Goal: Task Accomplishment & Management: Complete application form

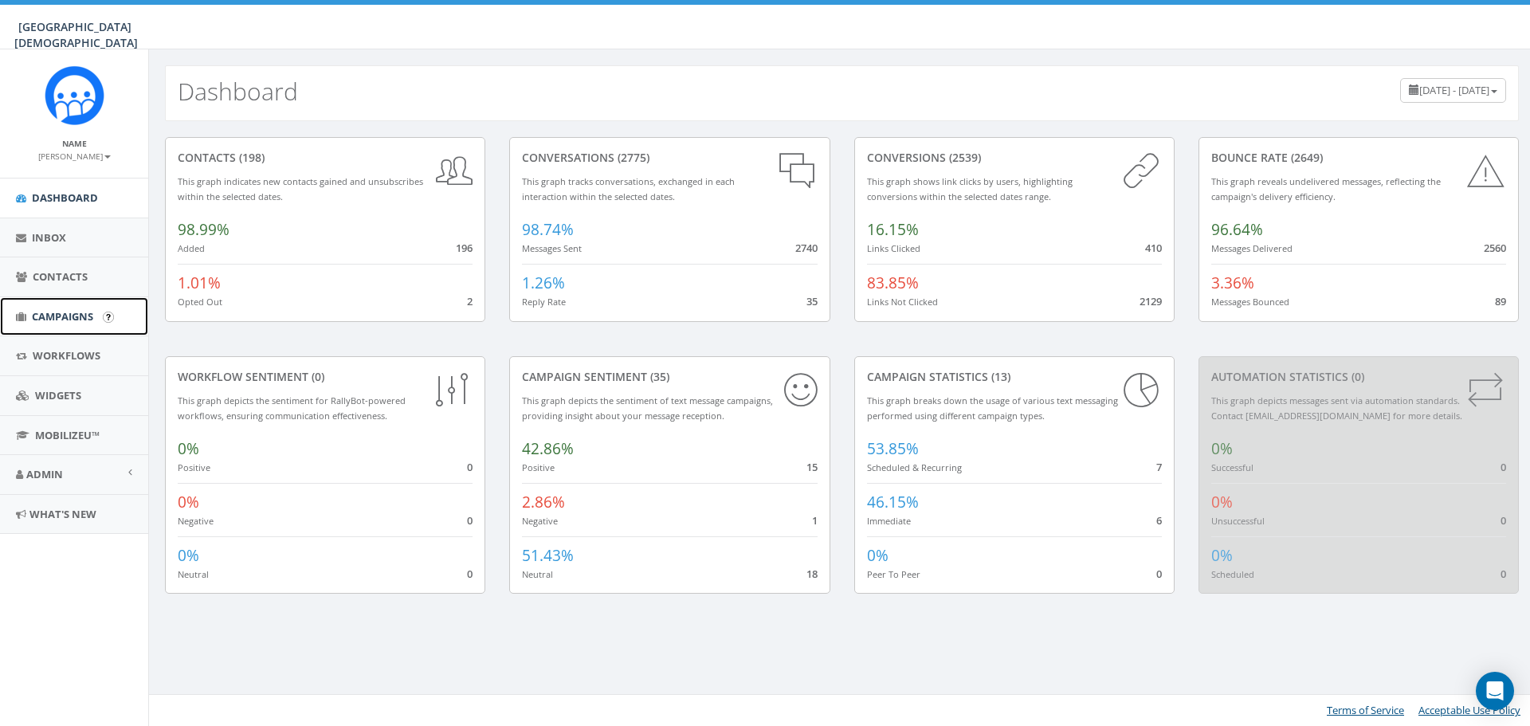
click at [65, 314] on span "Campaigns" at bounding box center [62, 316] width 61 height 14
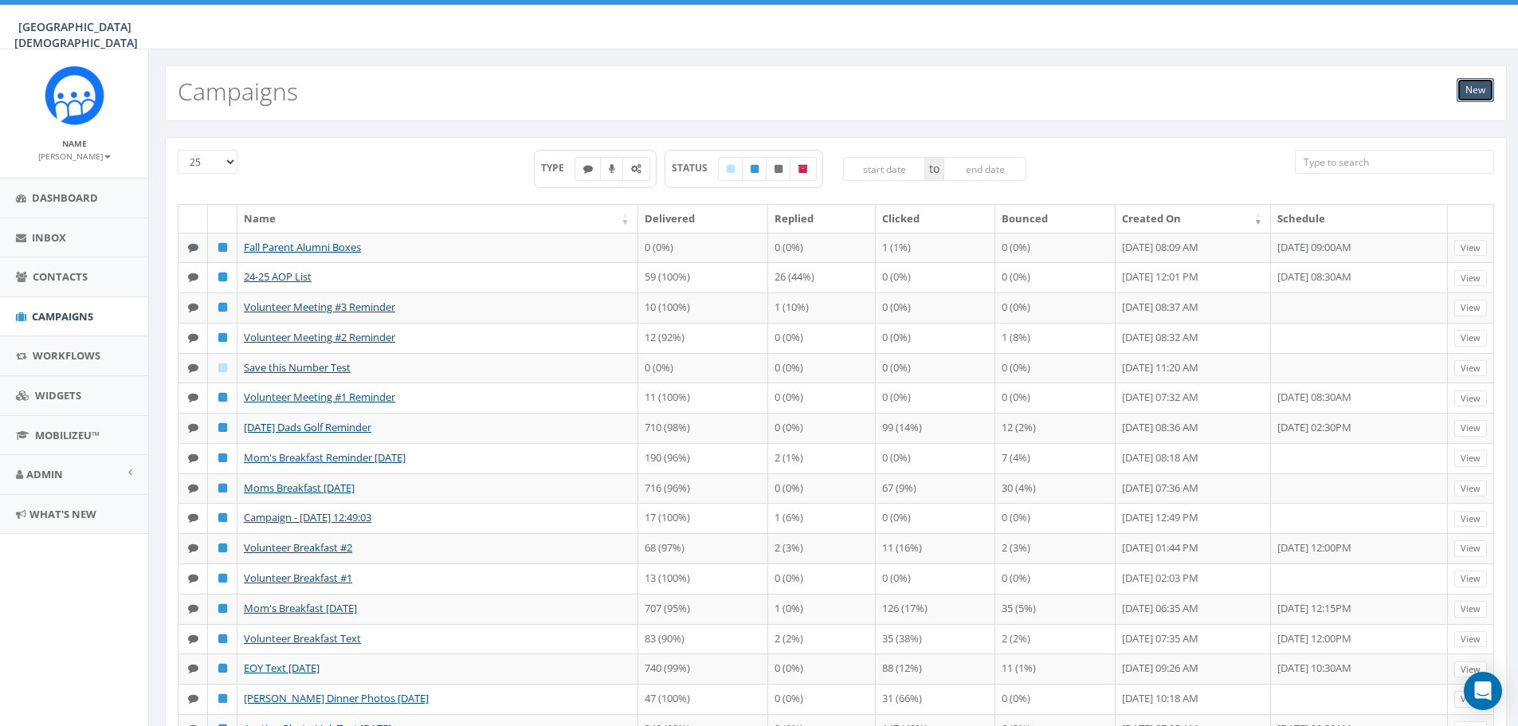
click at [1473, 93] on link "New" at bounding box center [1475, 90] width 37 height 24
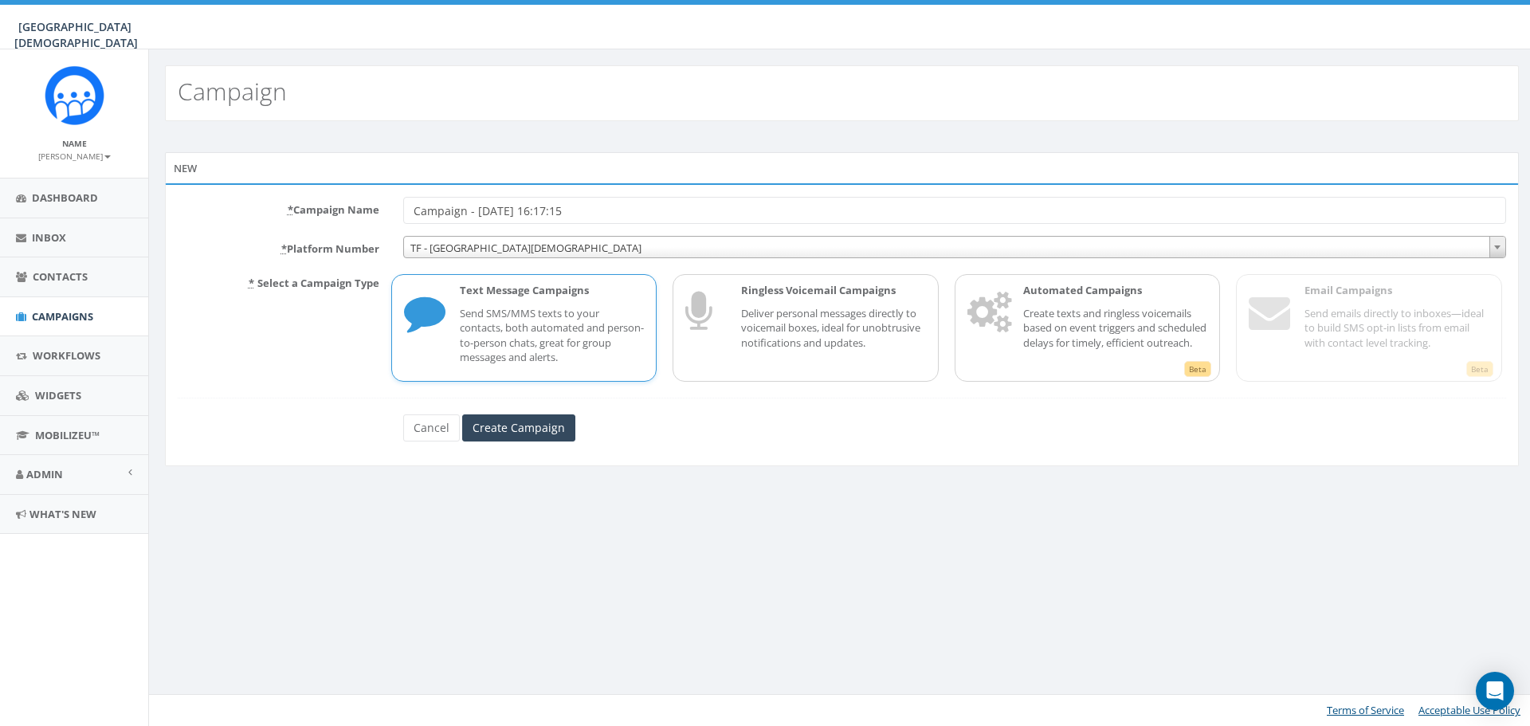
click at [524, 312] on p "Send SMS/MMS texts to your contacts, both automated and person-to-person chats,…" at bounding box center [552, 335] width 185 height 59
click at [509, 428] on input "Create Campaign" at bounding box center [518, 427] width 113 height 27
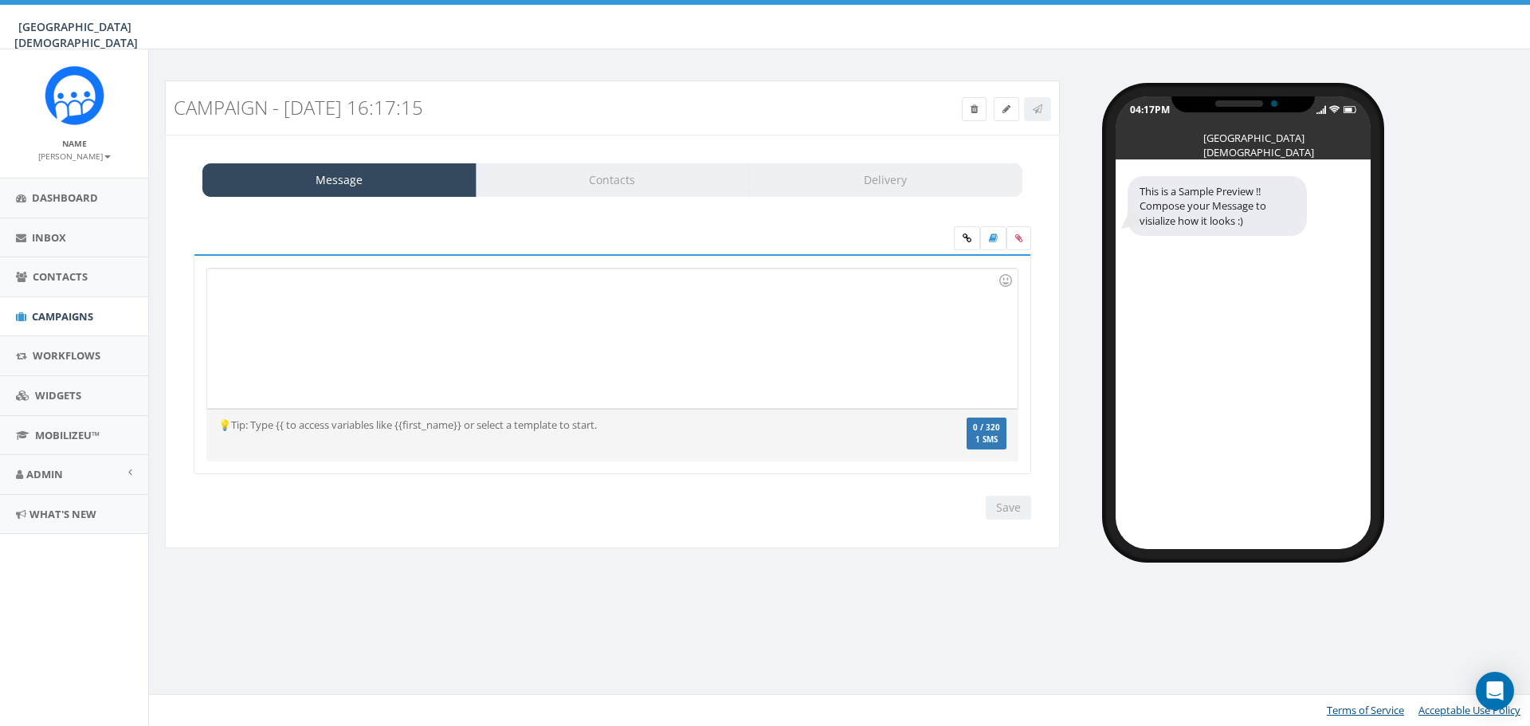
click at [463, 308] on div at bounding box center [612, 338] width 810 height 139
click at [1017, 240] on icon at bounding box center [1018, 238] width 7 height 10
click at [0, 0] on input "file" at bounding box center [0, 0] width 0 height 0
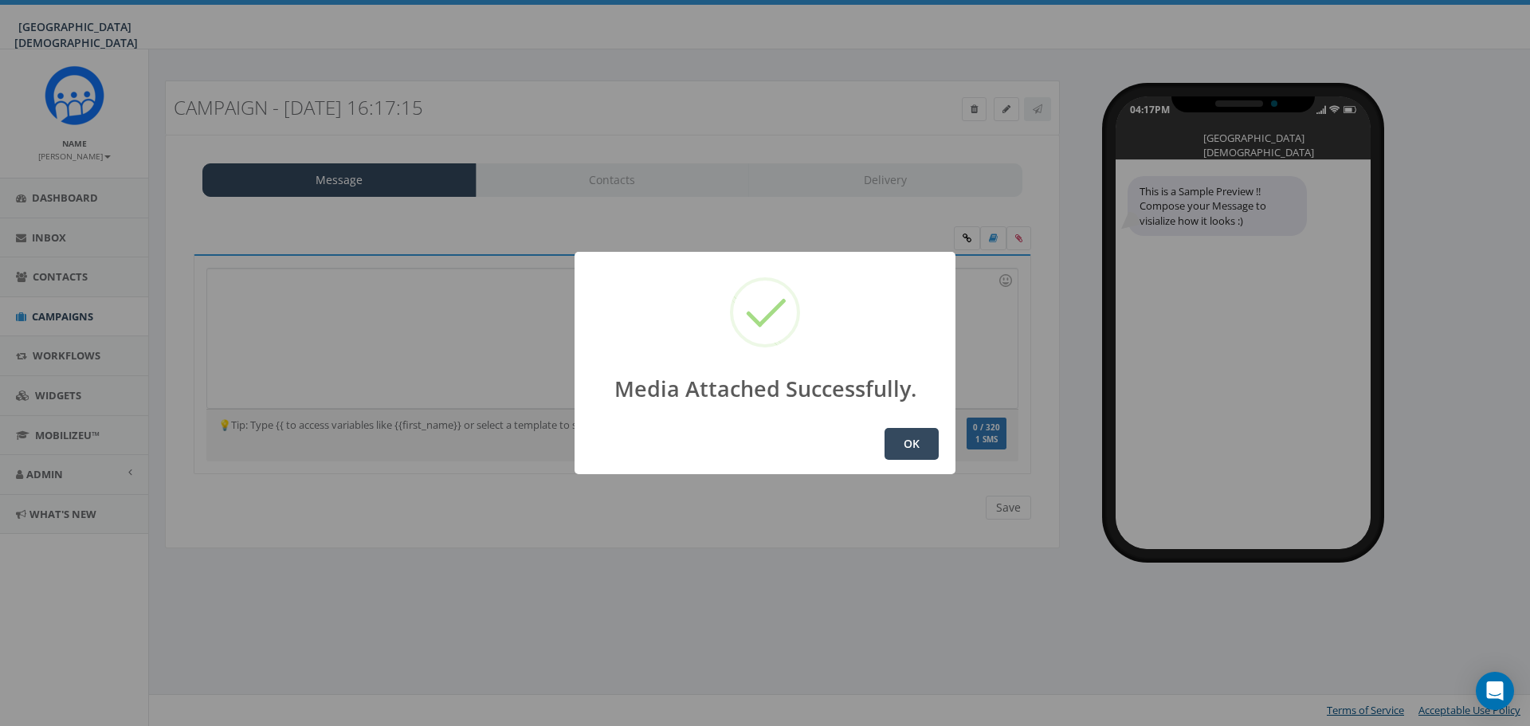
click at [918, 450] on button "OK" at bounding box center [912, 444] width 54 height 32
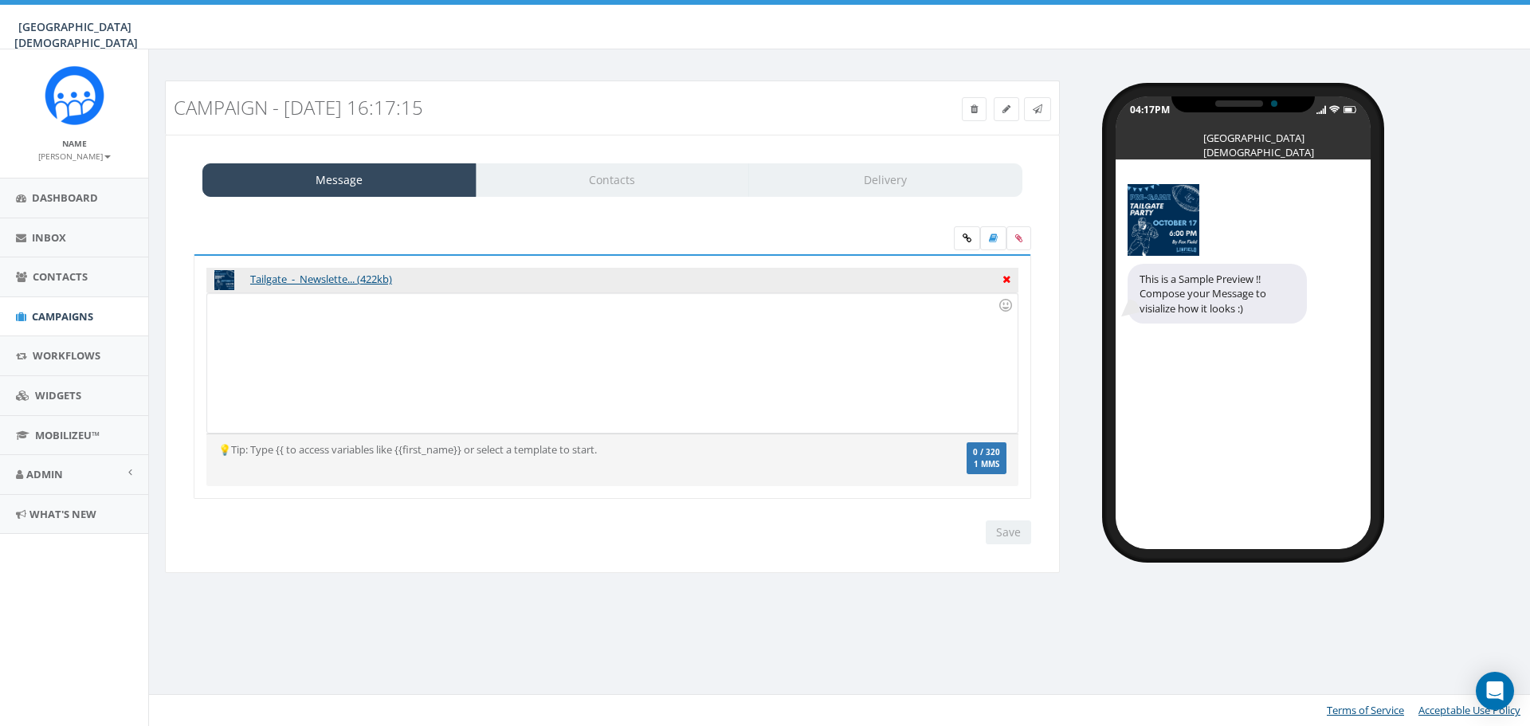
click at [1010, 280] on icon at bounding box center [1007, 277] width 8 height 14
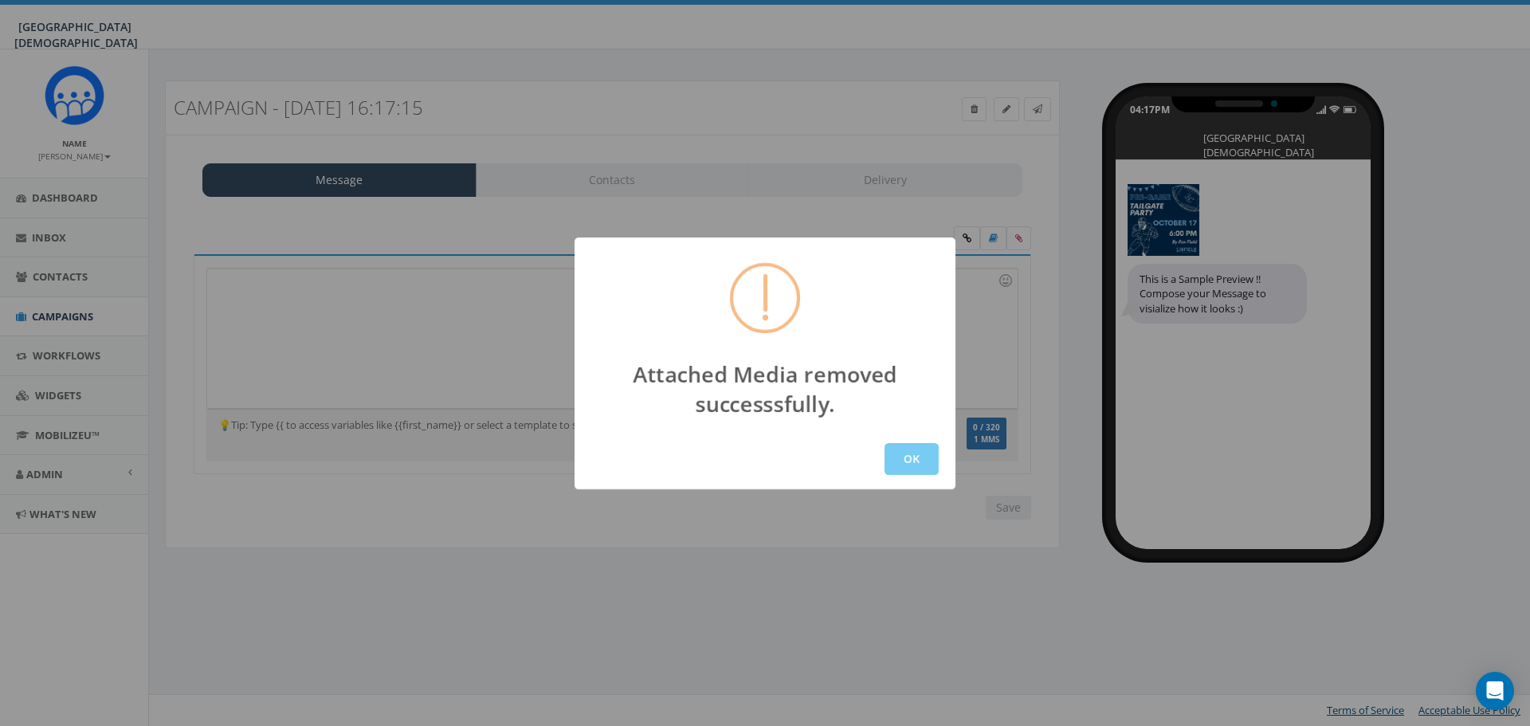
click at [924, 455] on button "OK" at bounding box center [912, 459] width 54 height 32
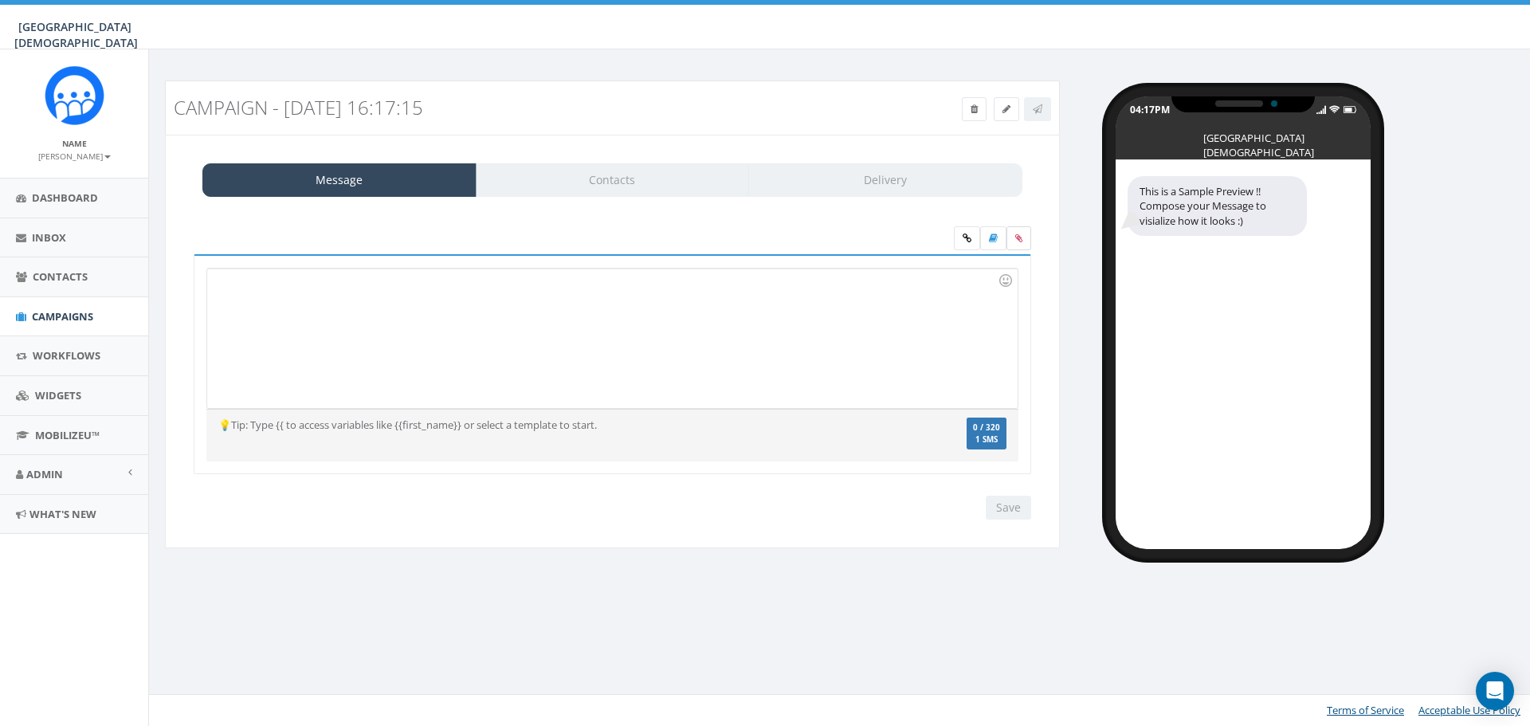
click at [1013, 237] on label at bounding box center [1018, 238] width 25 height 24
click at [0, 0] on input "file" at bounding box center [0, 0] width 0 height 0
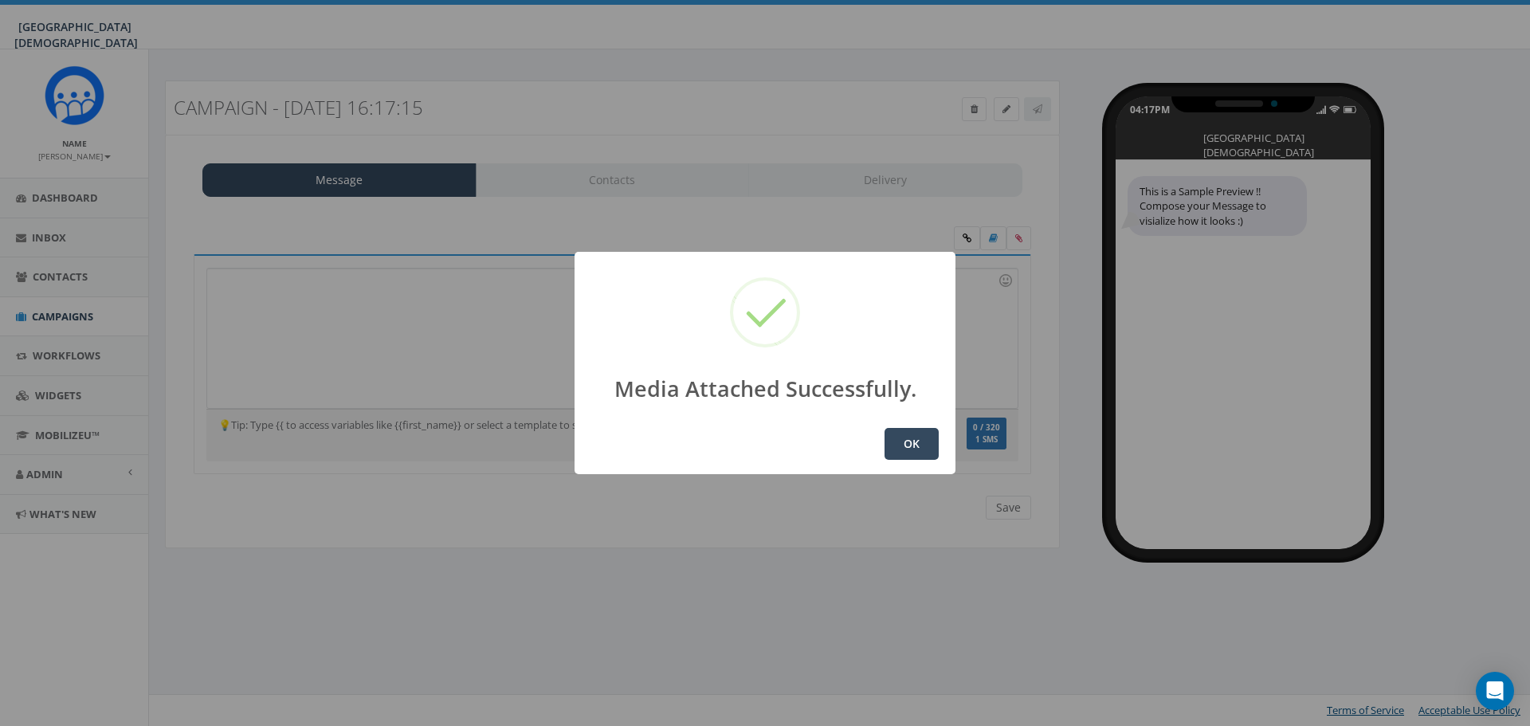
click at [918, 449] on button "OK" at bounding box center [912, 444] width 54 height 32
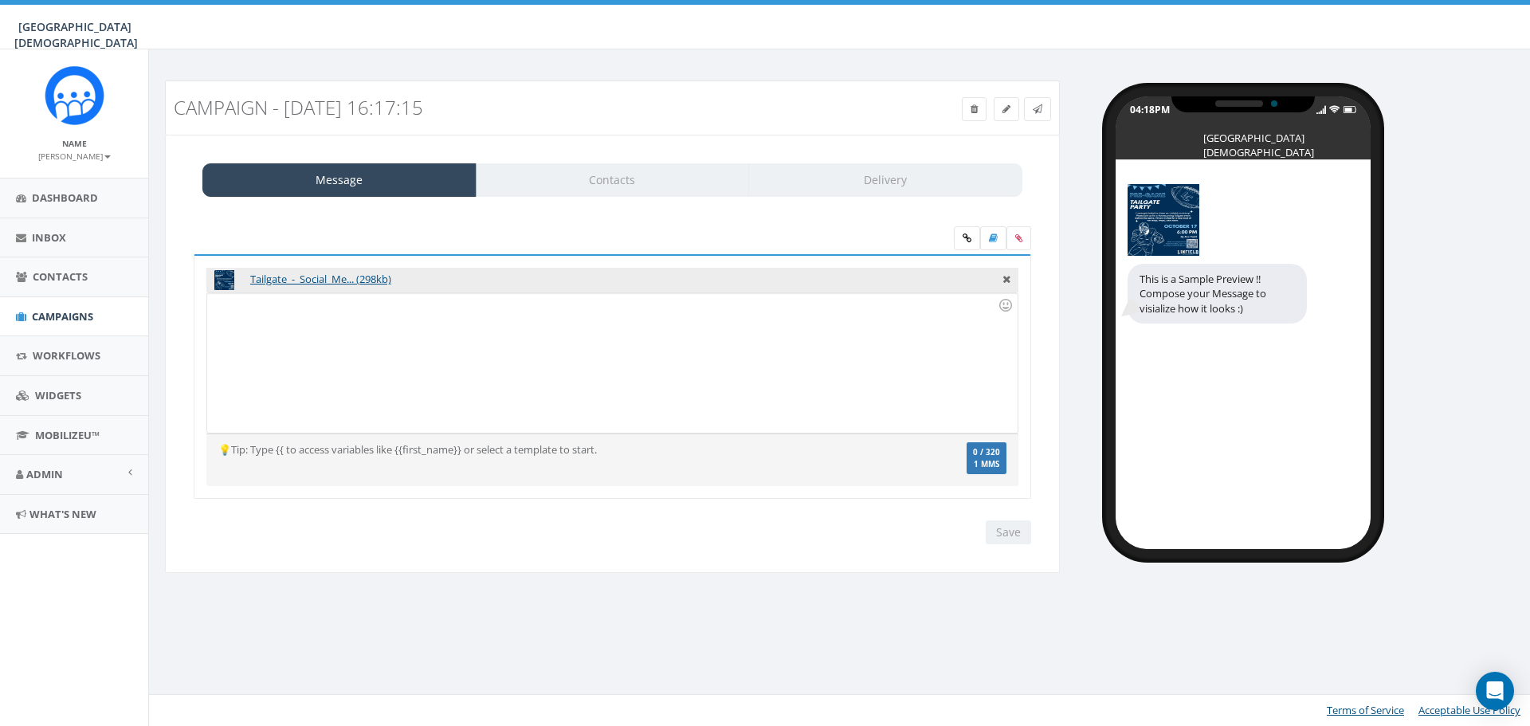
click at [611, 178] on div "Message Contacts Delivery" at bounding box center [612, 179] width 820 height 33
click at [520, 324] on div at bounding box center [612, 362] width 810 height 139
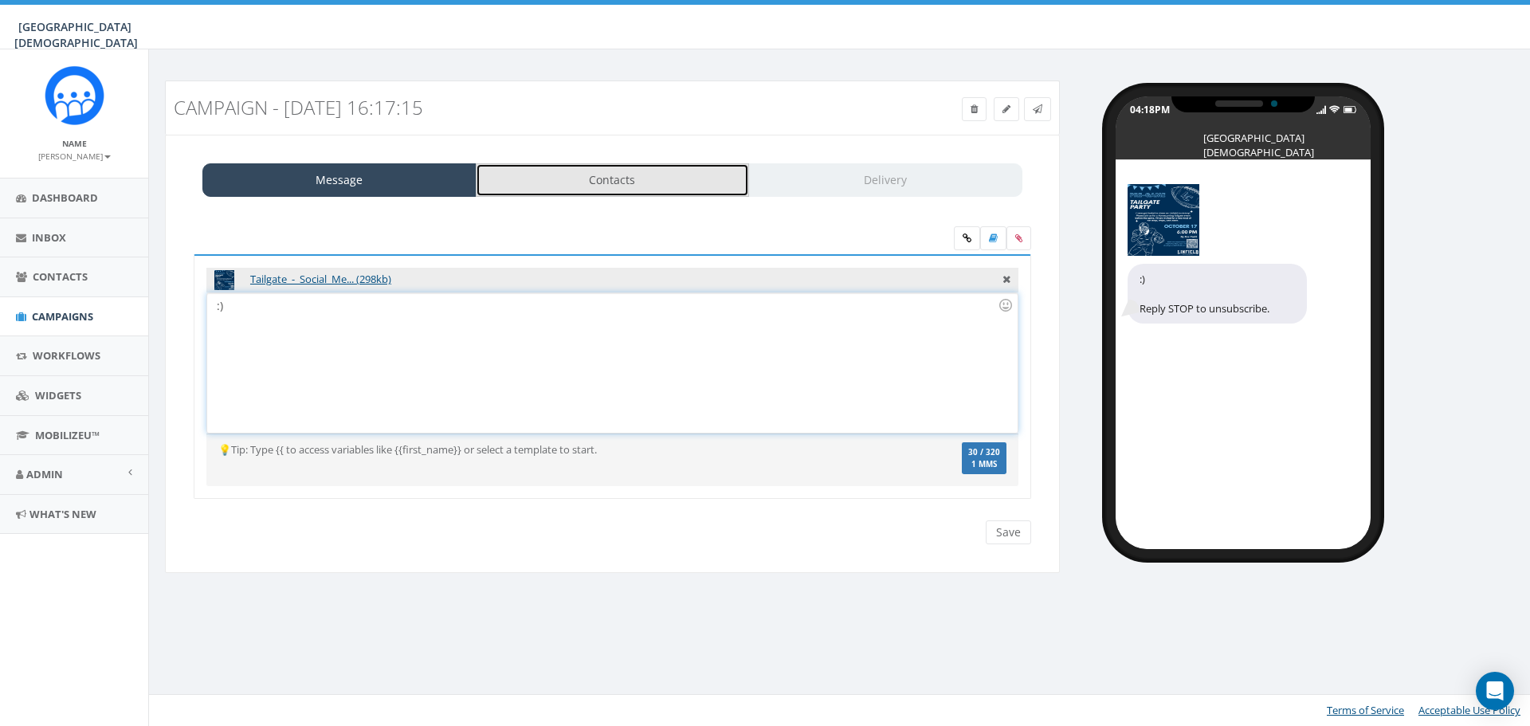
click at [584, 172] on link "Contacts" at bounding box center [613, 179] width 274 height 33
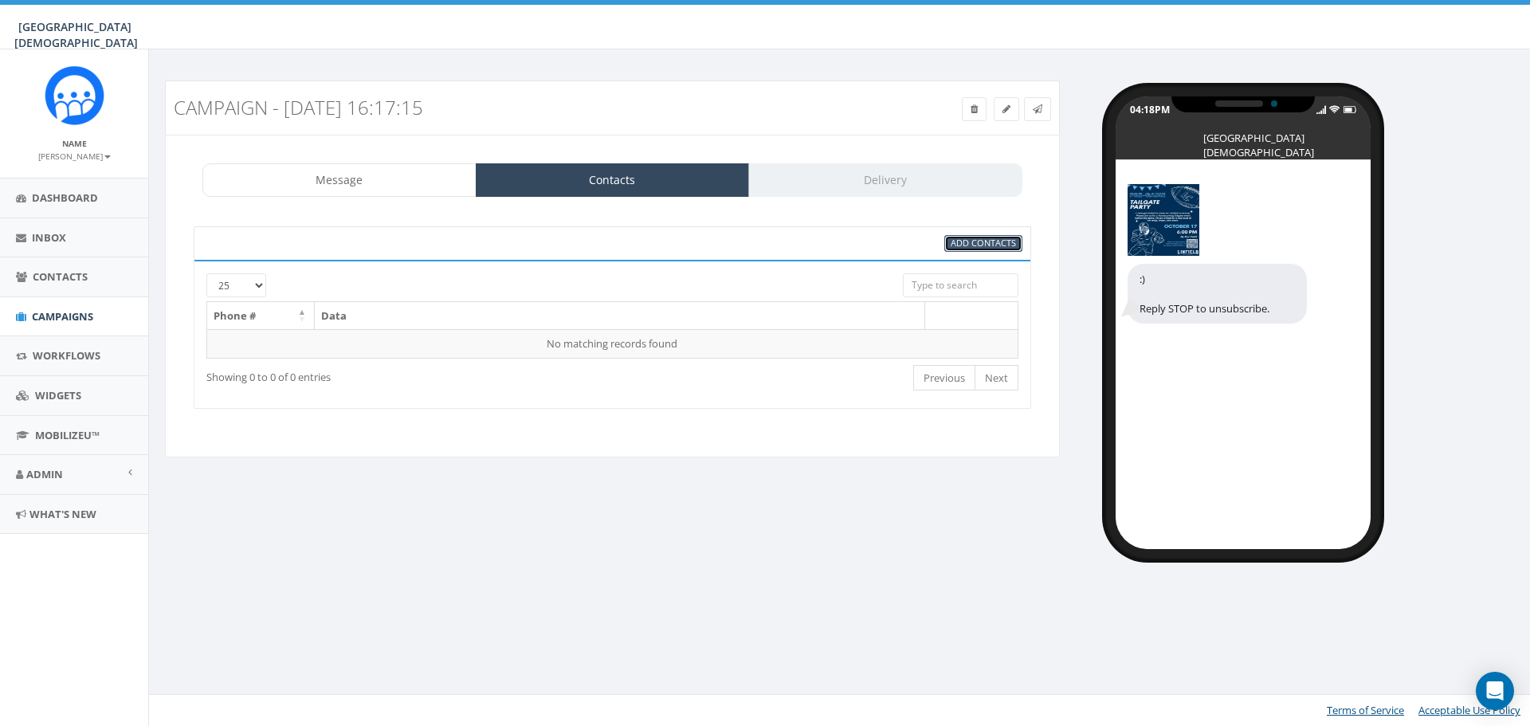
click at [993, 242] on span "Add Contacts" at bounding box center [983, 243] width 65 height 12
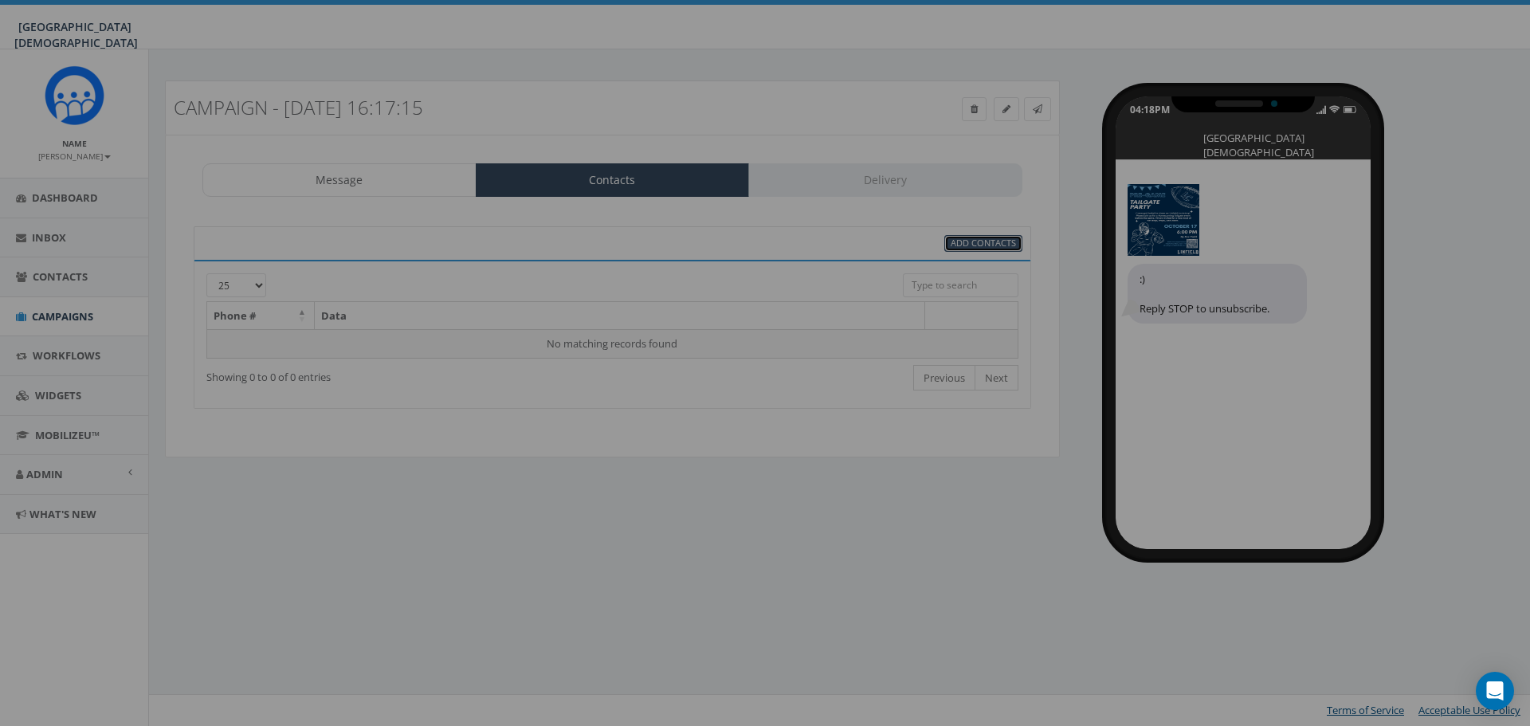
select select
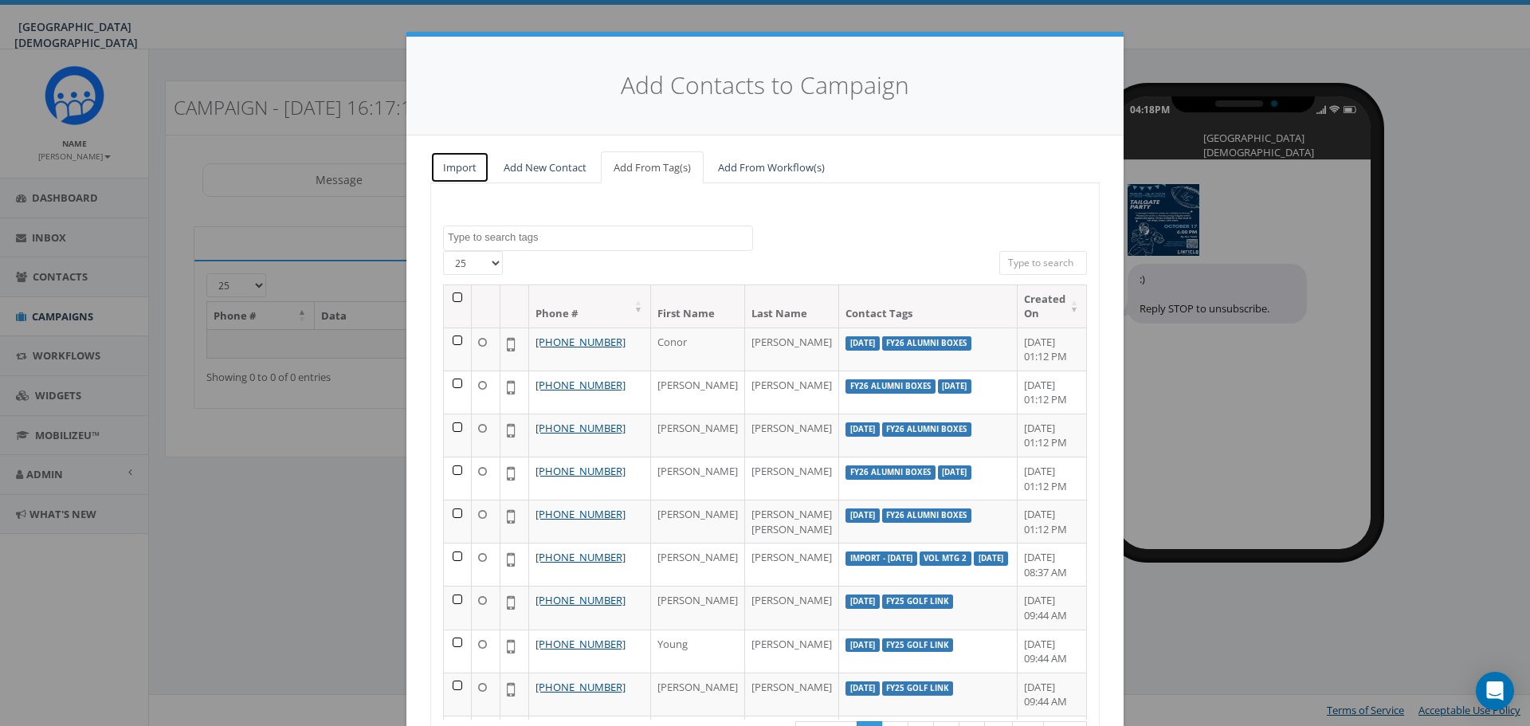
click at [441, 163] on link "Import" at bounding box center [459, 167] width 59 height 33
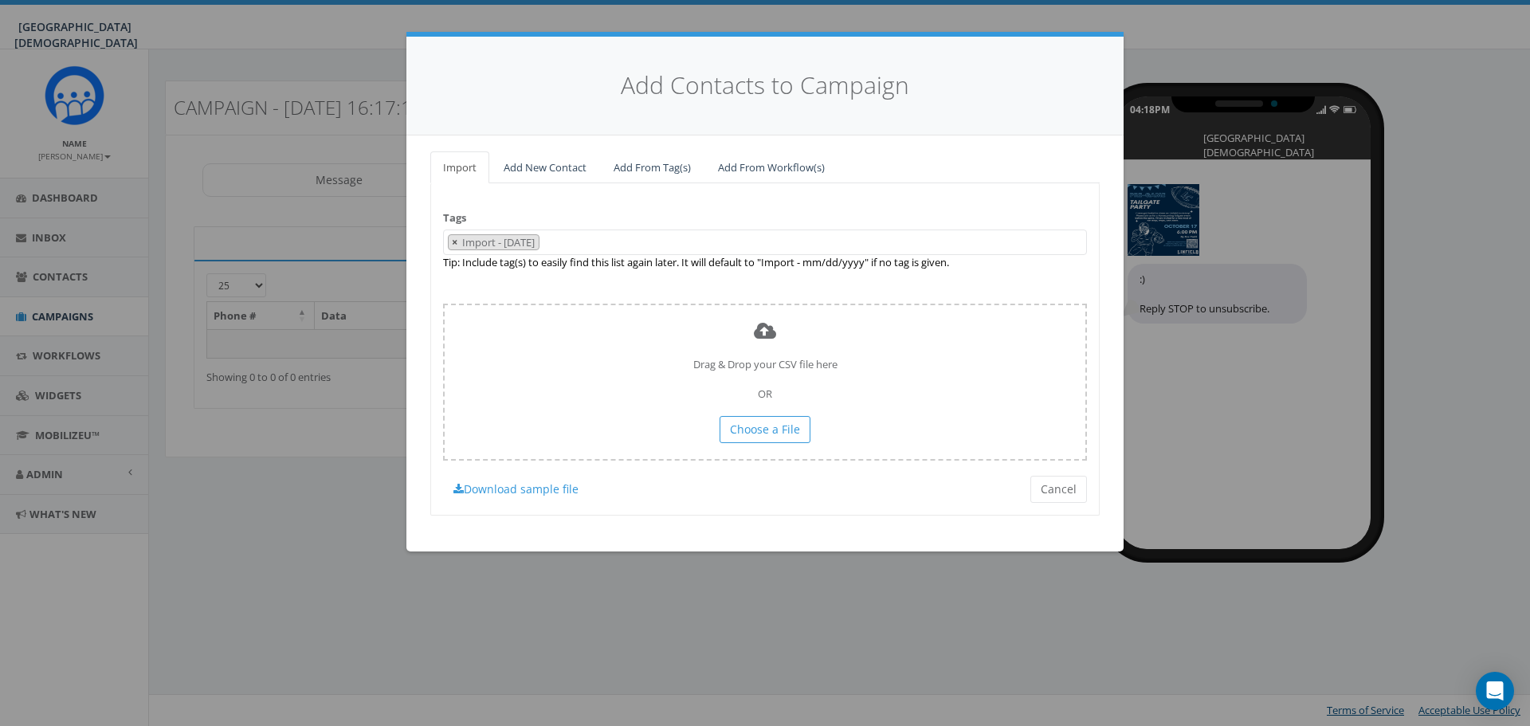
click at [456, 241] on span "×" at bounding box center [455, 242] width 6 height 14
select select
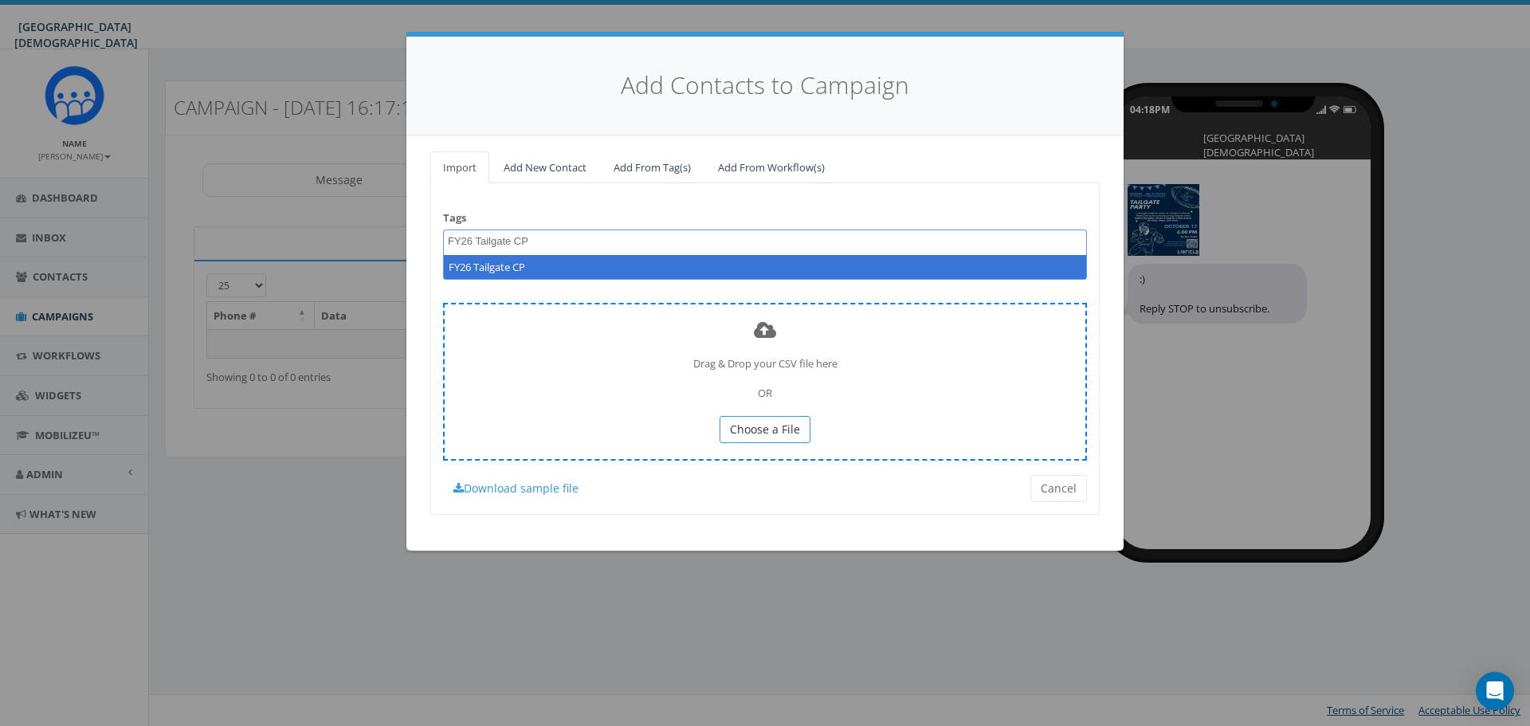
type textarea "FY26 Tailgate CP"
click at [757, 425] on span "Choose a File" at bounding box center [765, 429] width 70 height 15
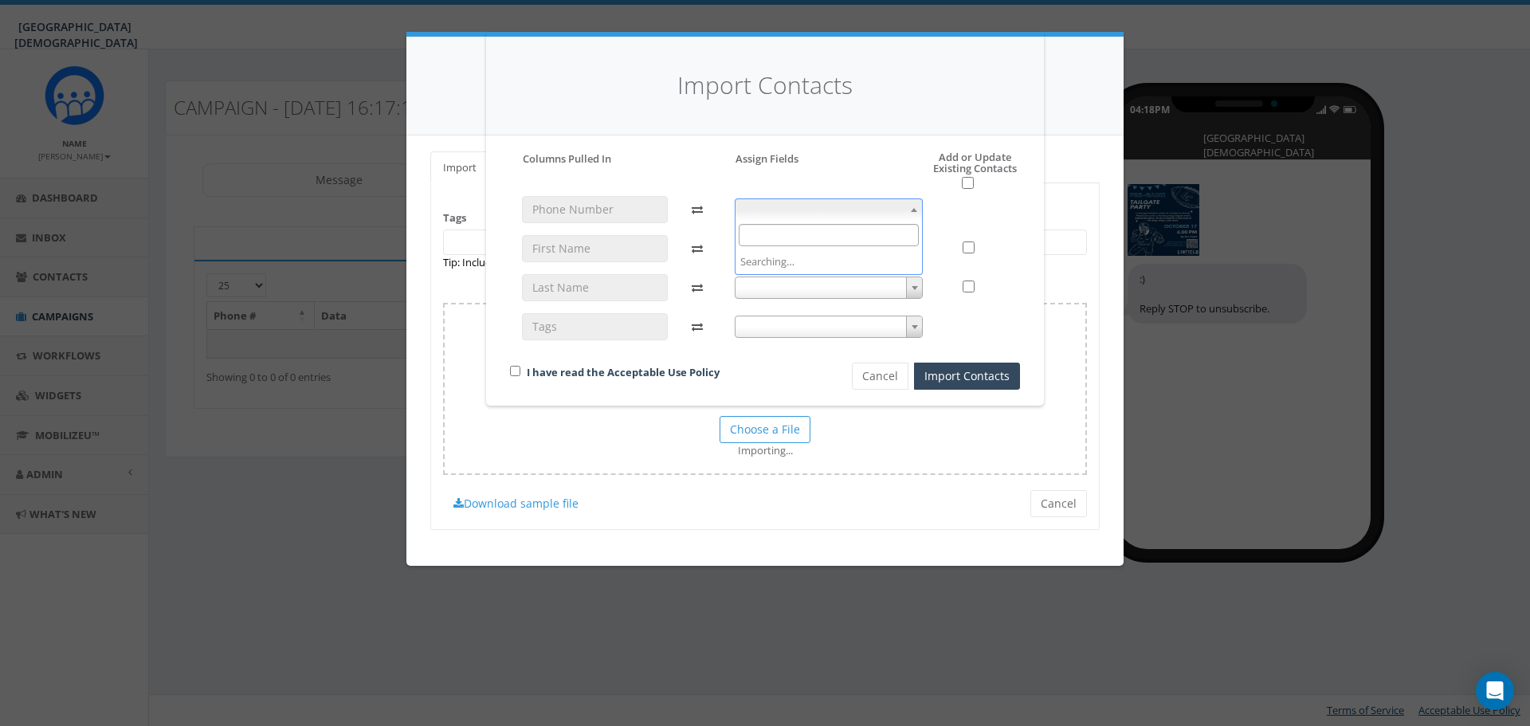
click at [793, 210] on span at bounding box center [829, 209] width 189 height 22
select select "phone_number"
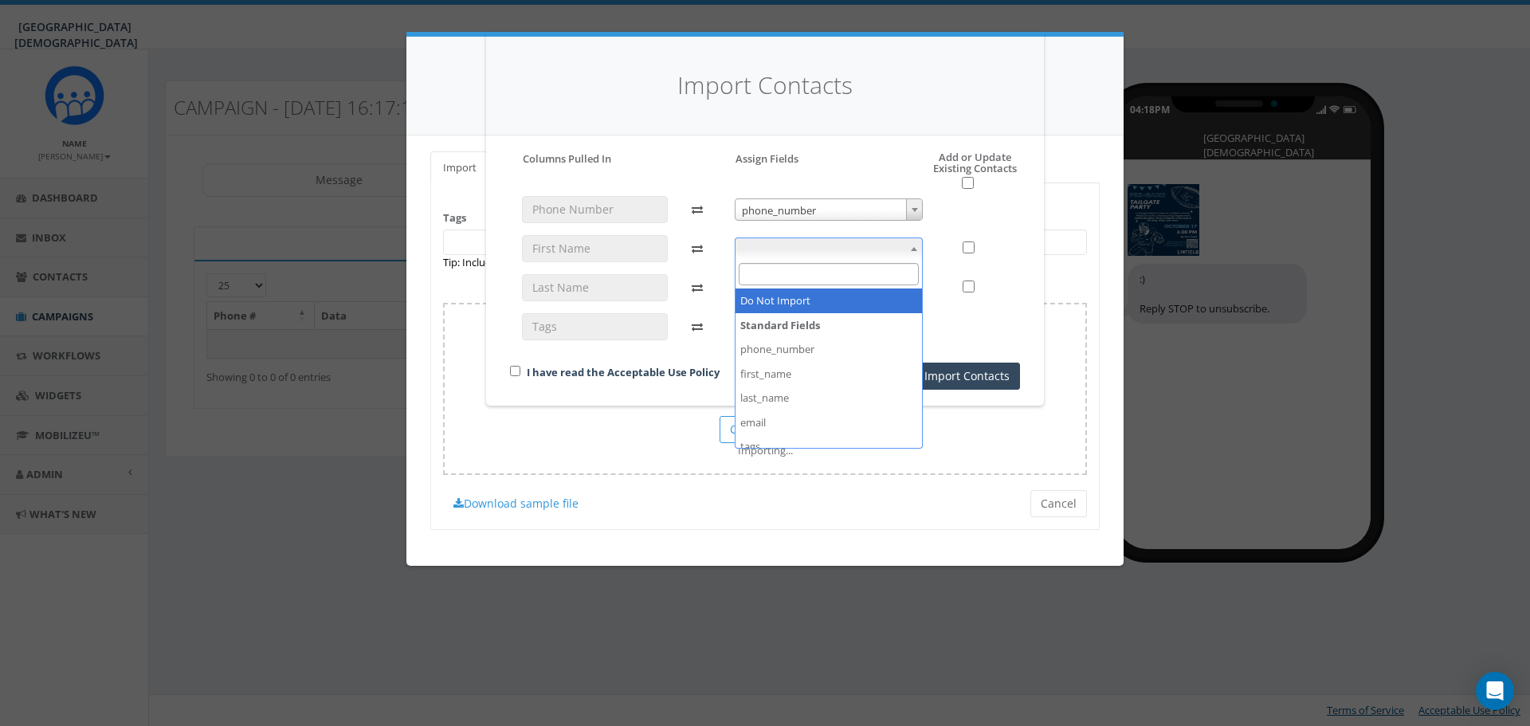
click at [794, 257] on span at bounding box center [829, 248] width 189 height 22
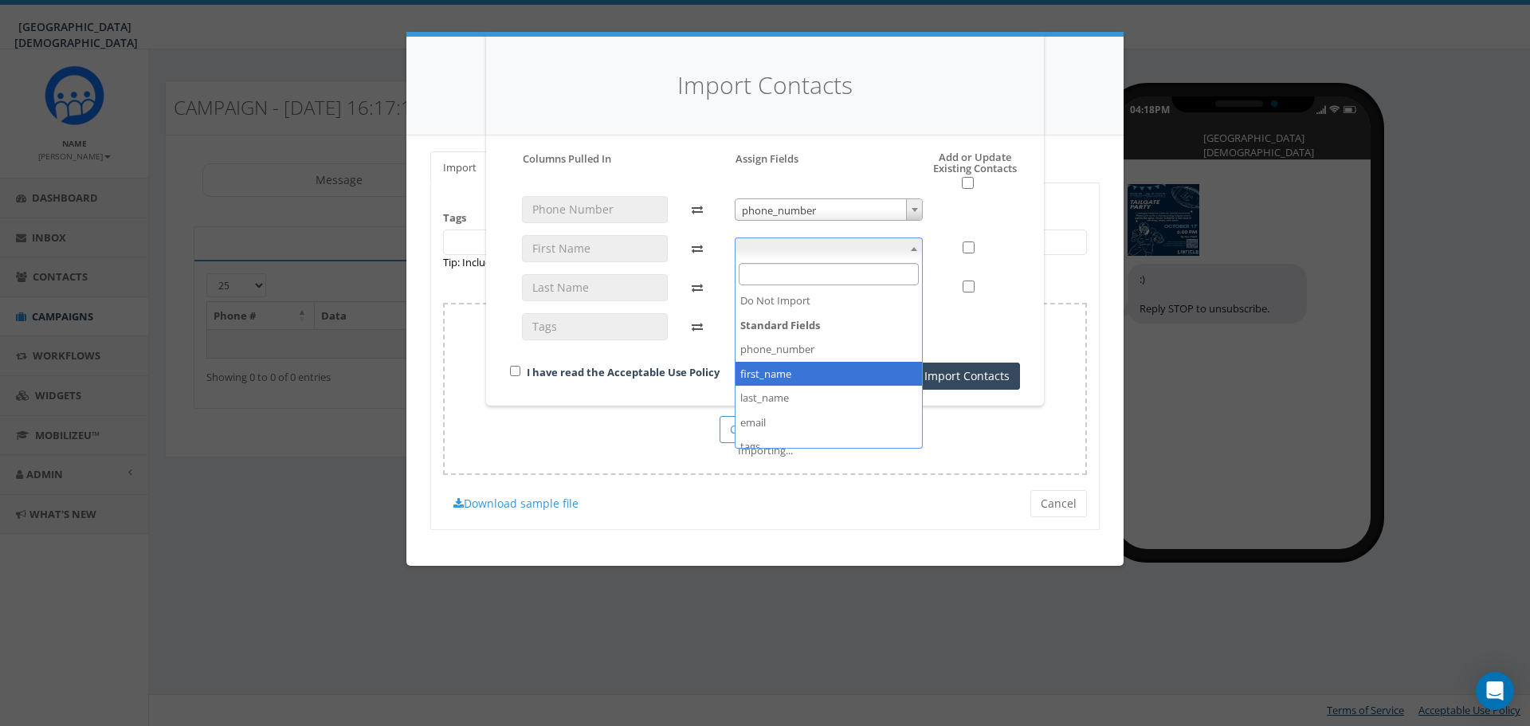
select select "first_name"
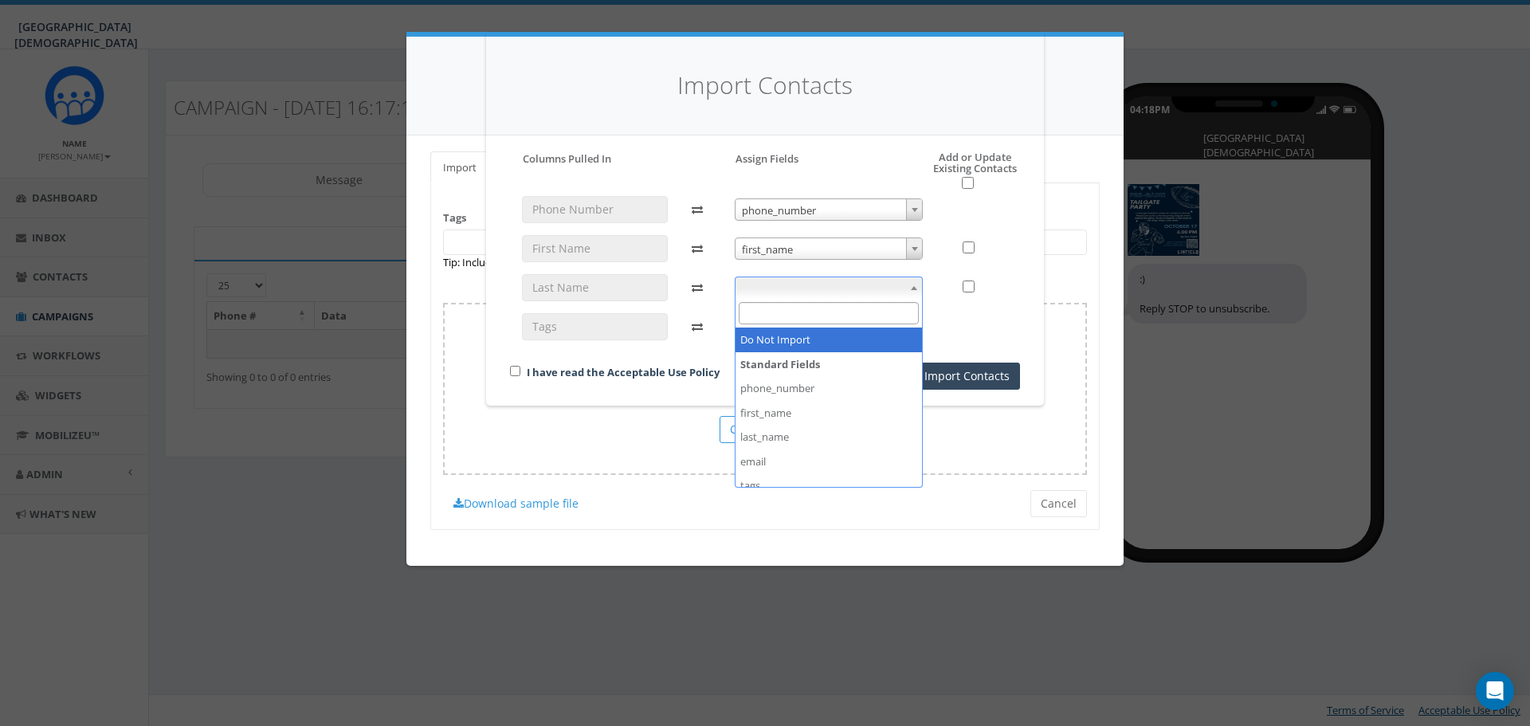
click at [797, 283] on span at bounding box center [829, 288] width 189 height 22
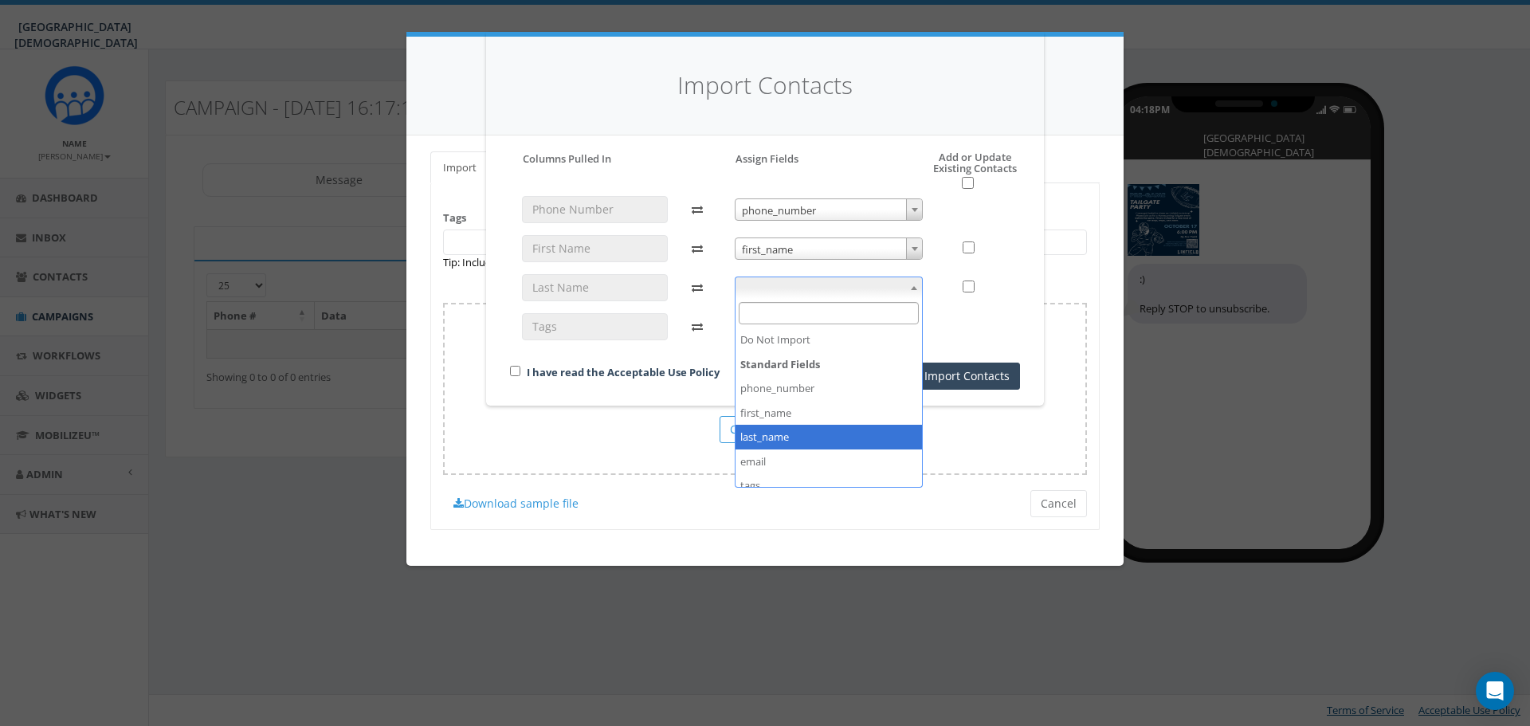
select select "last_name"
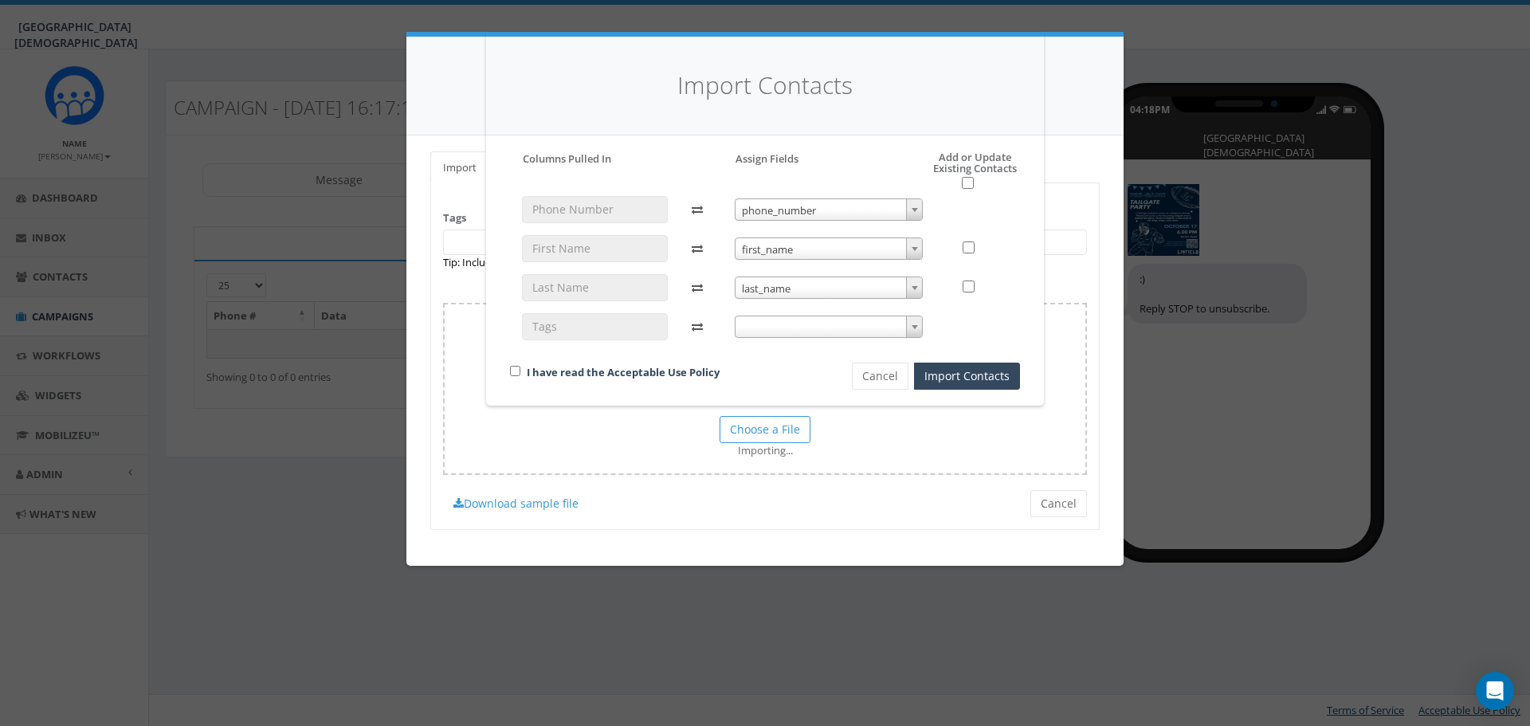
click at [804, 338] on div "phone_number phone_number first_name first_name last_name last_name" at bounding box center [829, 275] width 213 height 159
click at [801, 316] on span at bounding box center [829, 327] width 189 height 22
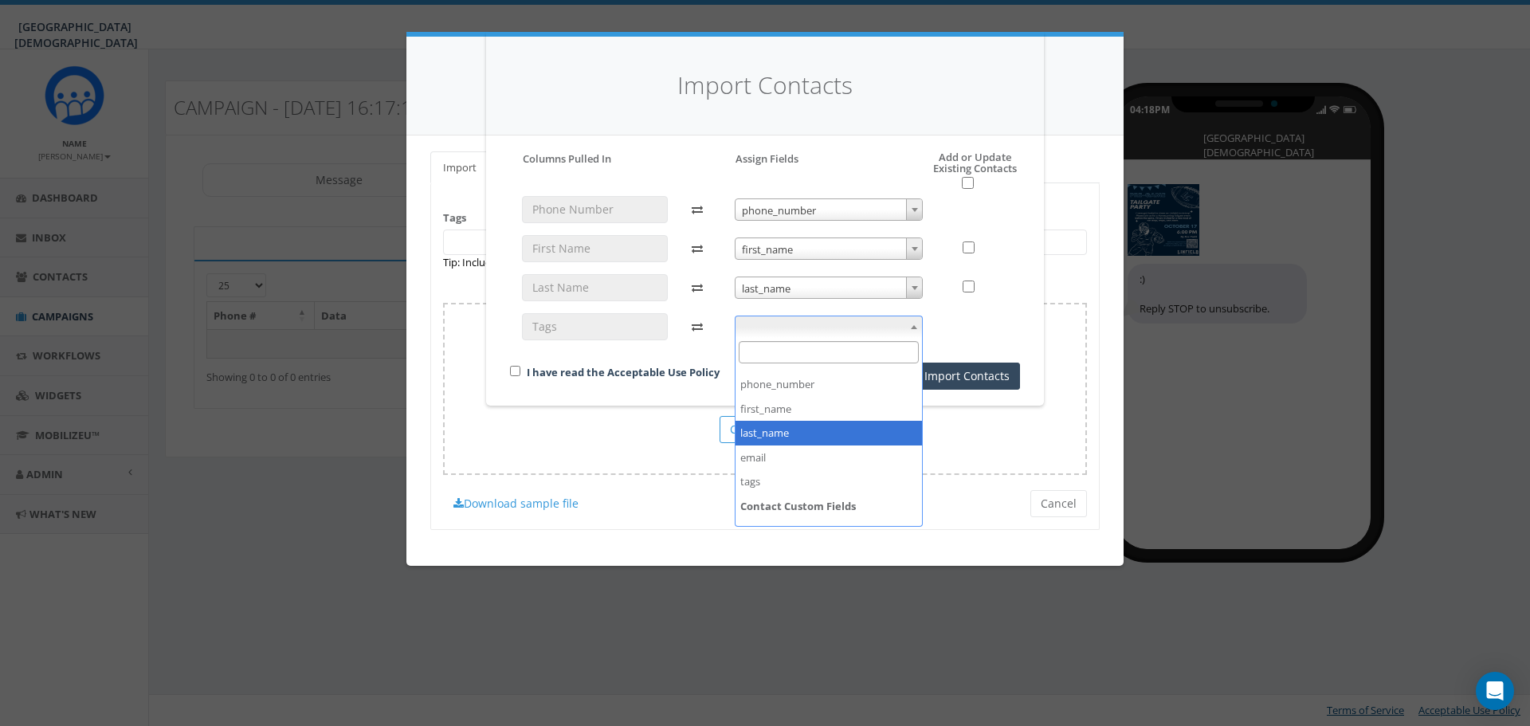
scroll to position [60, 0]
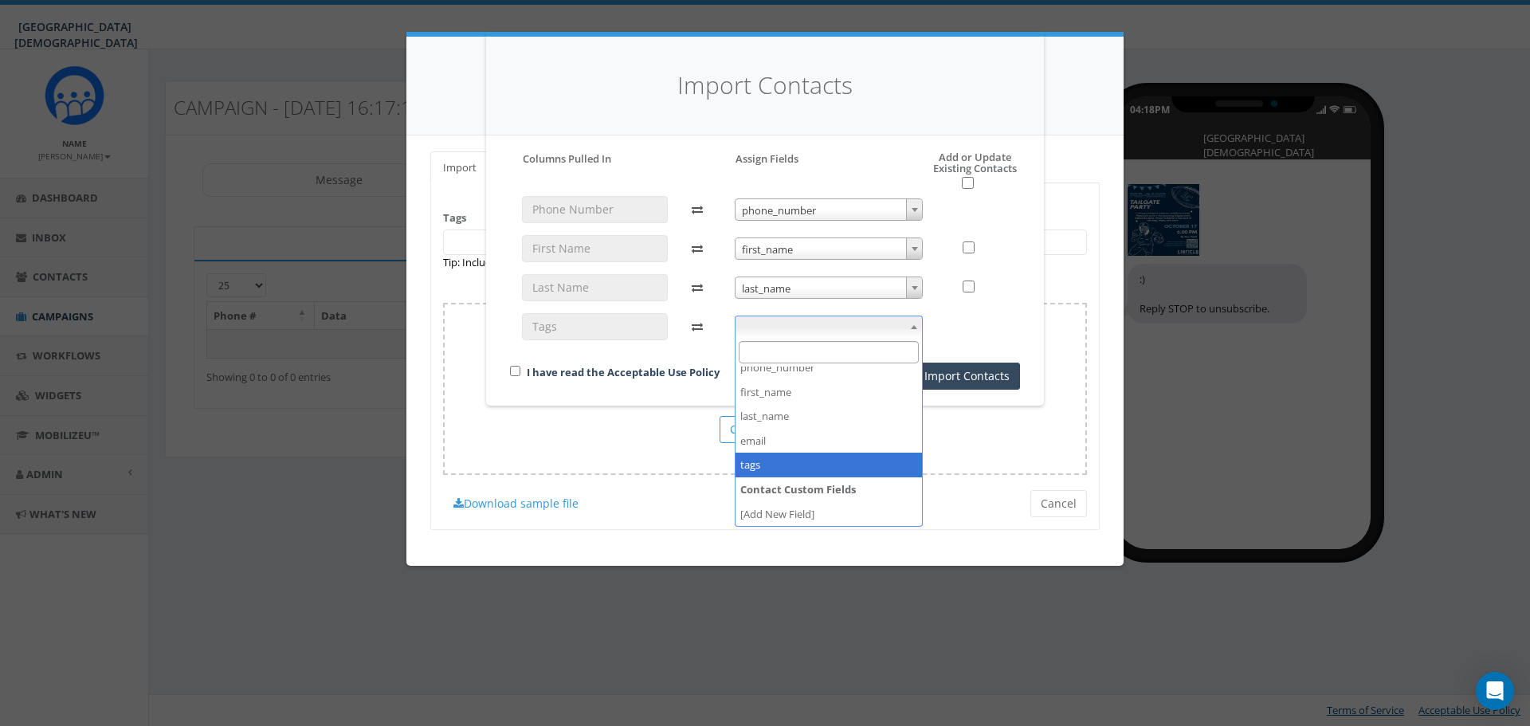
select select "tags"
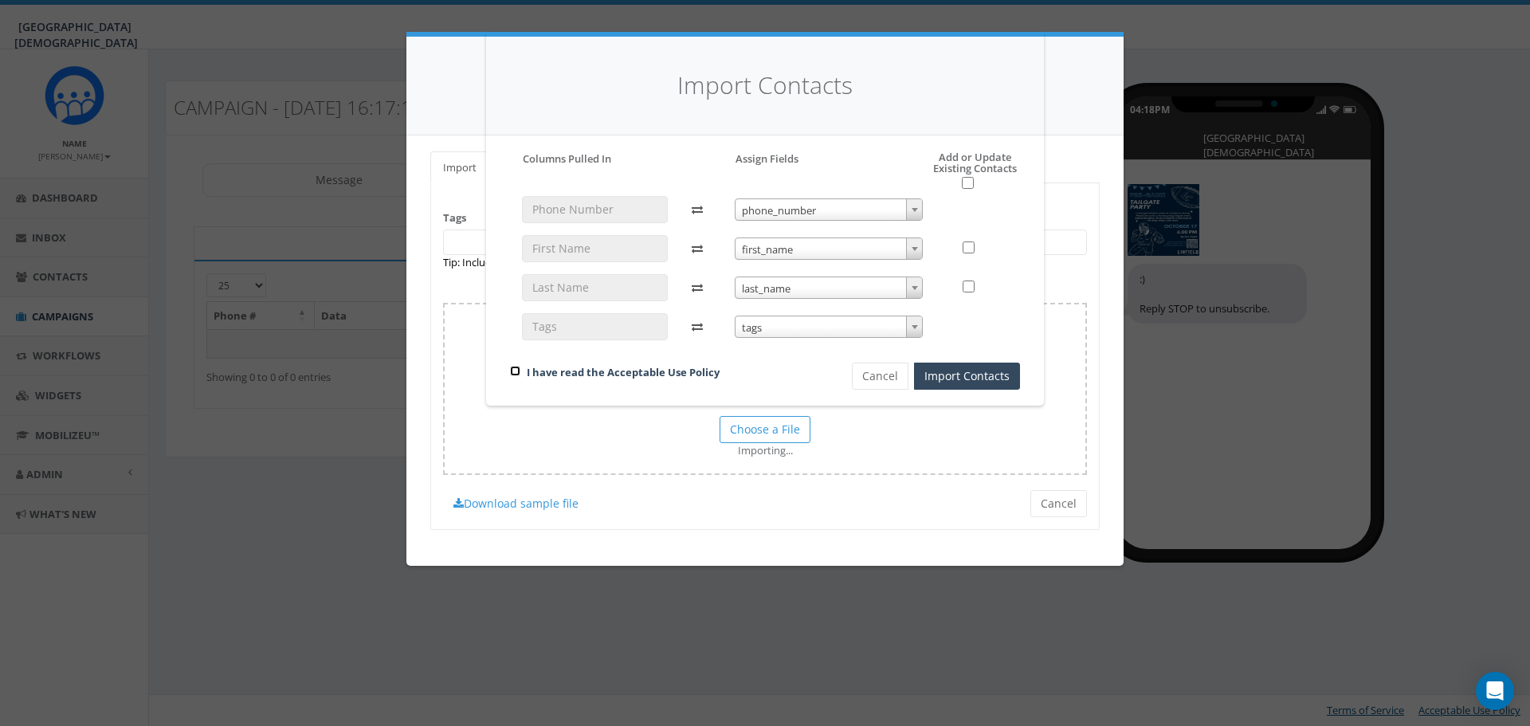
click at [516, 372] on input "checkbox" at bounding box center [515, 371] width 10 height 10
checkbox input "true"
click at [971, 376] on button "Import Contacts" at bounding box center [967, 376] width 106 height 27
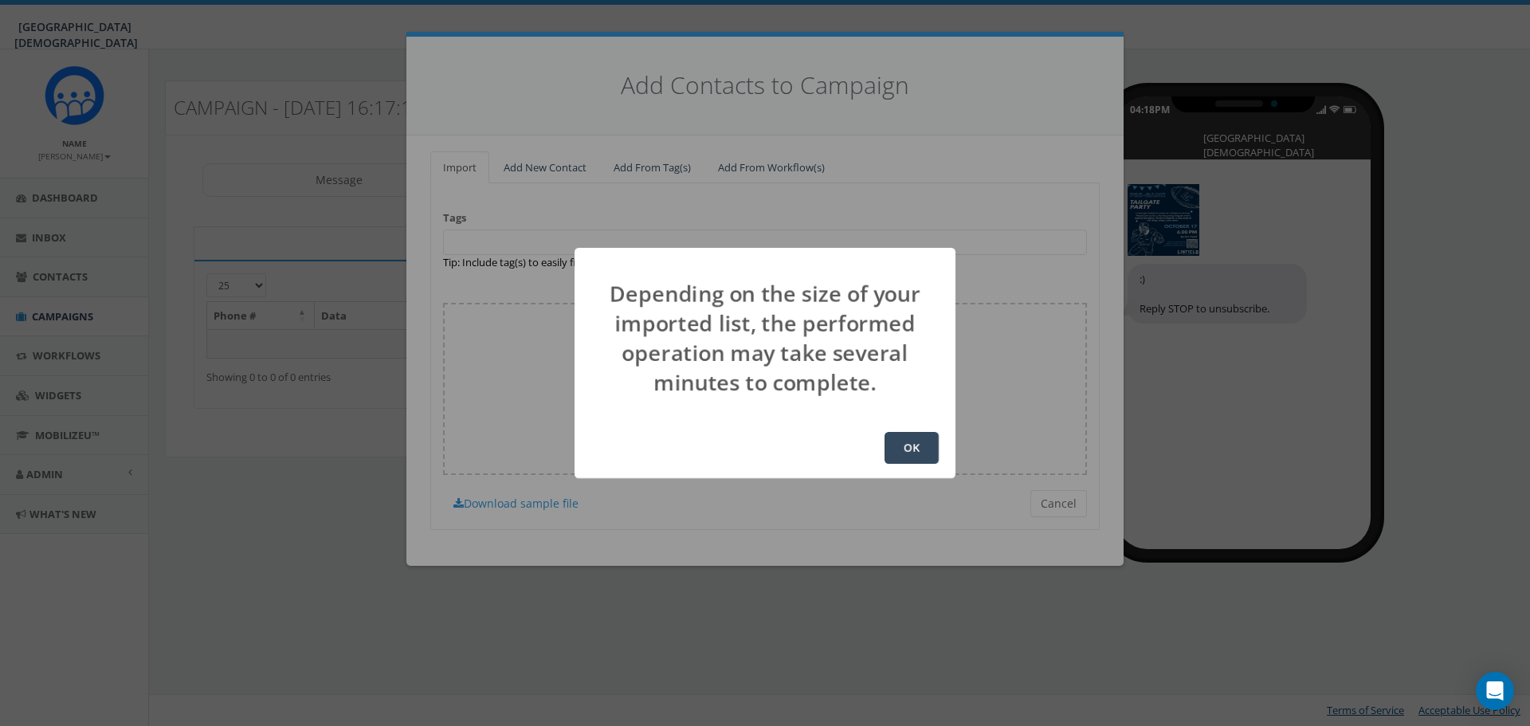
click at [931, 457] on button "OK" at bounding box center [912, 448] width 54 height 32
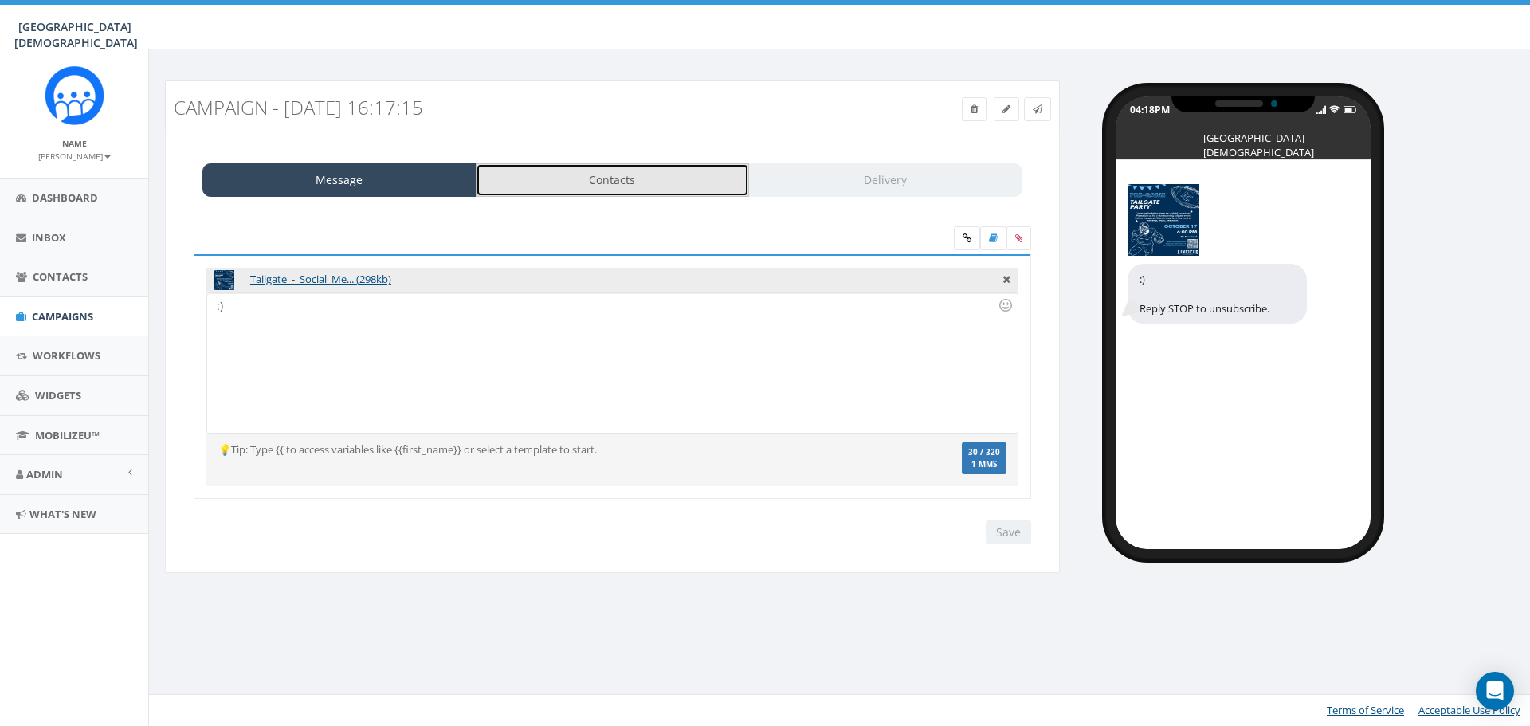
drag, startPoint x: 650, startPoint y: 186, endPoint x: 668, endPoint y: 188, distance: 17.7
click at [650, 186] on link "Contacts" at bounding box center [613, 179] width 274 height 33
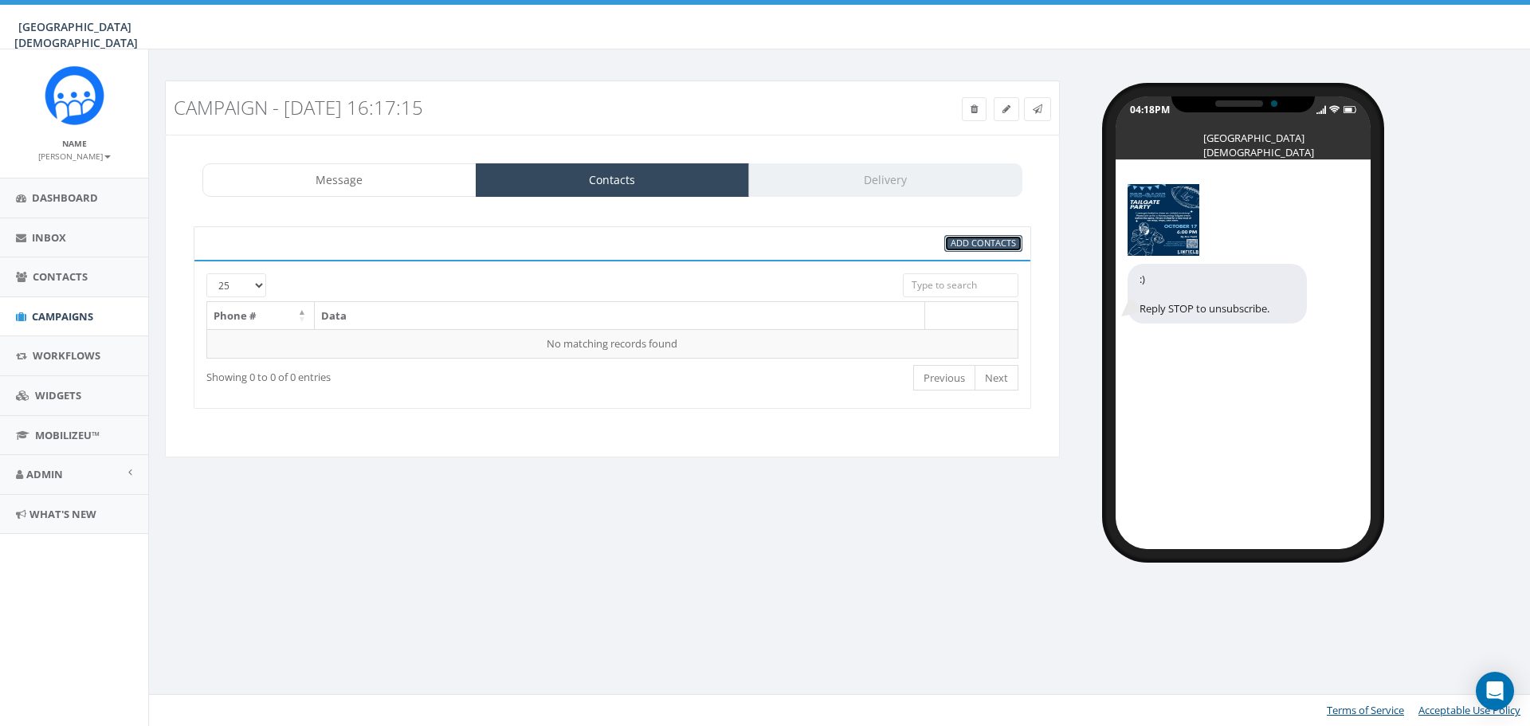
click at [991, 237] on span "Add Contacts" at bounding box center [983, 243] width 65 height 12
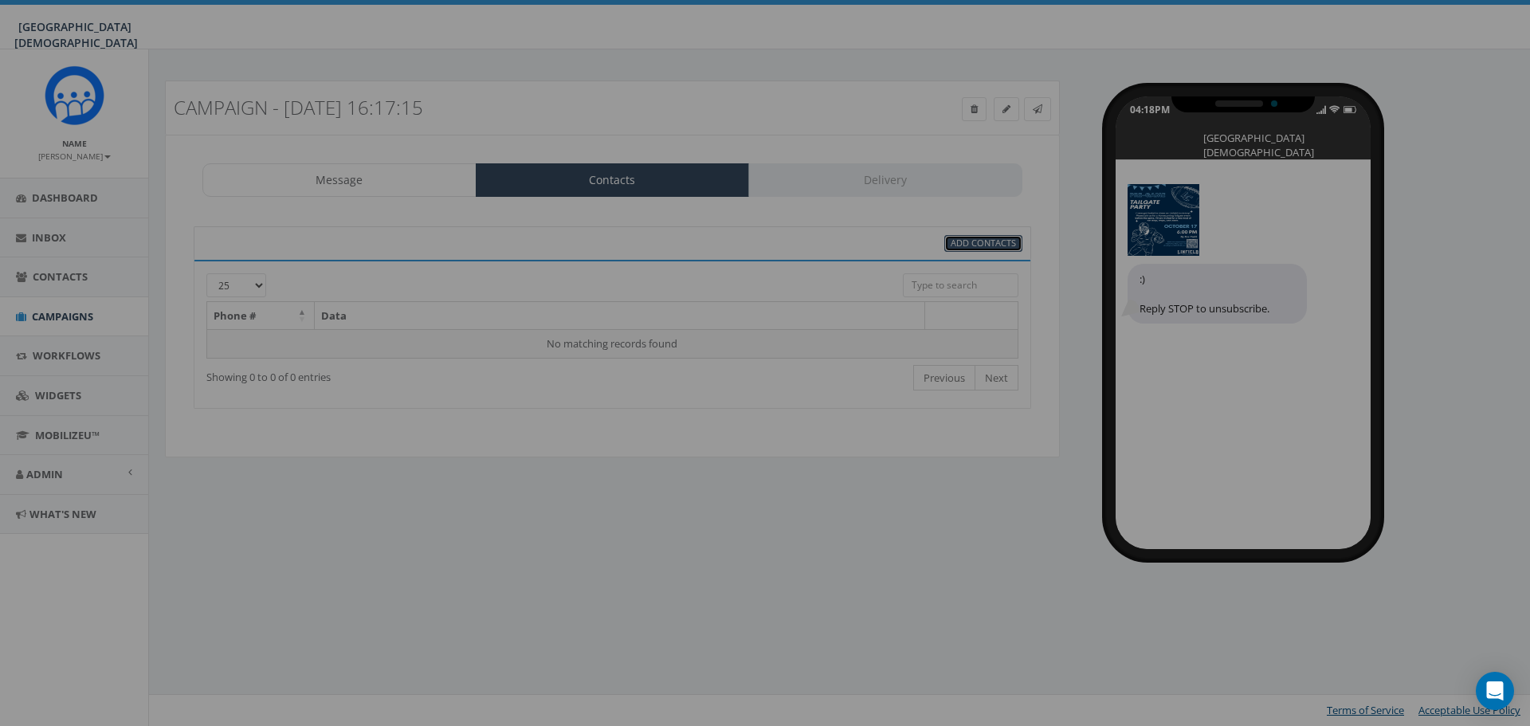
select select
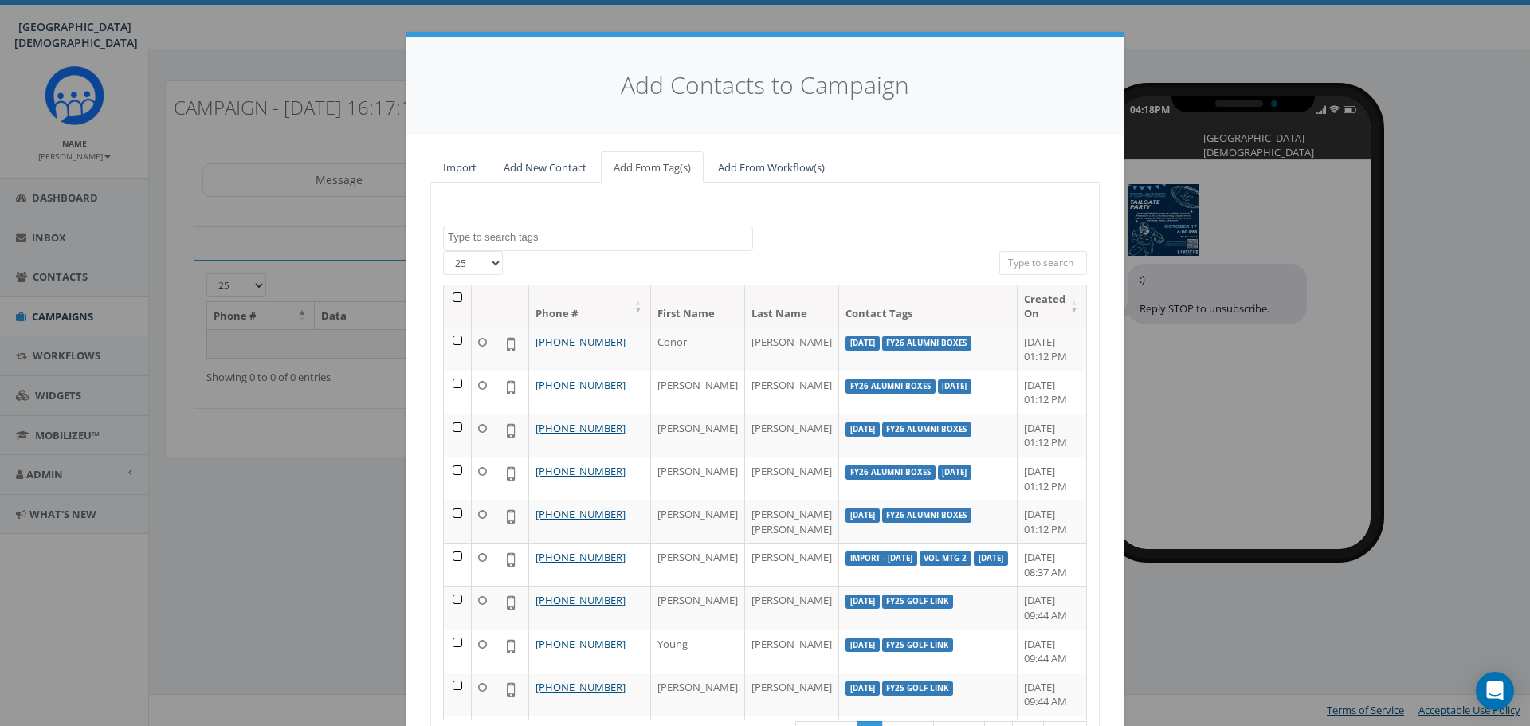
click at [667, 233] on textarea "Search" at bounding box center [600, 237] width 304 height 14
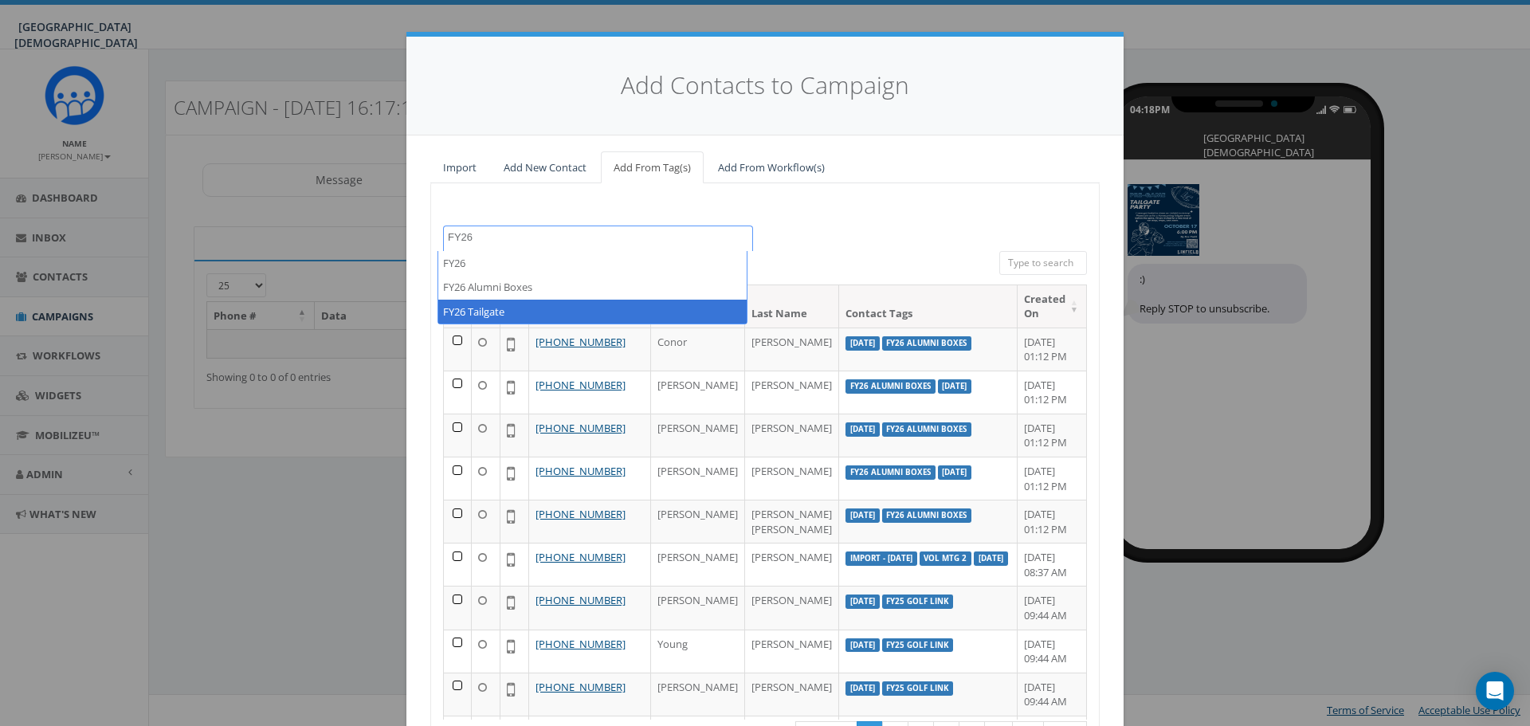
type textarea "FY26"
select select "FY26 Tailgate"
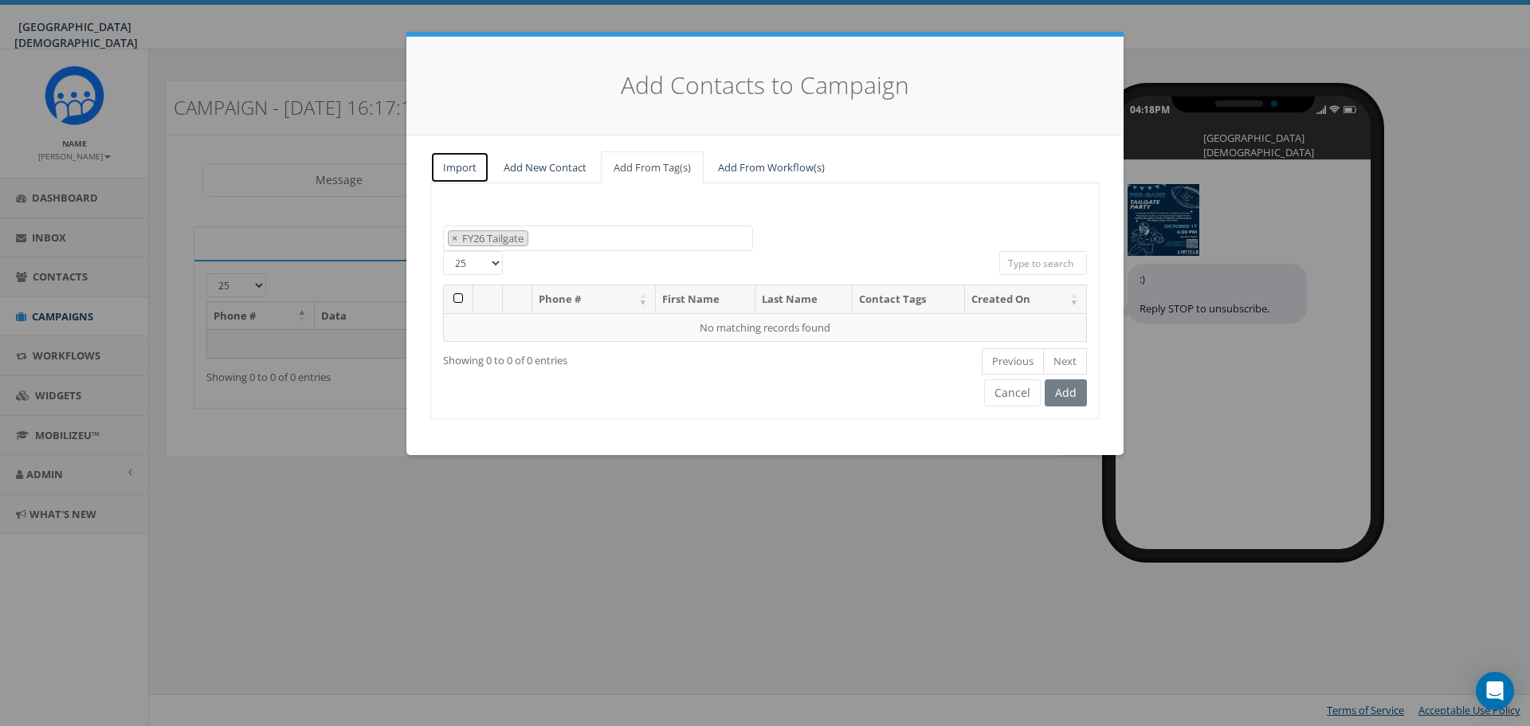
click at [472, 172] on link "Import" at bounding box center [459, 167] width 59 height 33
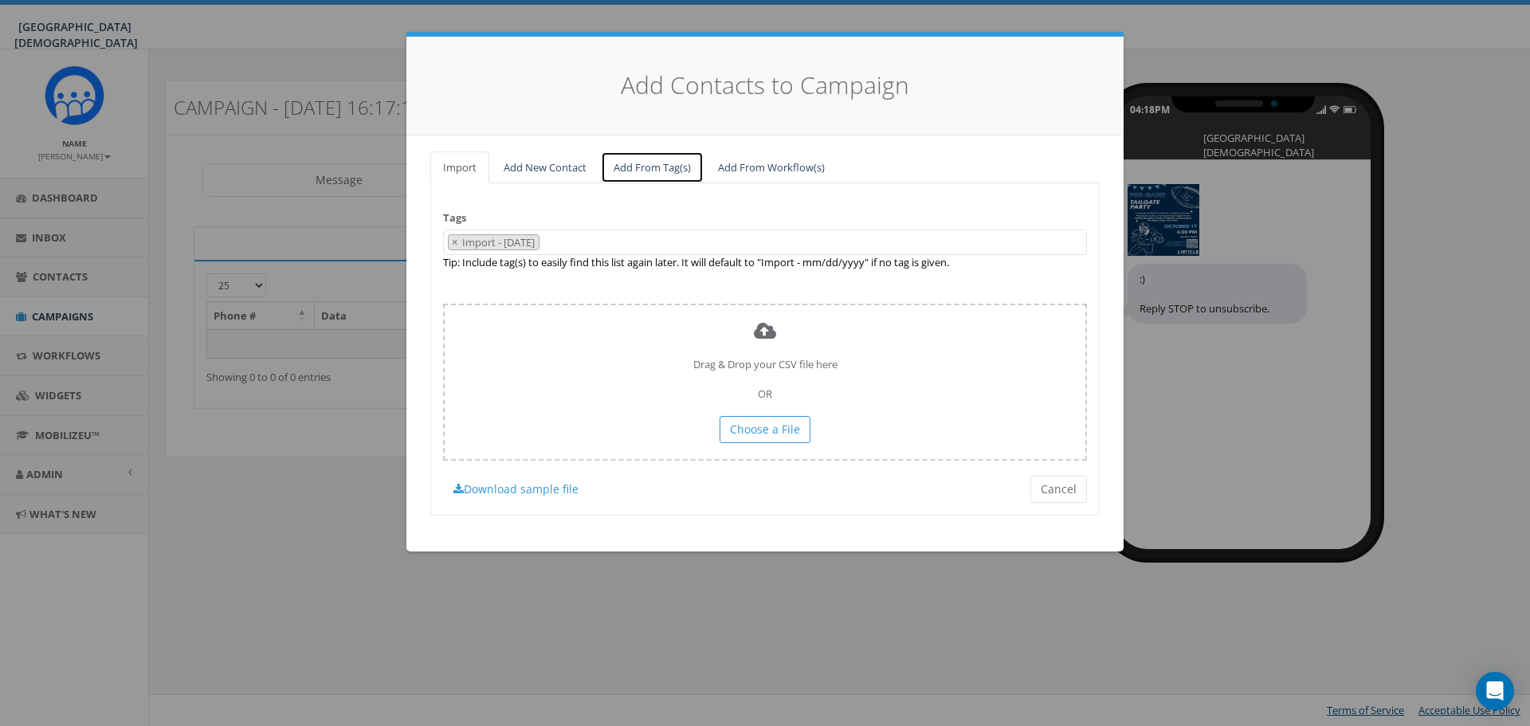
click at [634, 167] on link "Add From Tag(s)" at bounding box center [652, 167] width 103 height 33
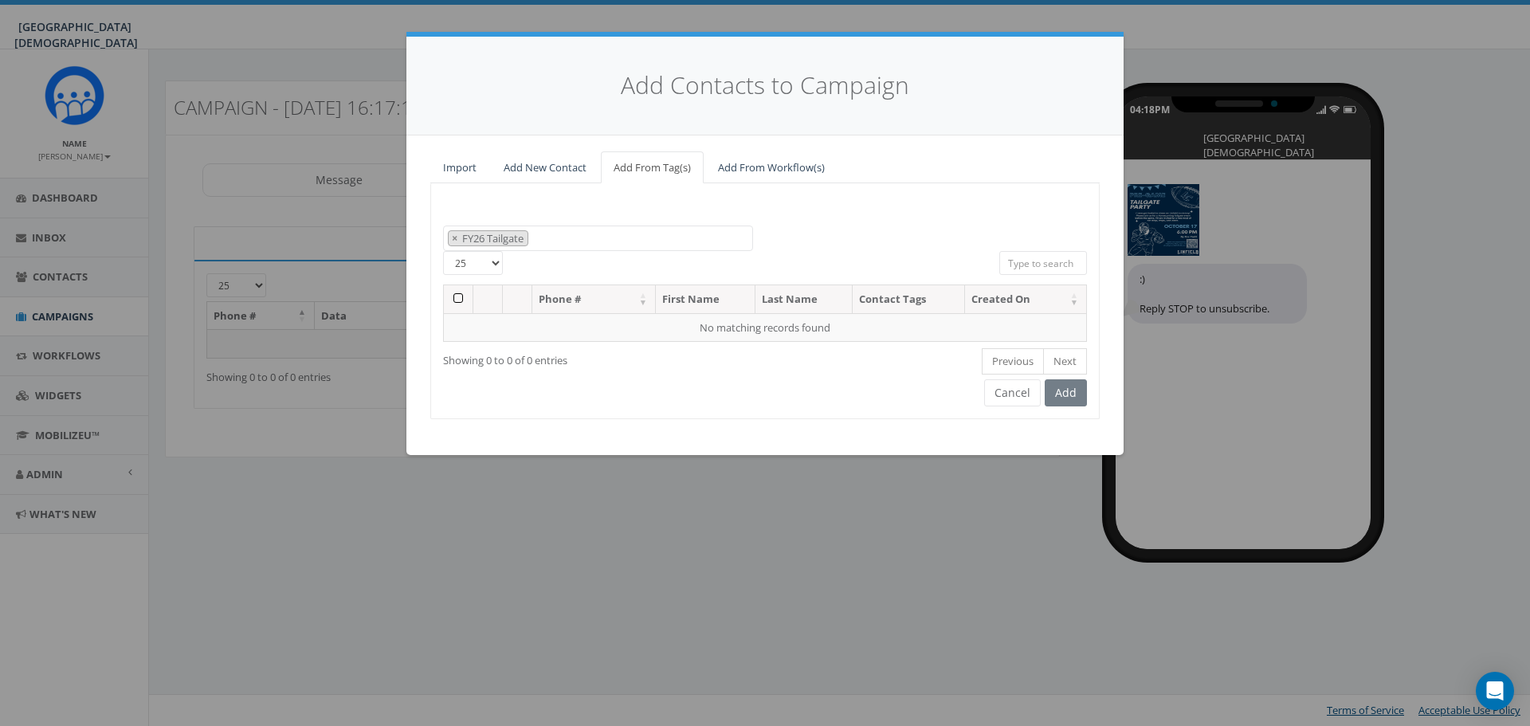
click at [571, 243] on span "× FY26 Tailgate" at bounding box center [598, 239] width 310 height 26
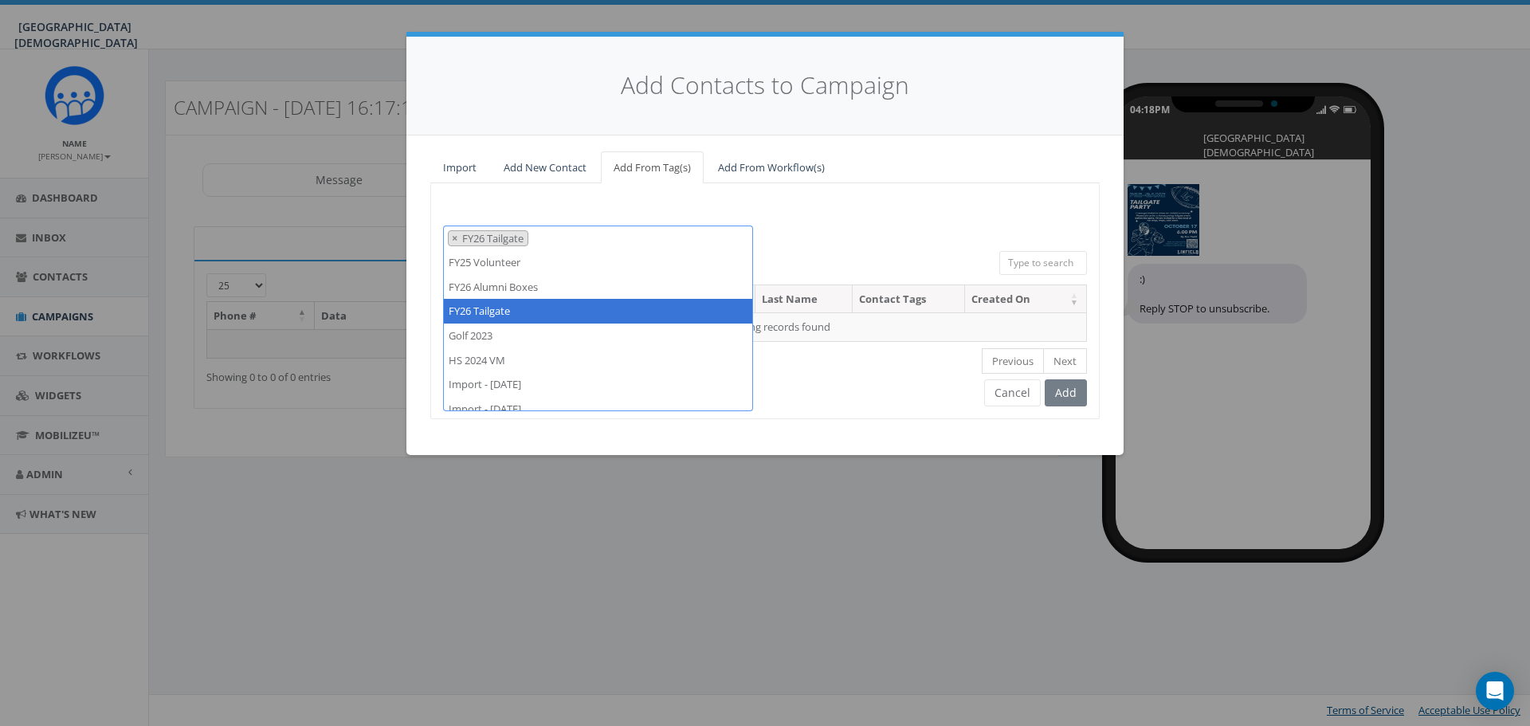
click at [461, 237] on Tailgate "FY26 Tailgate" at bounding box center [494, 238] width 67 height 14
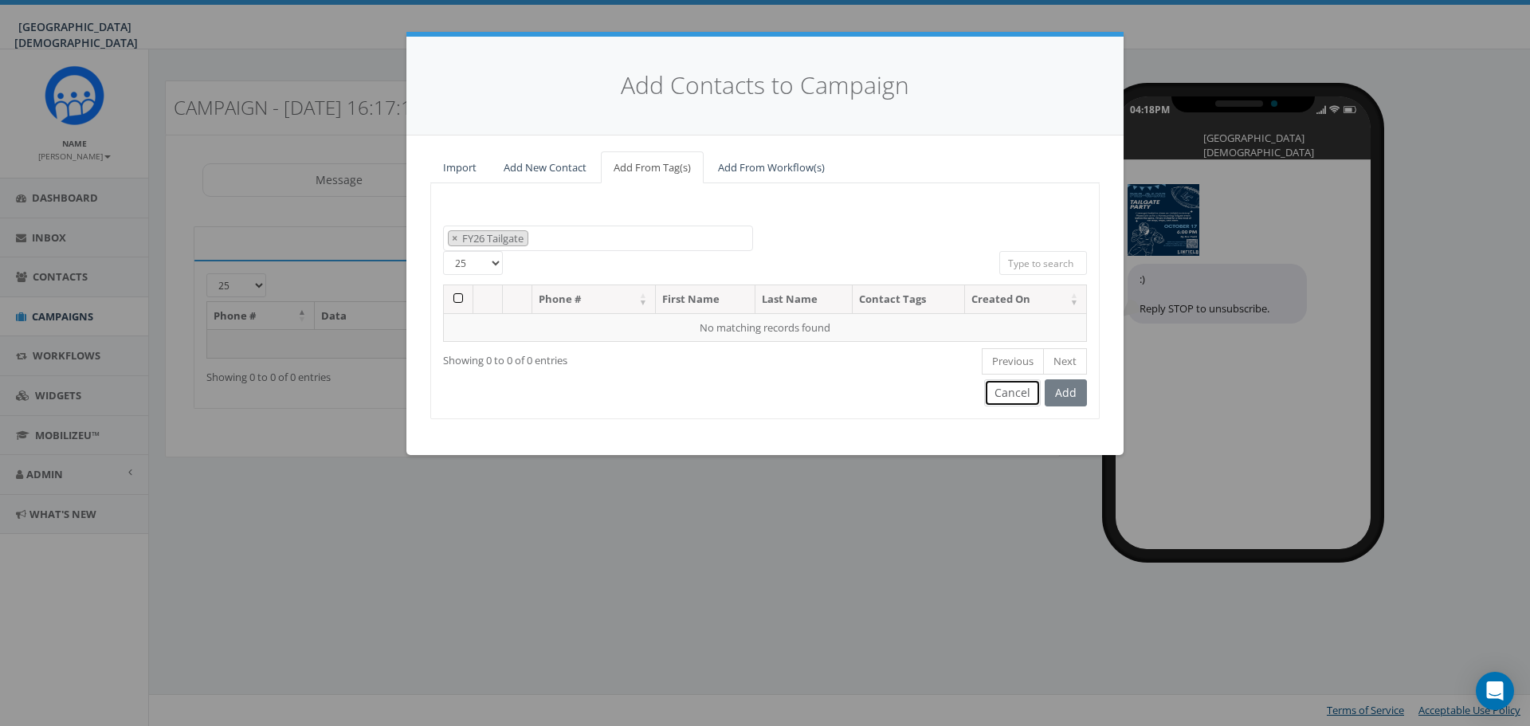
click at [1020, 396] on button "Cancel" at bounding box center [1012, 392] width 57 height 27
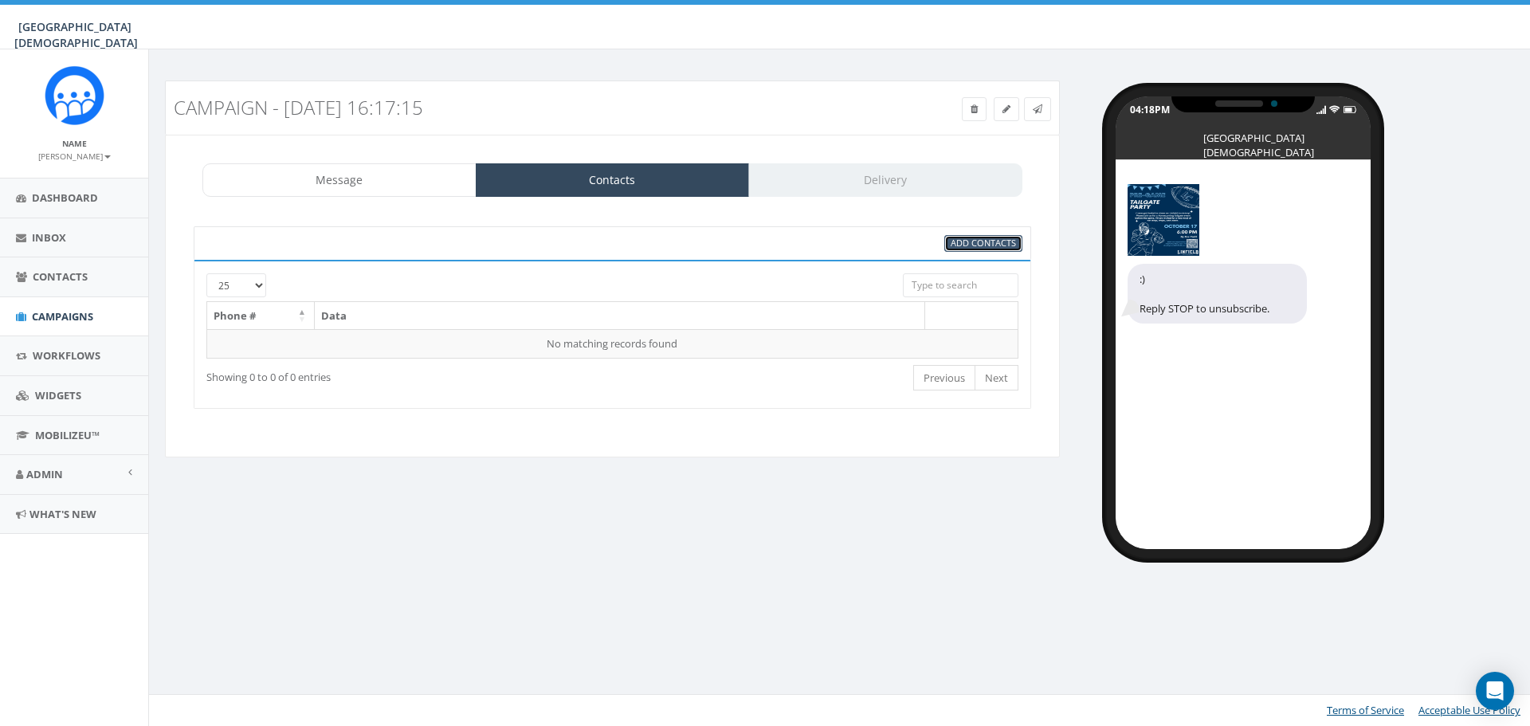
click at [1011, 241] on span "Add Contacts" at bounding box center [983, 243] width 65 height 12
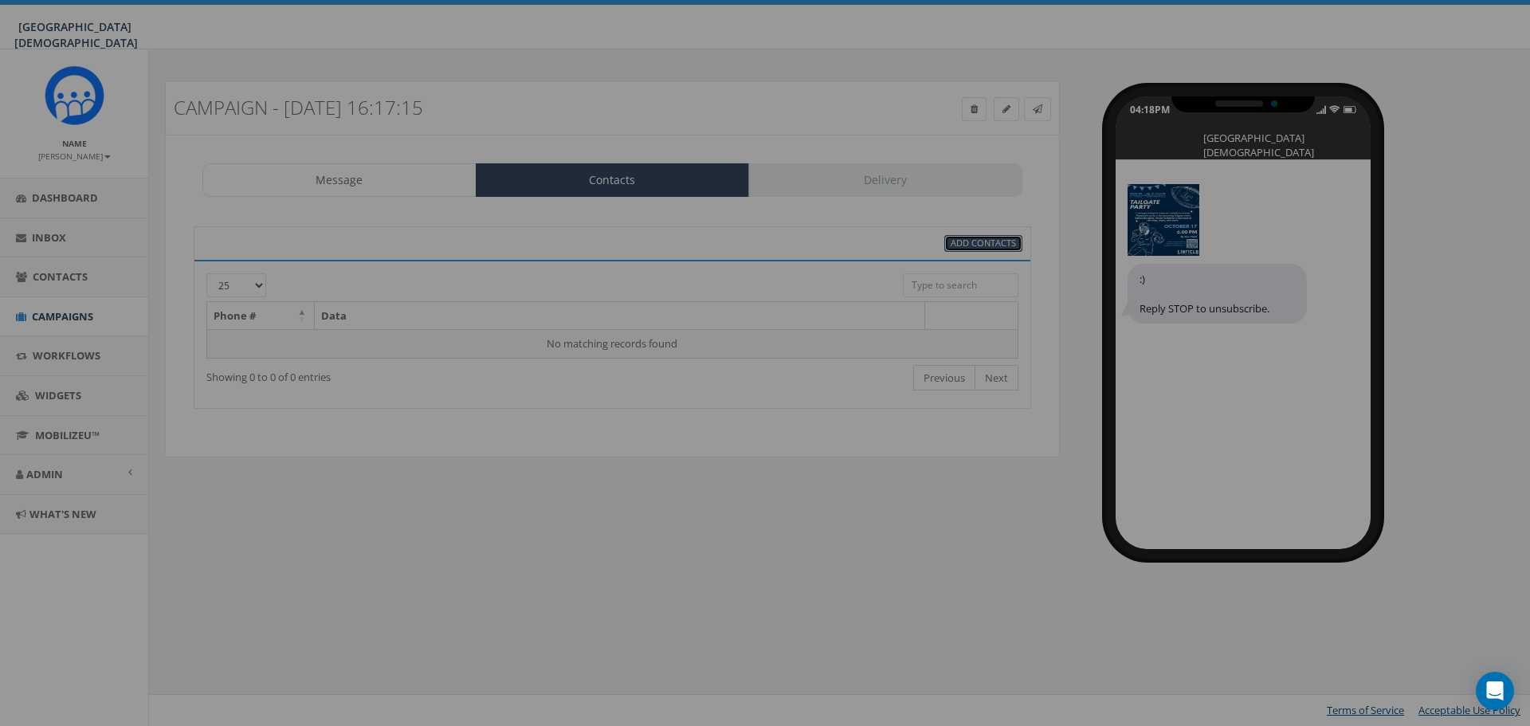
select select
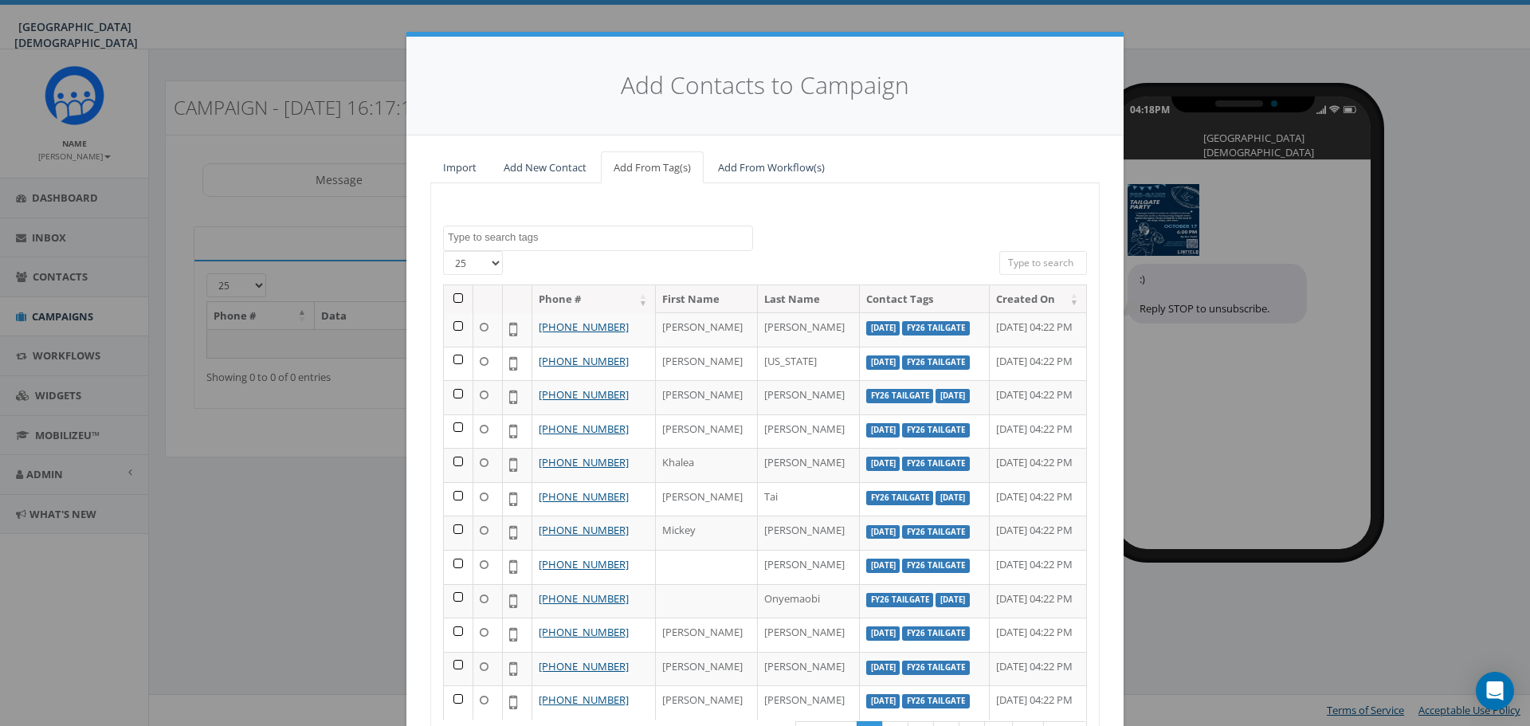
click at [551, 240] on textarea "Search" at bounding box center [600, 237] width 304 height 14
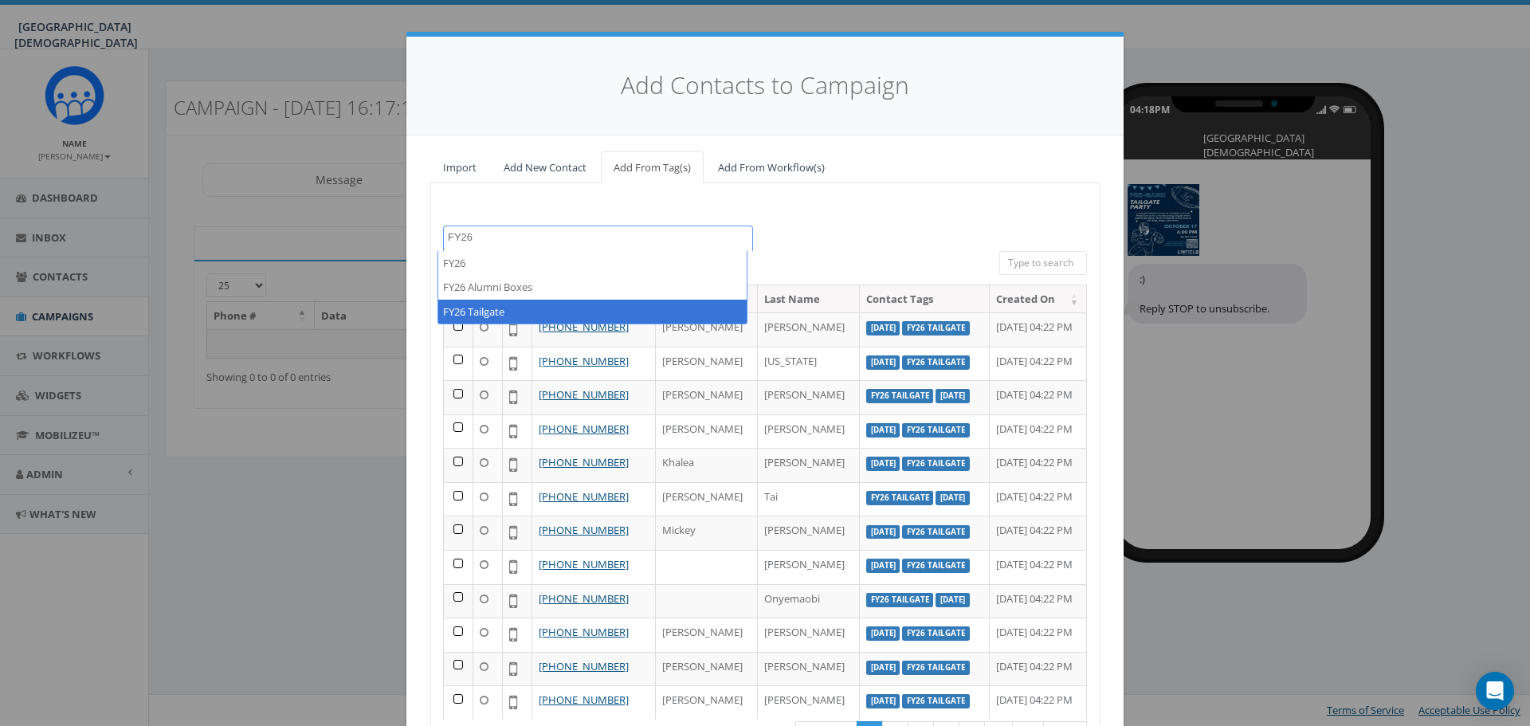
type textarea "FY26"
select select "FY26 Tailgate"
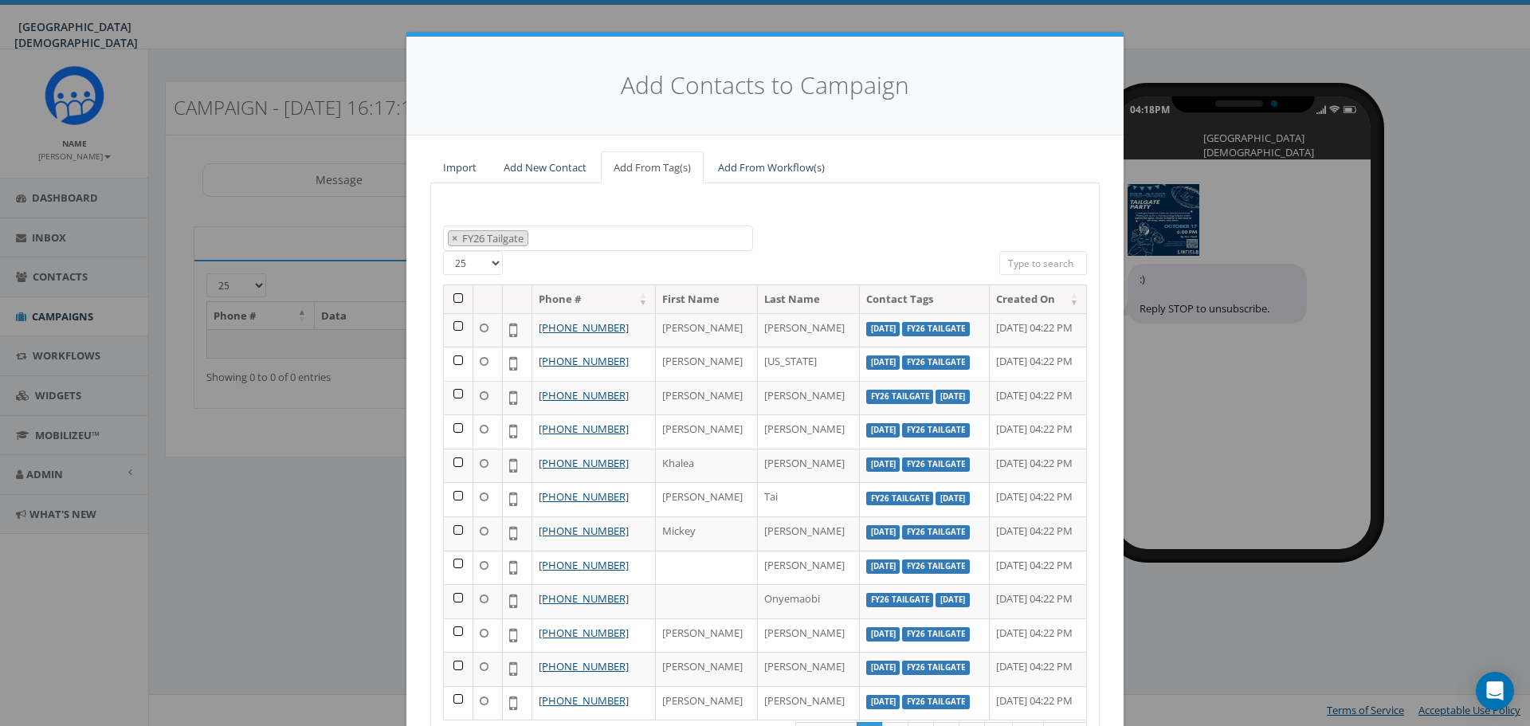
click at [453, 302] on th at bounding box center [458, 299] width 29 height 28
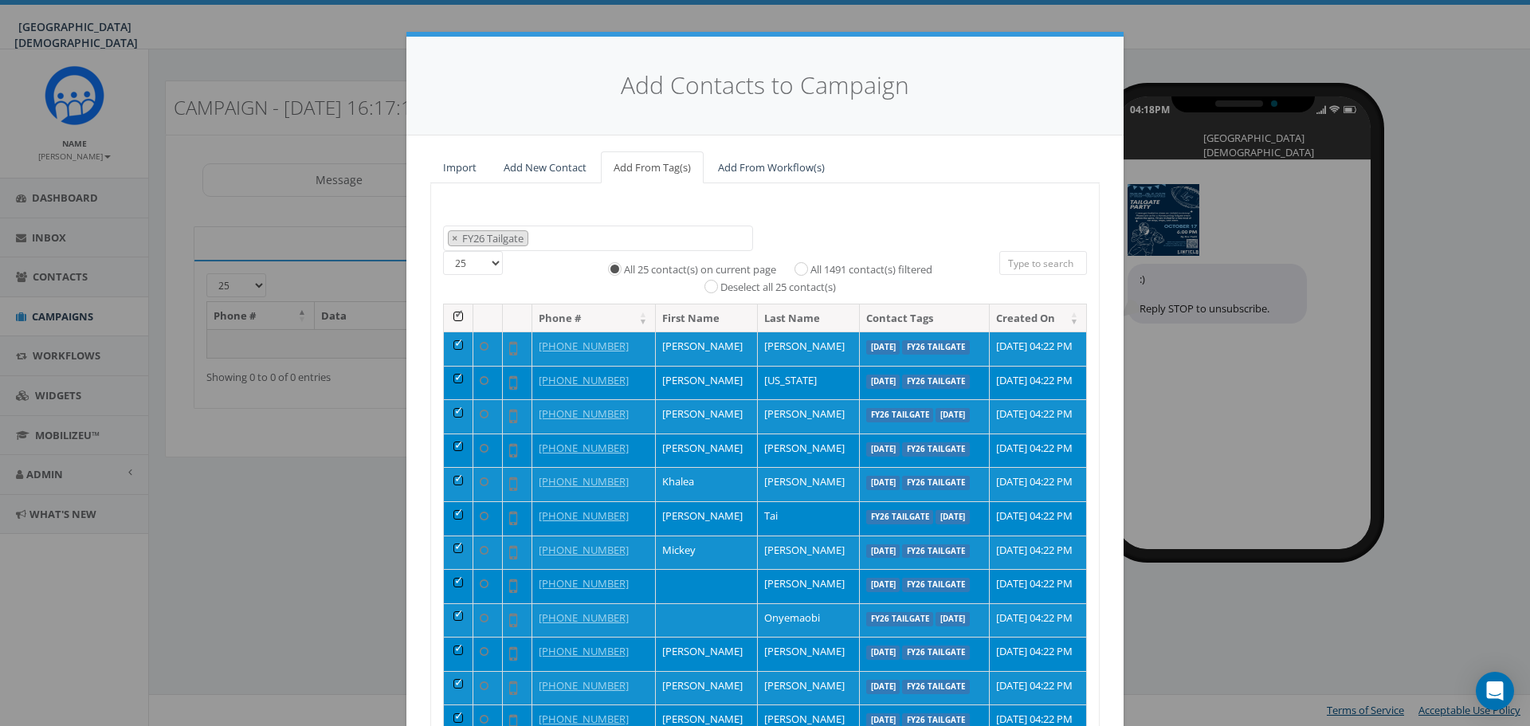
click at [847, 271] on label "All 1491 contact(s) filtered" at bounding box center [871, 270] width 122 height 16
click at [810, 271] on input "All 1491 contact(s) filtered" at bounding box center [805, 267] width 10 height 10
radio input "true"
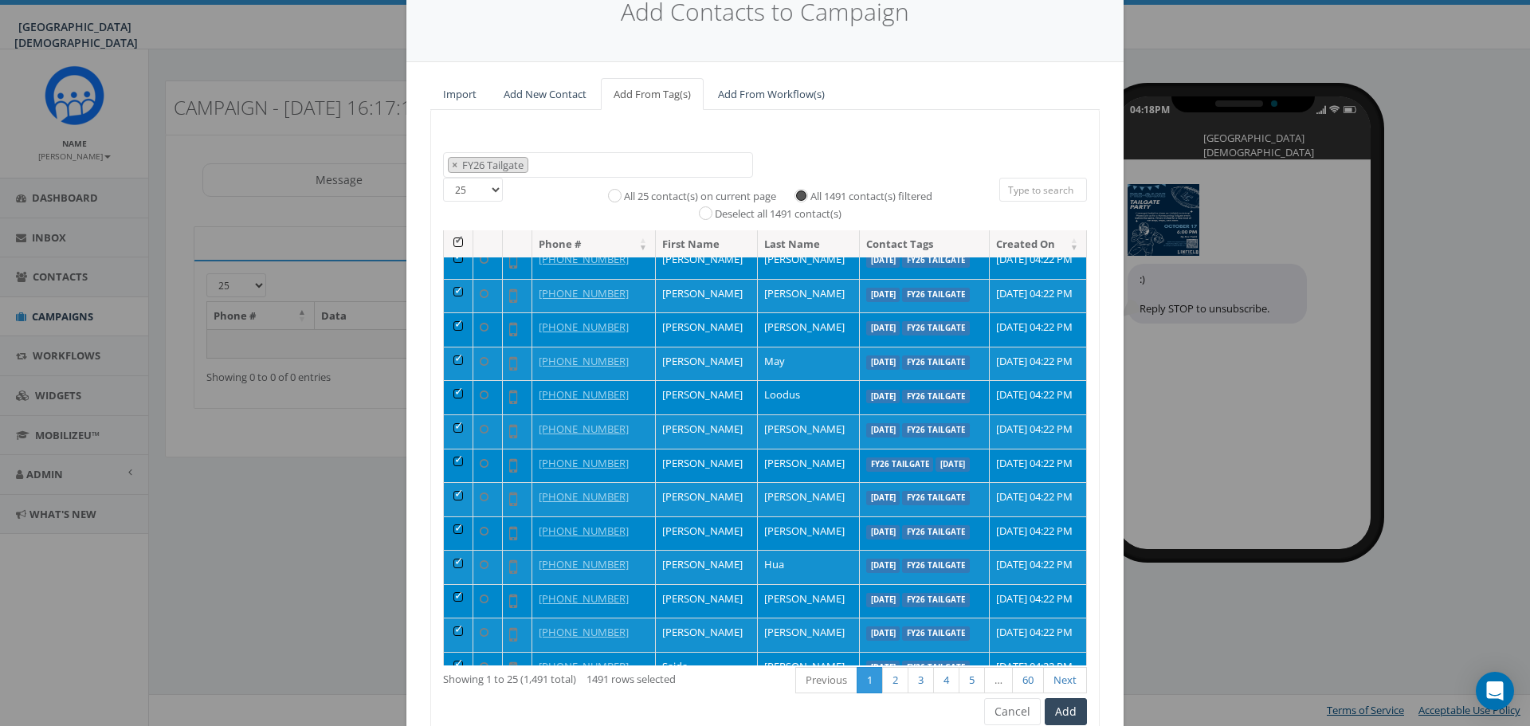
scroll to position [145, 0]
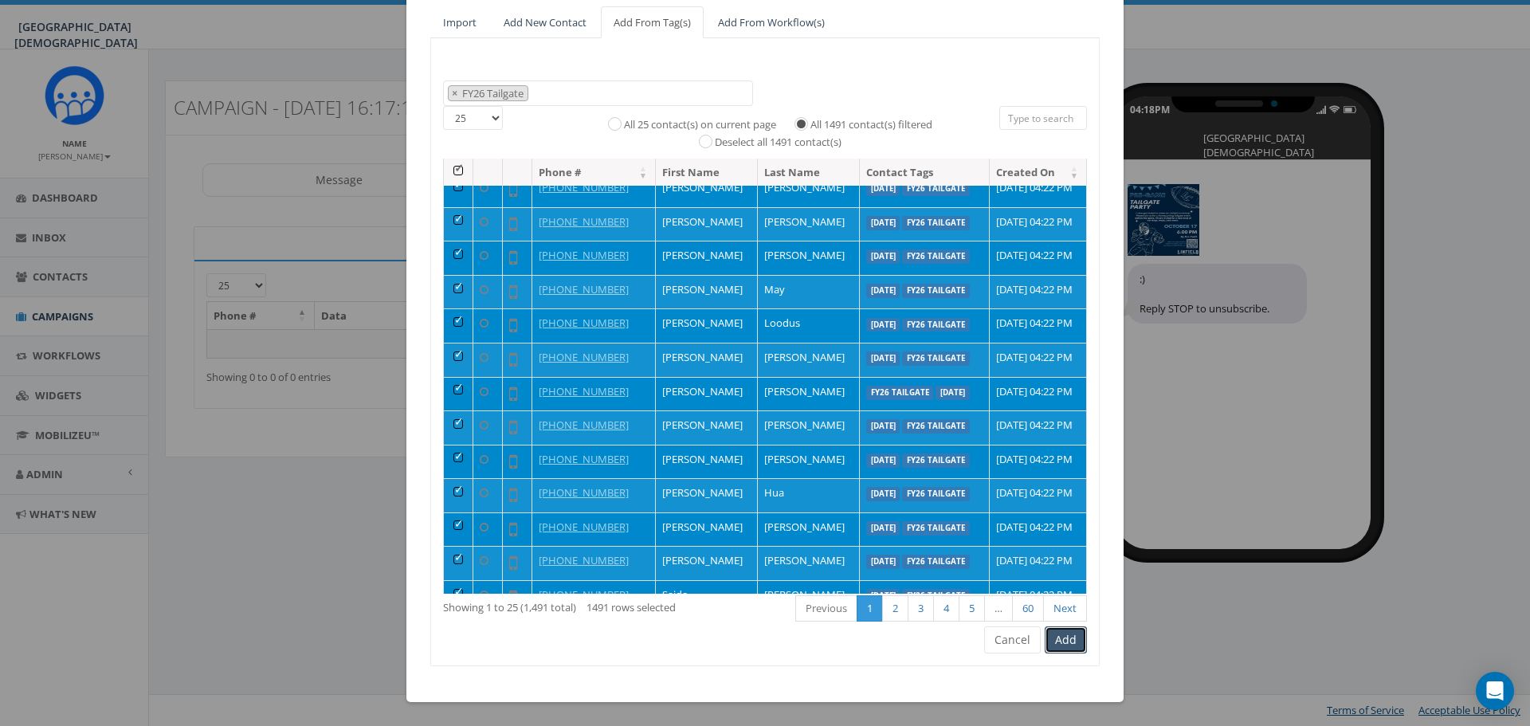
click at [1065, 644] on button "Add" at bounding box center [1066, 639] width 42 height 27
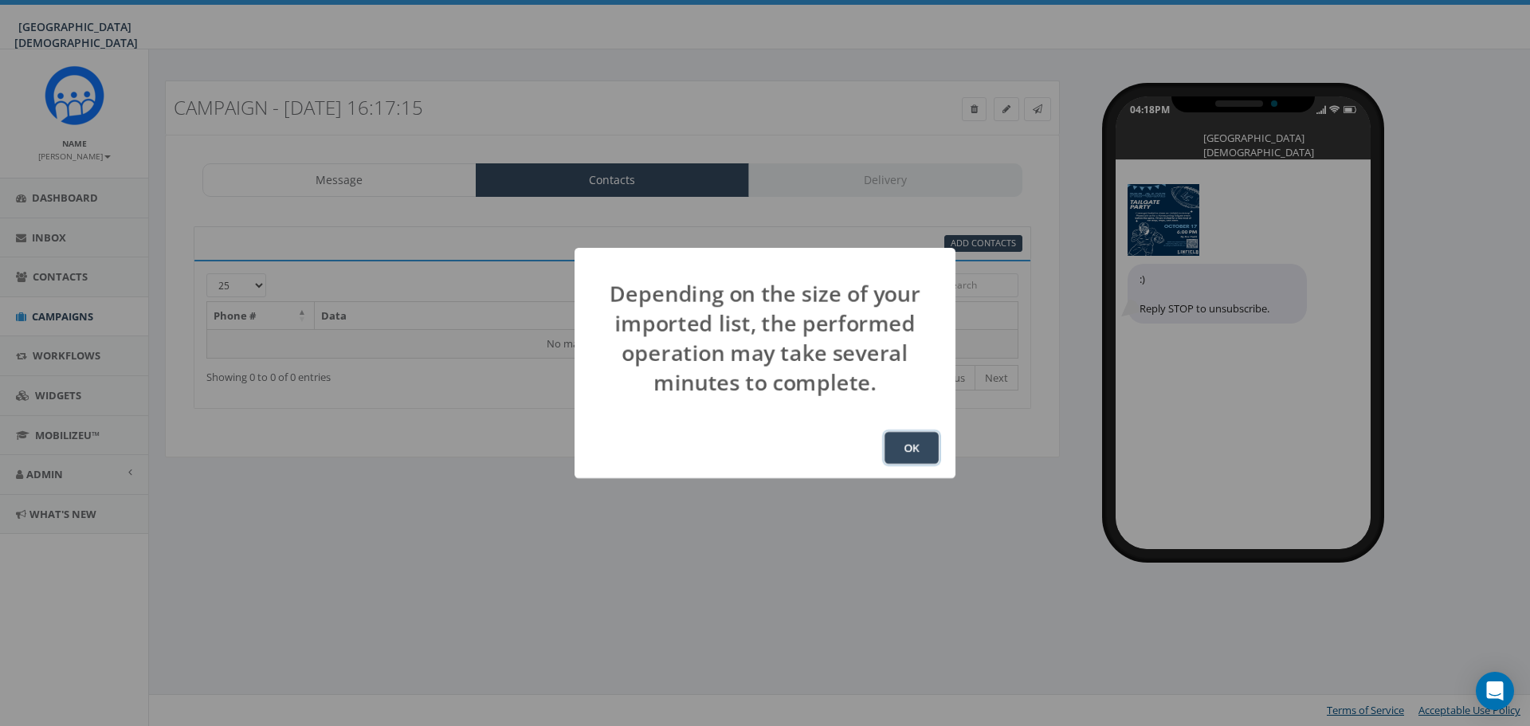
click at [920, 450] on button "OK" at bounding box center [912, 448] width 54 height 32
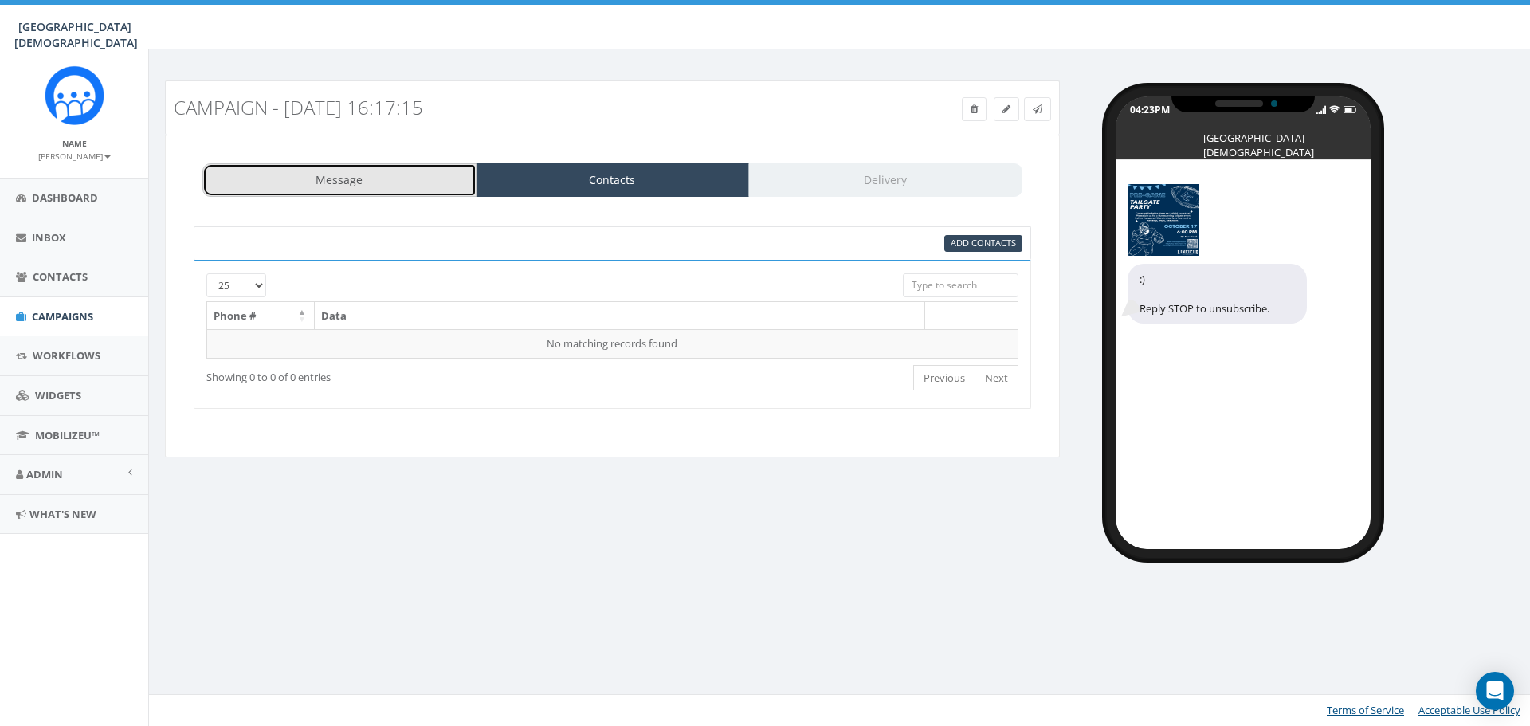
click at [359, 182] on link "Message" at bounding box center [339, 179] width 274 height 33
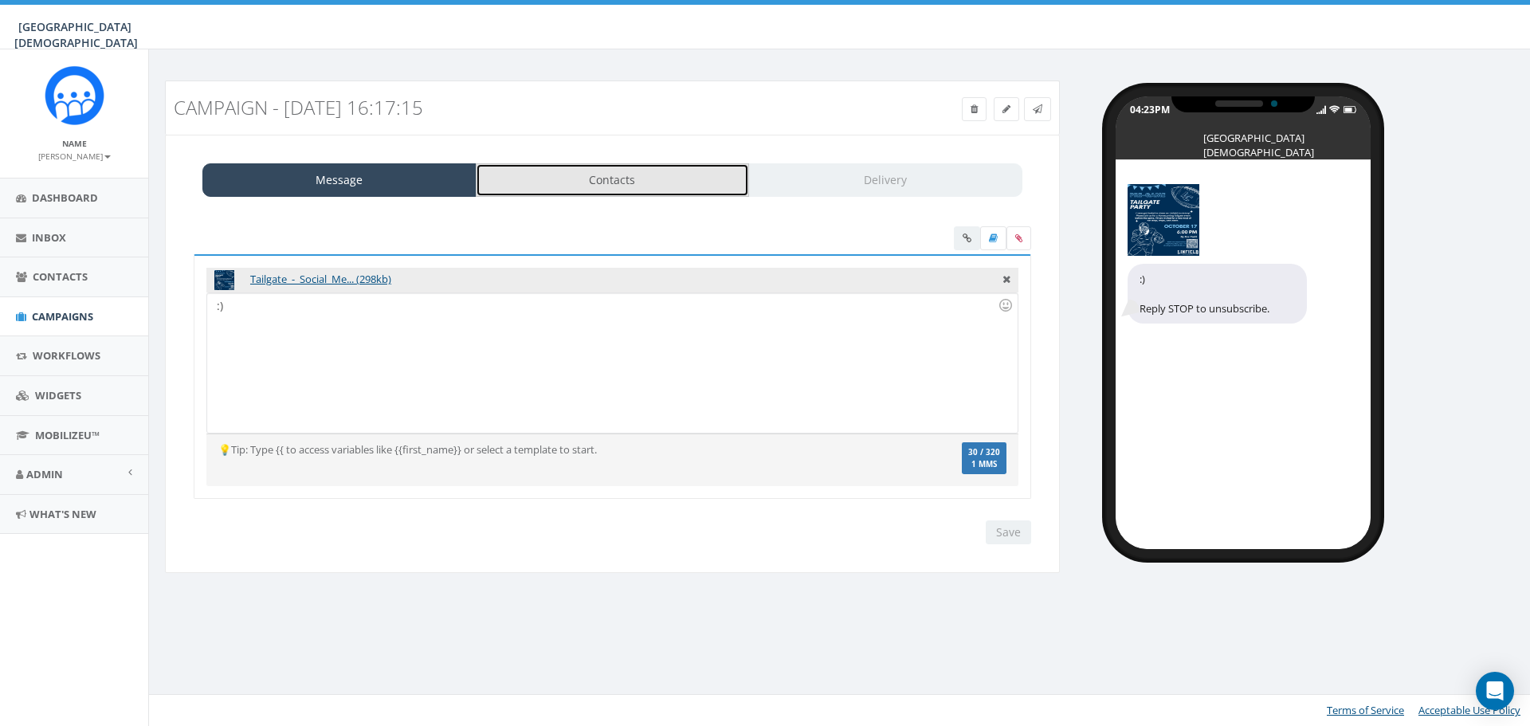
click at [532, 183] on link "Contacts" at bounding box center [613, 179] width 274 height 33
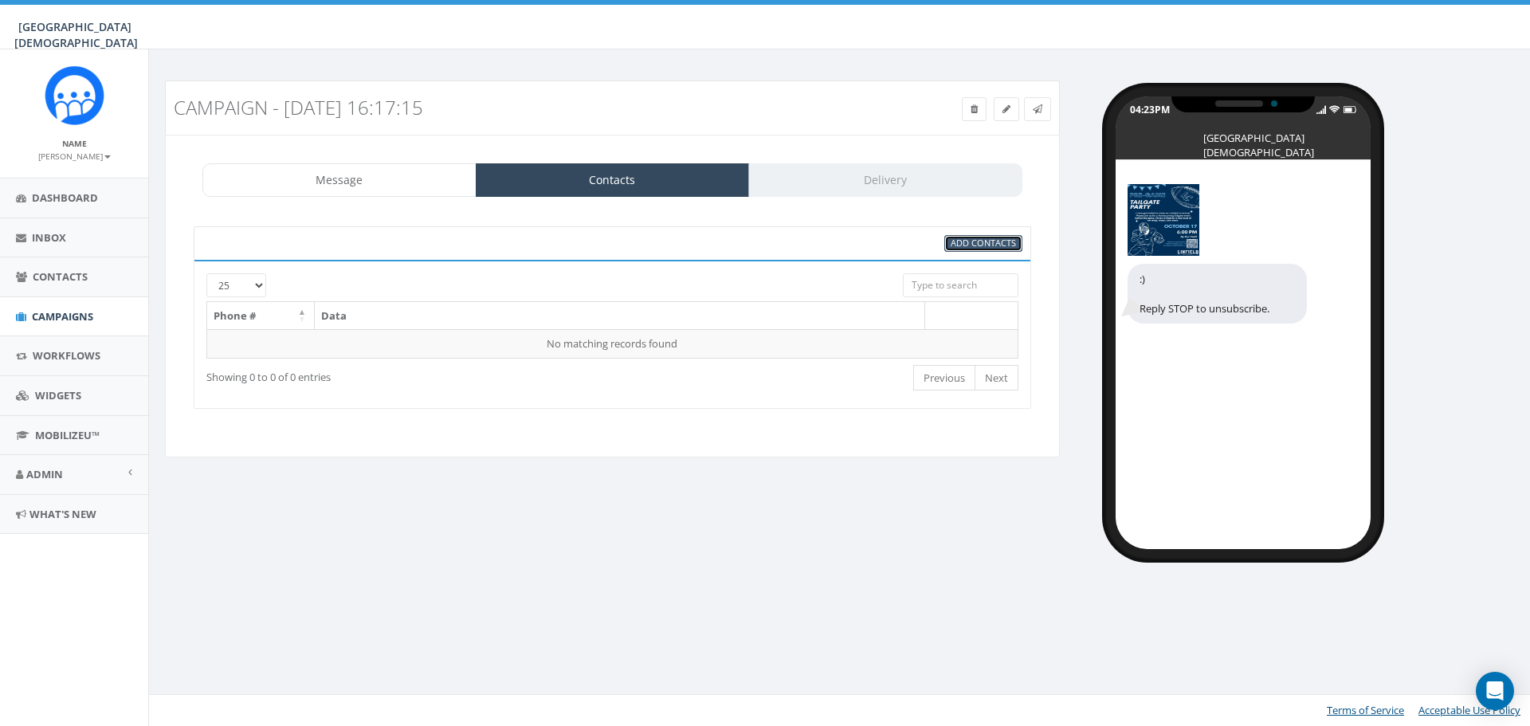
click at [952, 239] on span "Add Contacts" at bounding box center [983, 243] width 65 height 12
click at [43, 321] on span "Campaigns" at bounding box center [62, 316] width 61 height 14
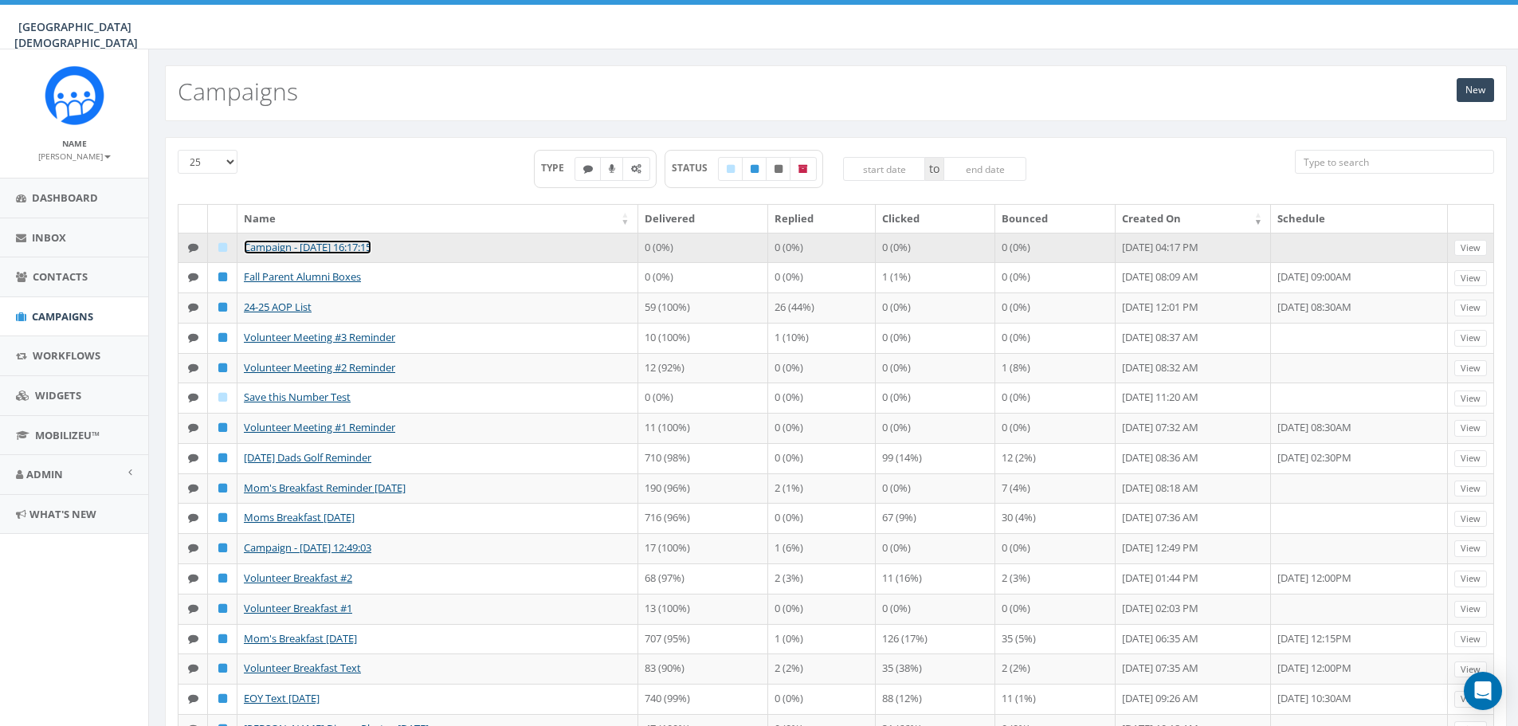
click at [324, 245] on link "Campaign - [DATE] 16:17:15" at bounding box center [308, 247] width 128 height 14
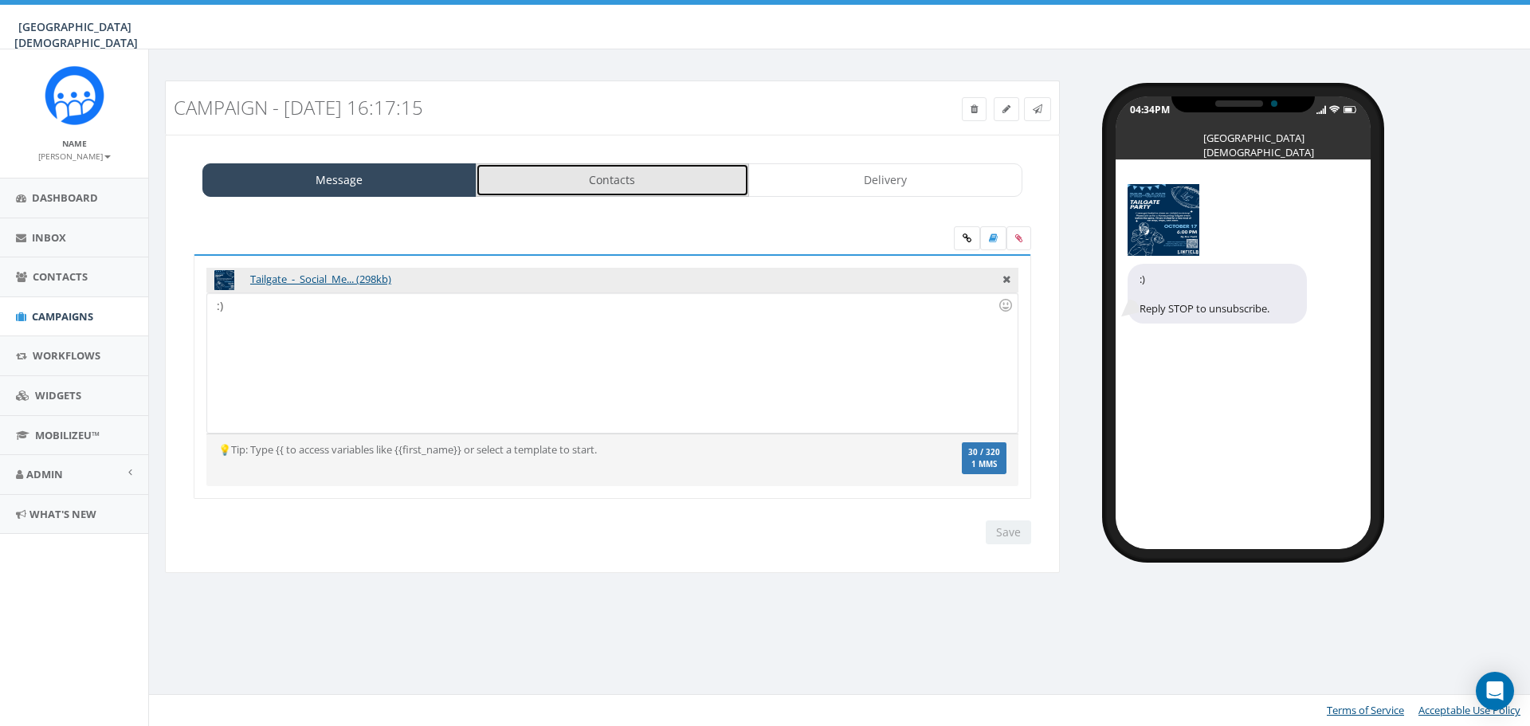
click at [613, 186] on link "Contacts" at bounding box center [613, 179] width 274 height 33
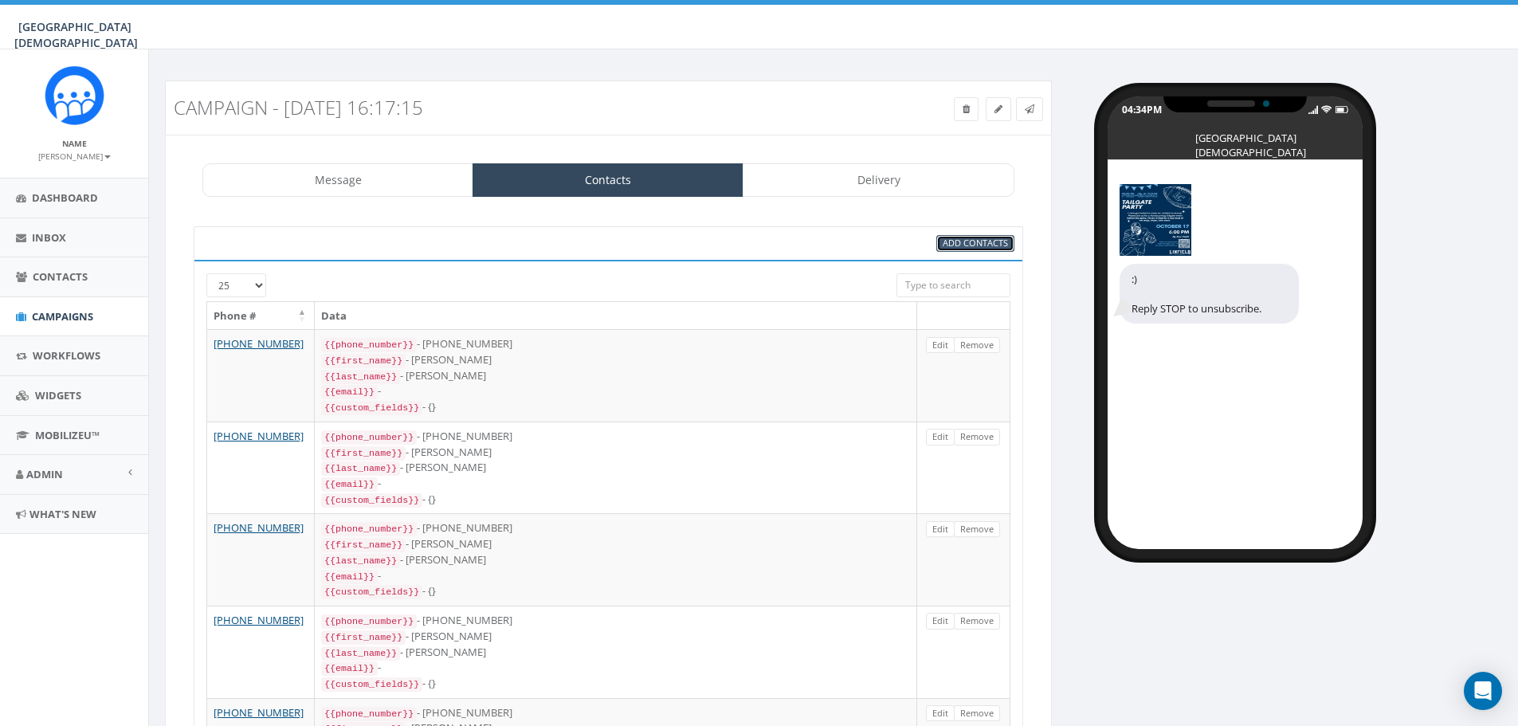
click at [960, 243] on span "Add Contacts" at bounding box center [975, 243] width 65 height 12
select select
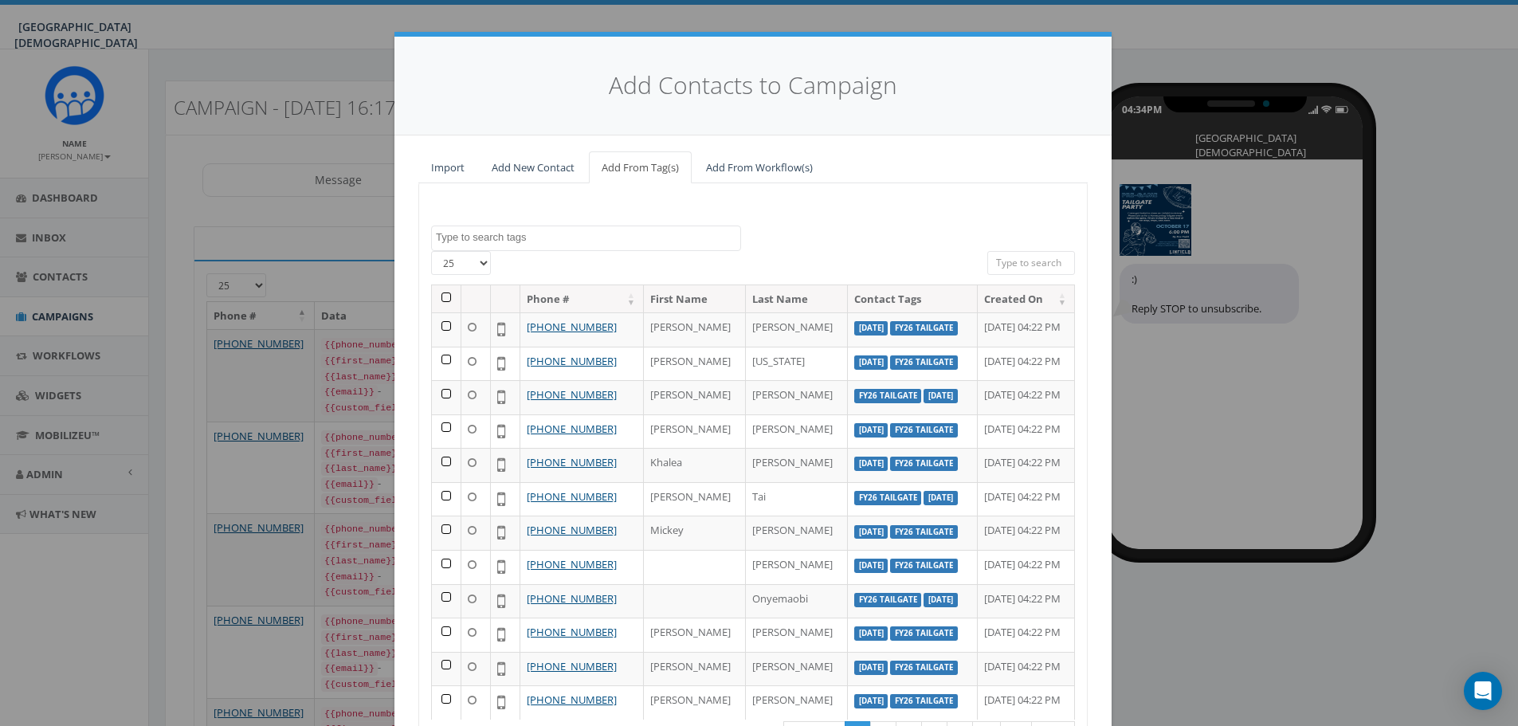
click at [563, 233] on textarea "Search" at bounding box center [588, 237] width 304 height 14
type textarea "board"
select select "Board"
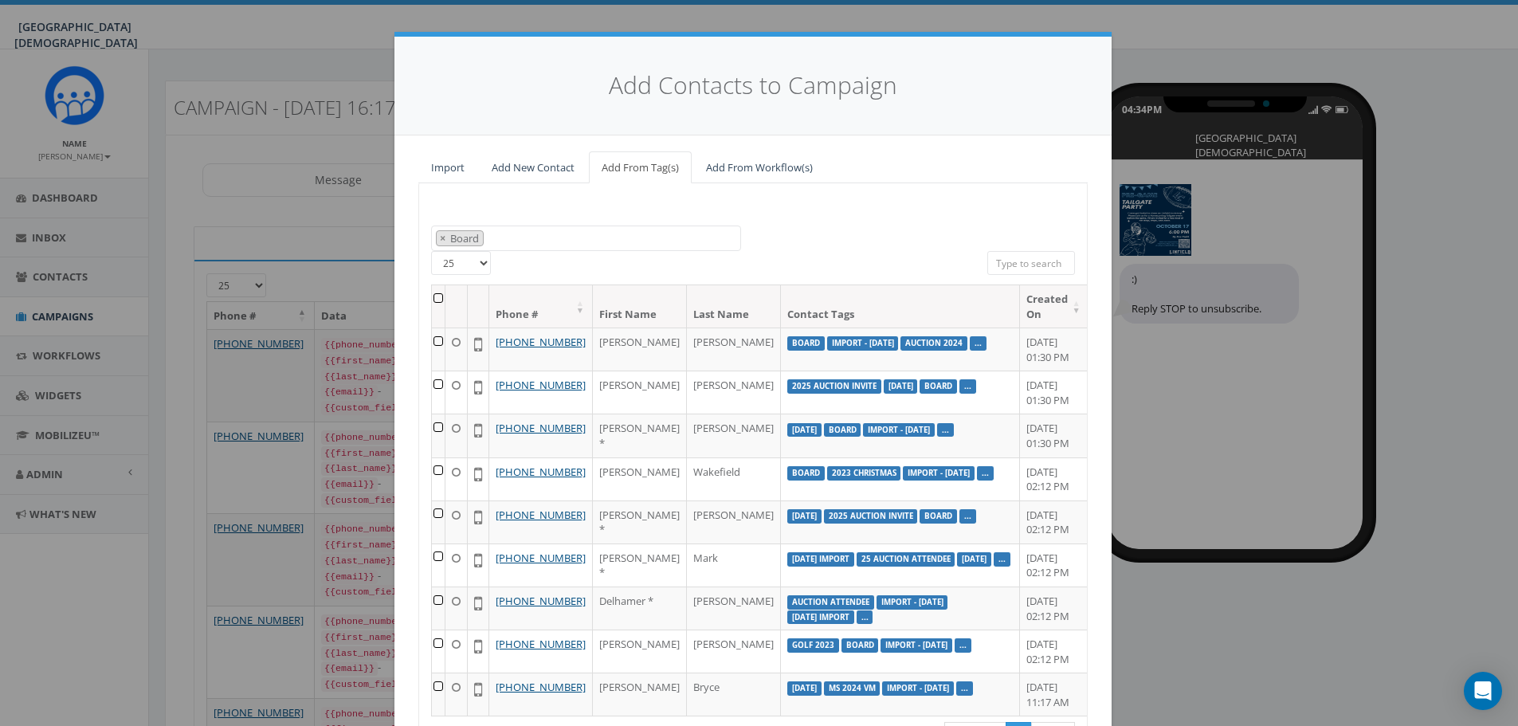
click at [432, 296] on th at bounding box center [439, 306] width 14 height 42
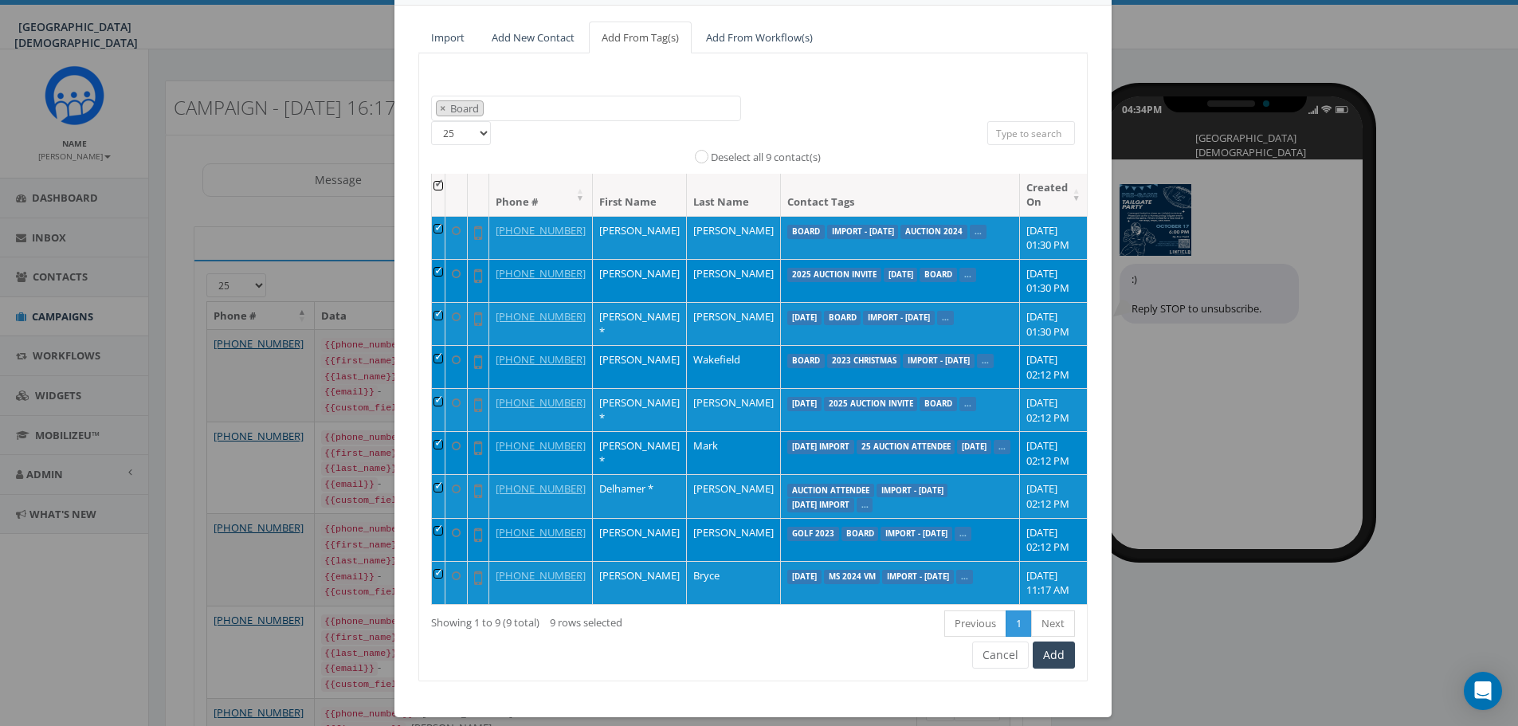
scroll to position [145, 0]
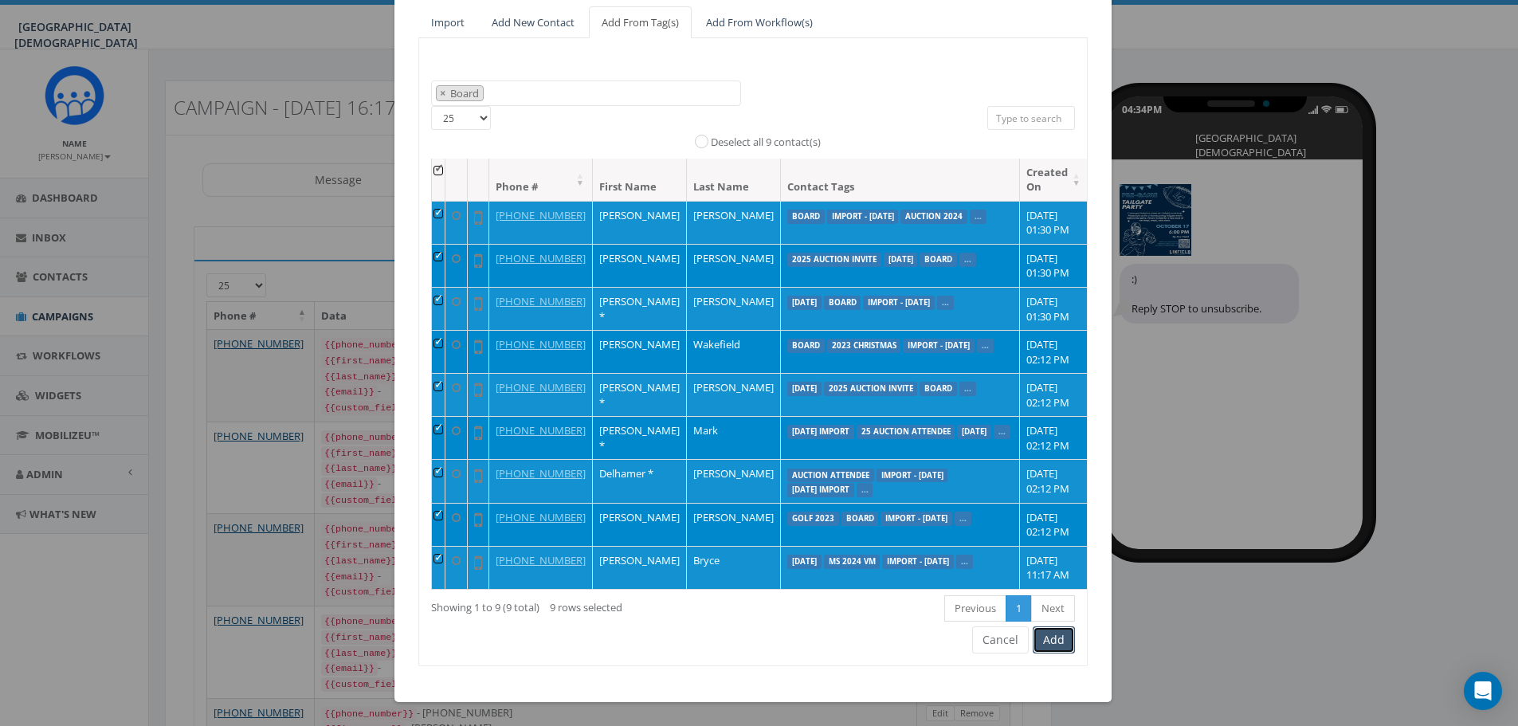
click at [1061, 639] on button "Add" at bounding box center [1054, 639] width 42 height 27
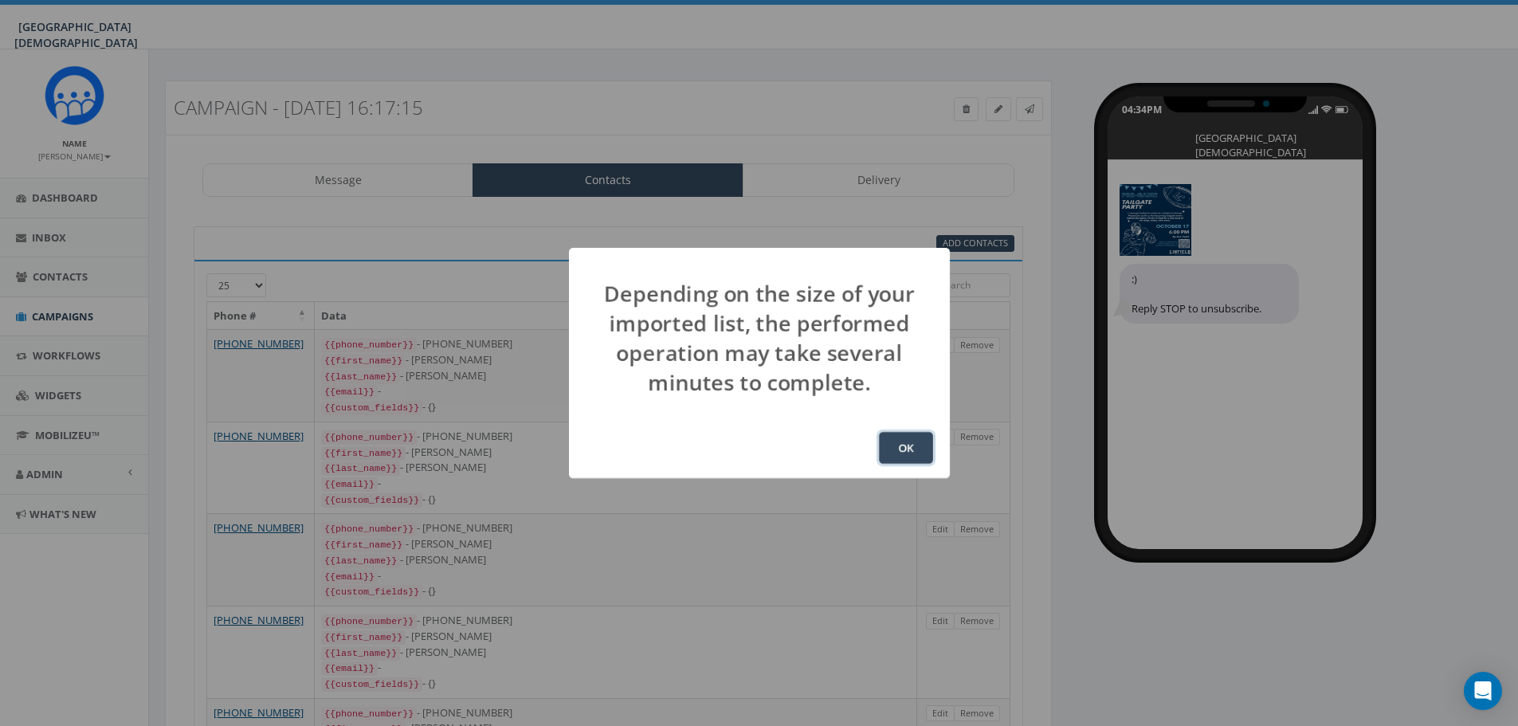
click at [901, 442] on button "OK" at bounding box center [906, 448] width 54 height 32
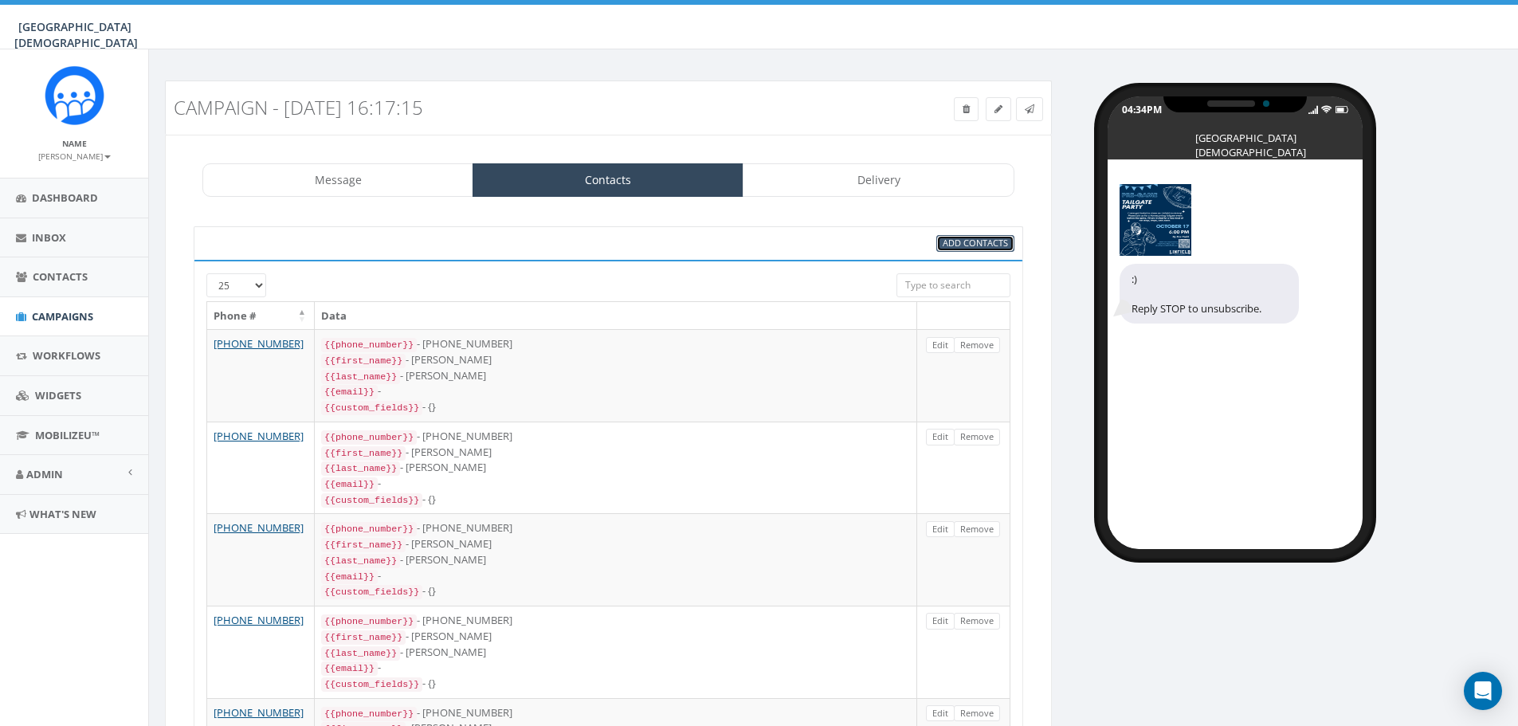
click at [980, 243] on span "Add Contacts" at bounding box center [975, 243] width 65 height 12
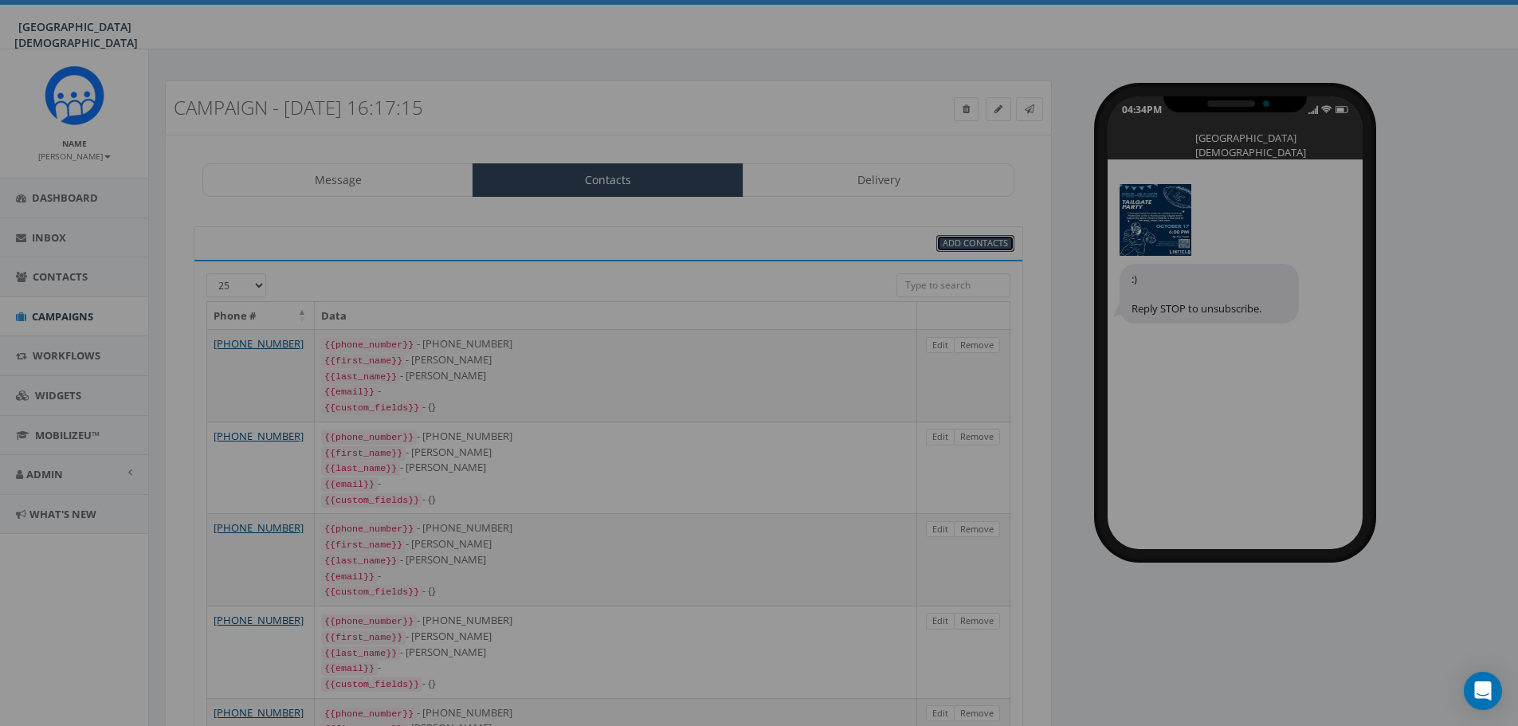
select select
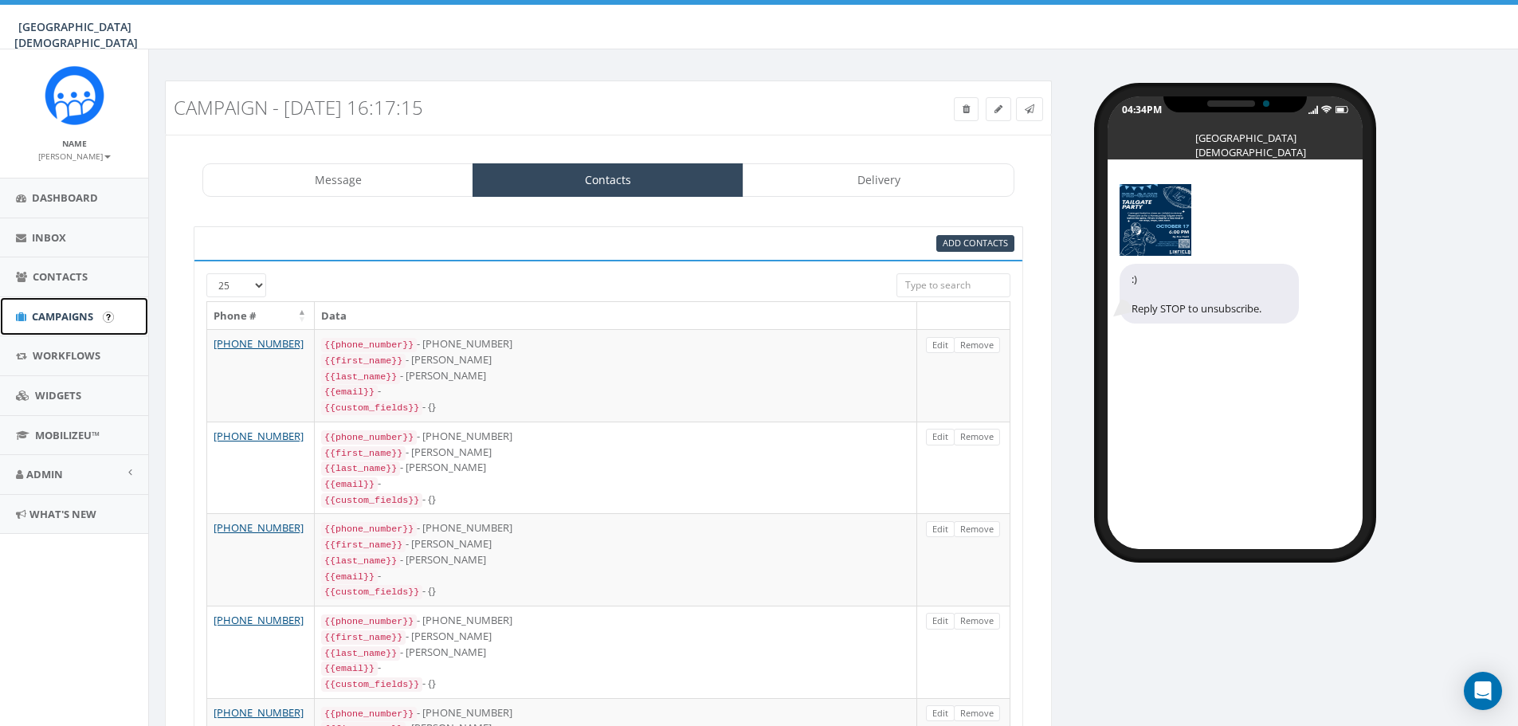
click at [57, 312] on span "Campaigns" at bounding box center [62, 316] width 61 height 14
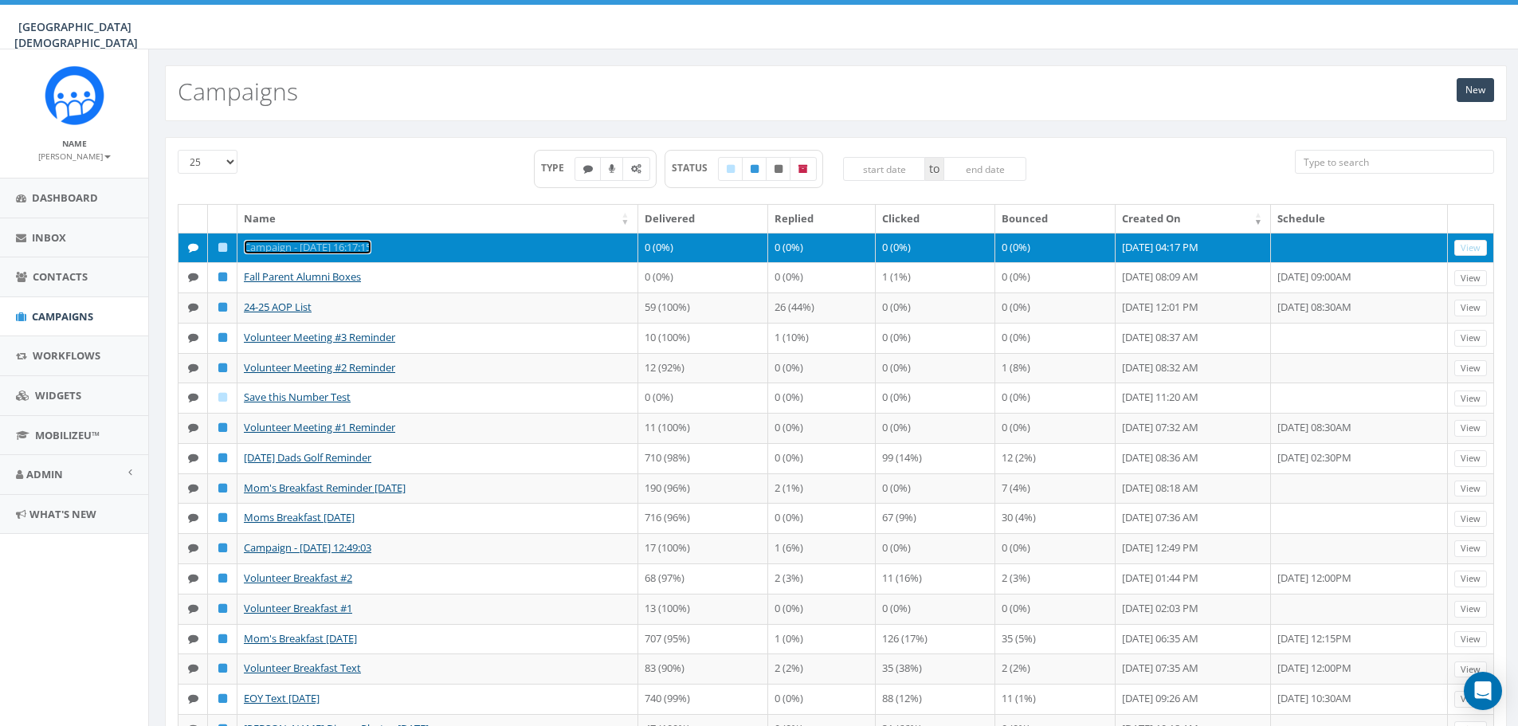
click at [274, 245] on link "Campaign - [DATE] 16:17:15" at bounding box center [308, 247] width 128 height 14
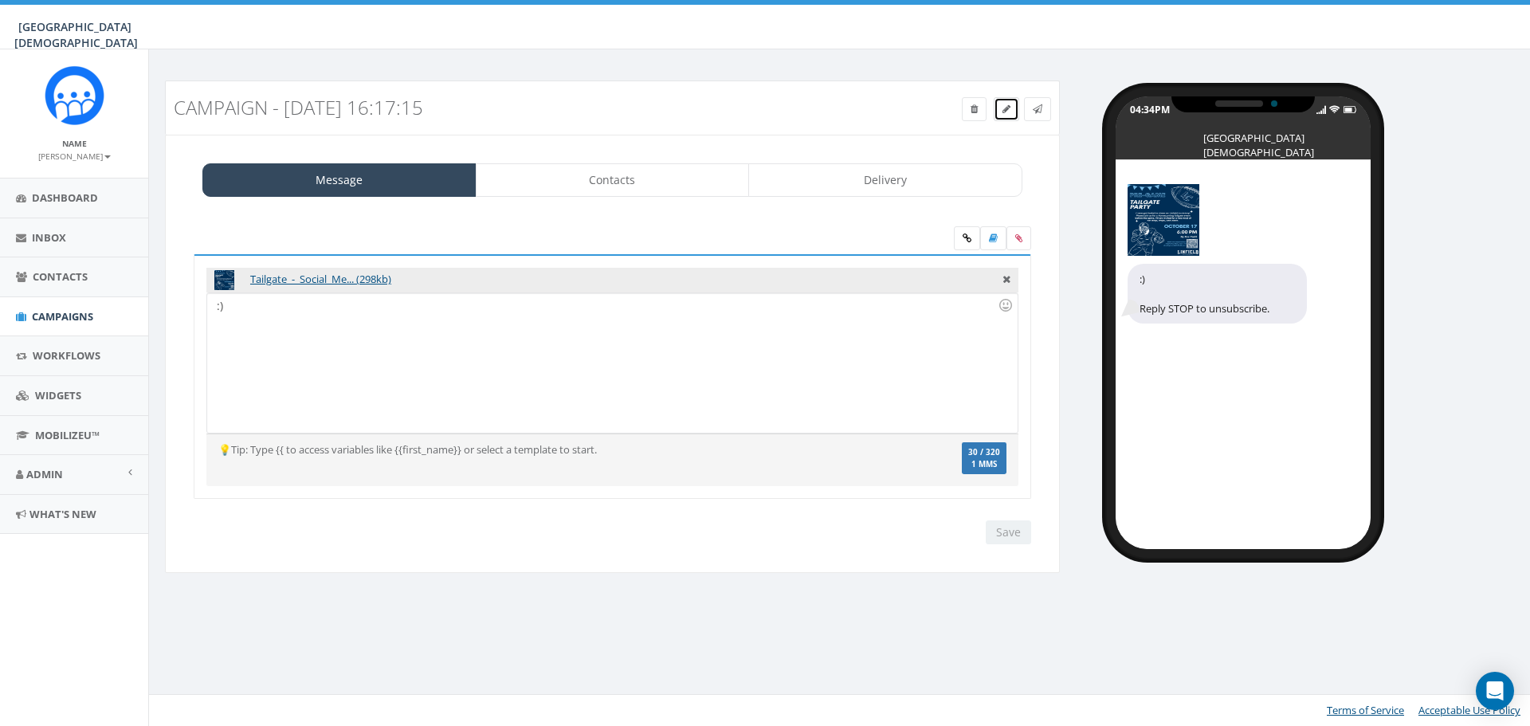
click at [997, 108] on link at bounding box center [1007, 109] width 26 height 24
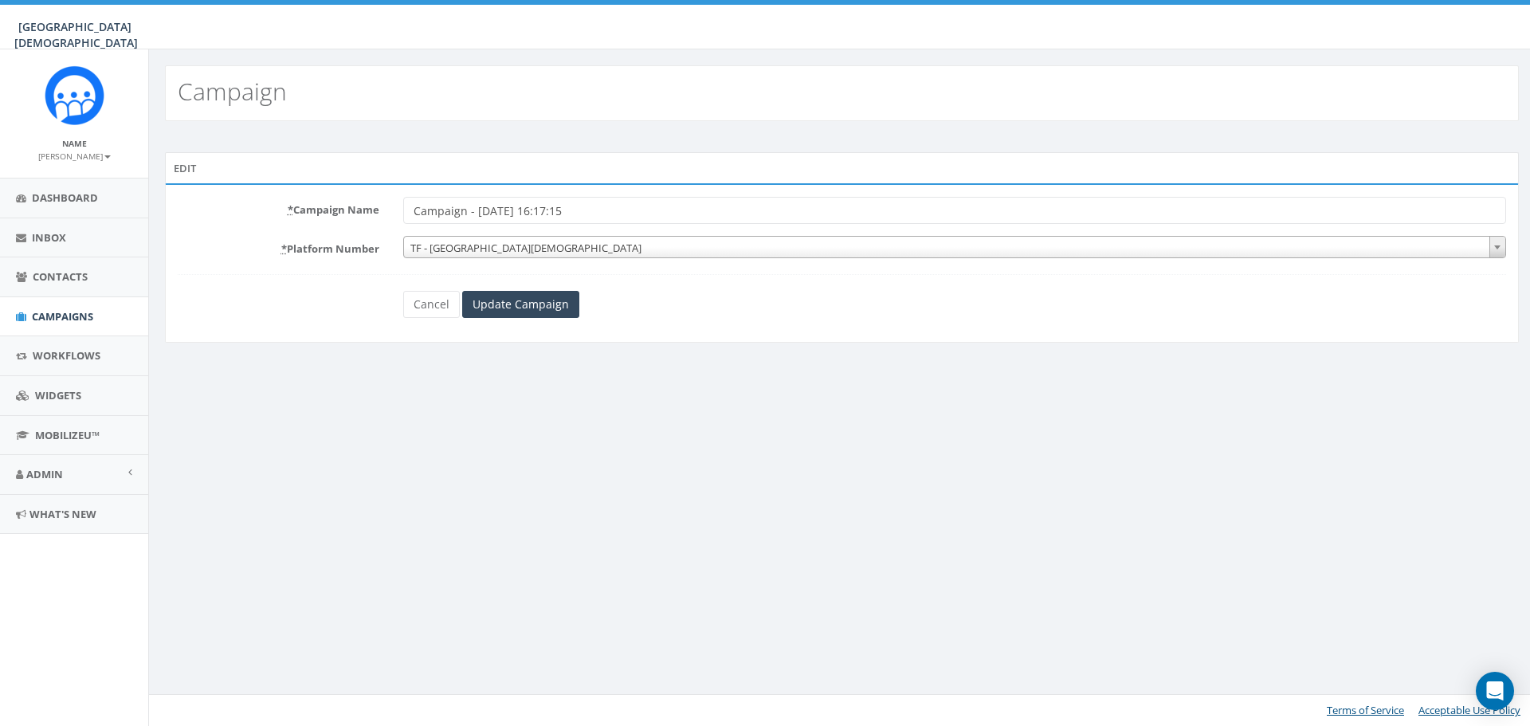
drag, startPoint x: 495, startPoint y: 202, endPoint x: 347, endPoint y: 190, distance: 148.7
click at [347, 190] on div "* Campaign Name Campaign - [DATE] 16:17:15 * Platform Number TF - [GEOGRAPHIC_D…" at bounding box center [842, 262] width 1354 height 159
type input "FY26 Tailgate Text"
click at [562, 321] on div "* Campaign Name FY26 Tailgate Text * Platform Number TF - [GEOGRAPHIC_DATA][DEM…" at bounding box center [842, 262] width 1354 height 159
click at [558, 312] on input "Update Campaign" at bounding box center [520, 304] width 117 height 27
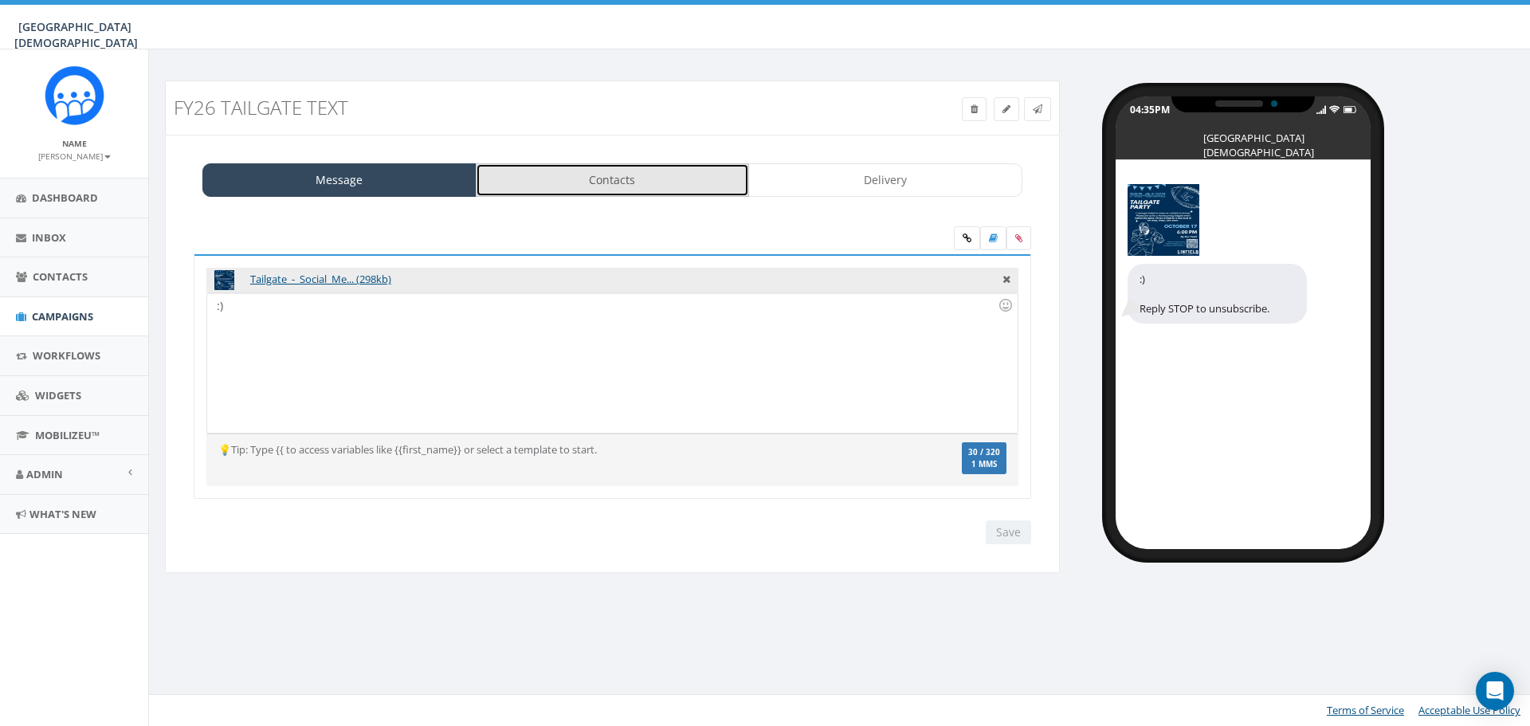
click at [657, 189] on link "Contacts" at bounding box center [613, 179] width 274 height 33
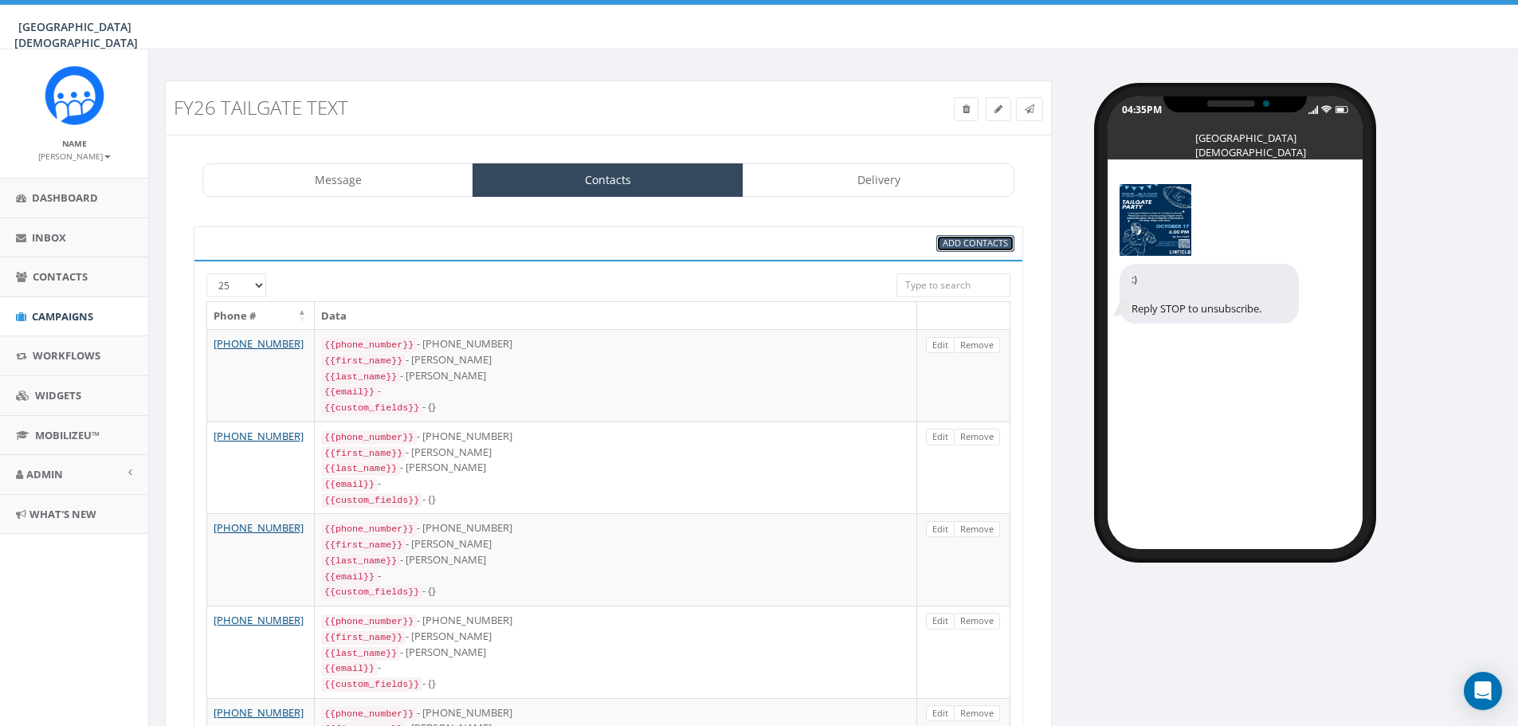
click at [979, 249] on span "Add Contacts" at bounding box center [975, 243] width 65 height 12
select select
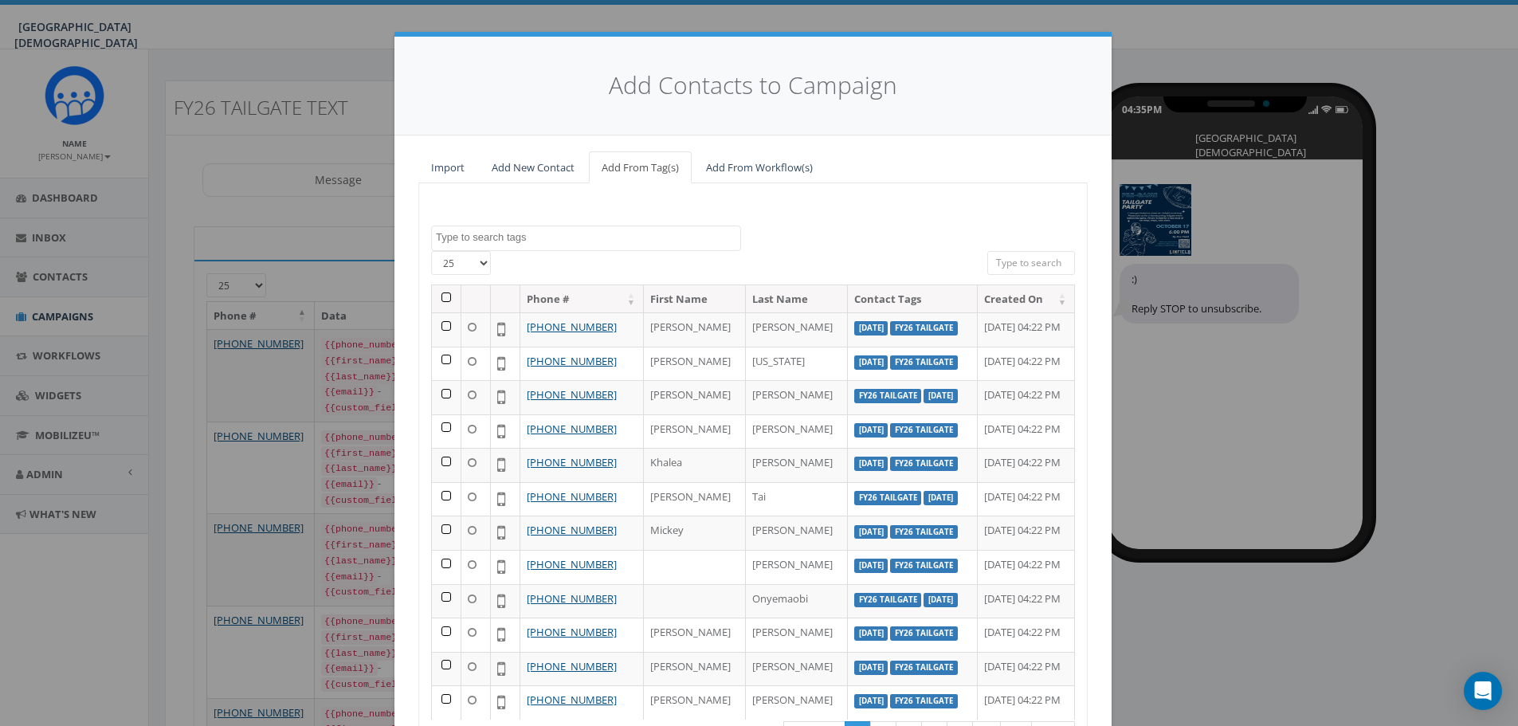
click at [653, 240] on textarea "Search" at bounding box center [588, 237] width 304 height 14
type textarea "board"
select select "Board"
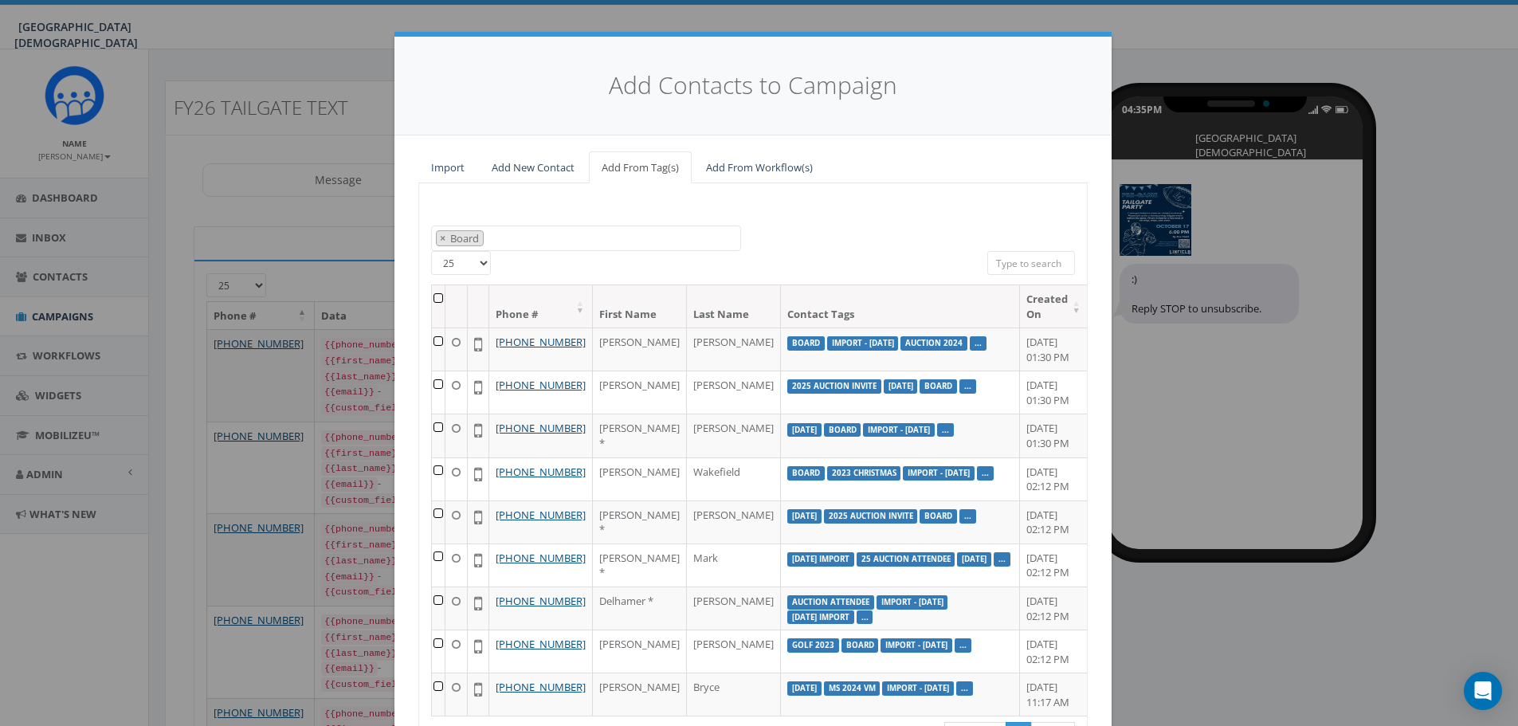
click at [438, 294] on th at bounding box center [439, 306] width 14 height 42
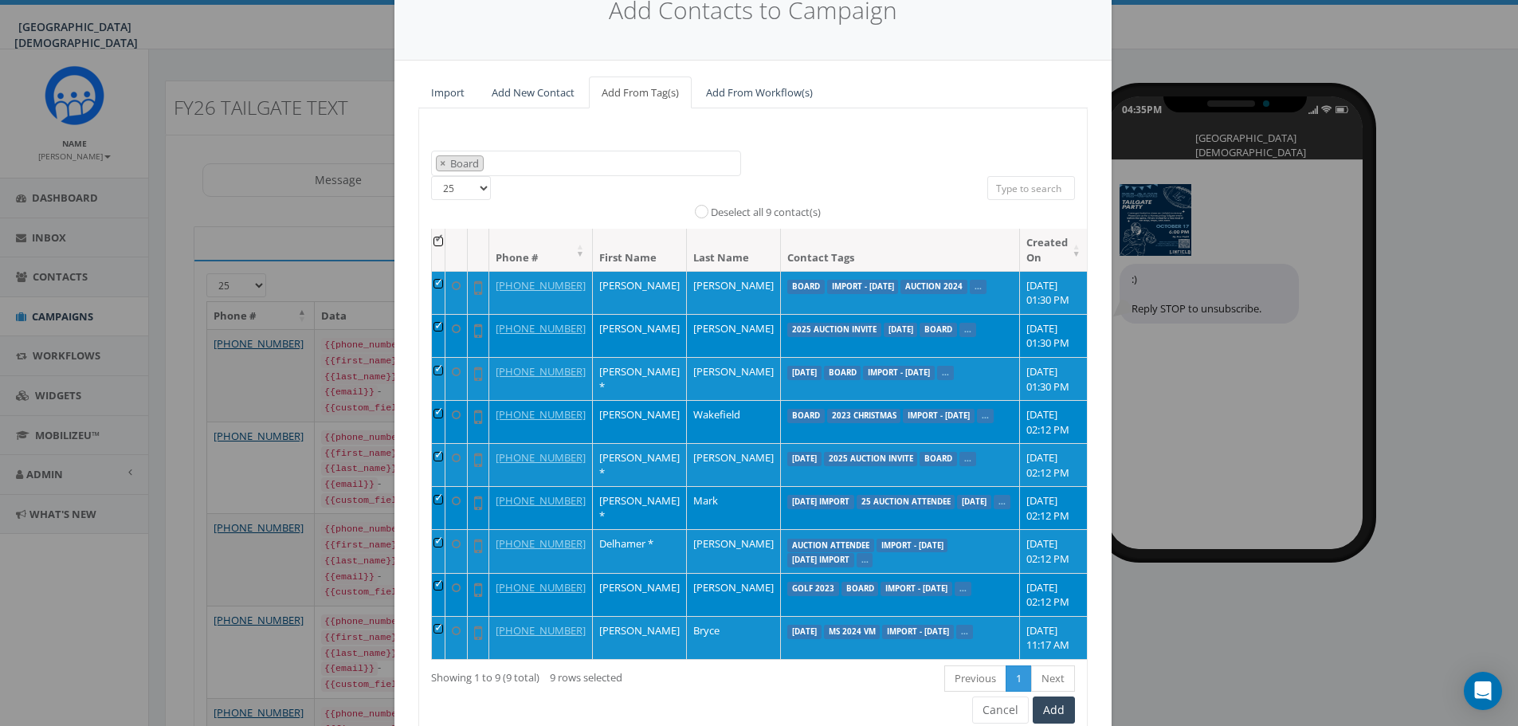
scroll to position [145, 0]
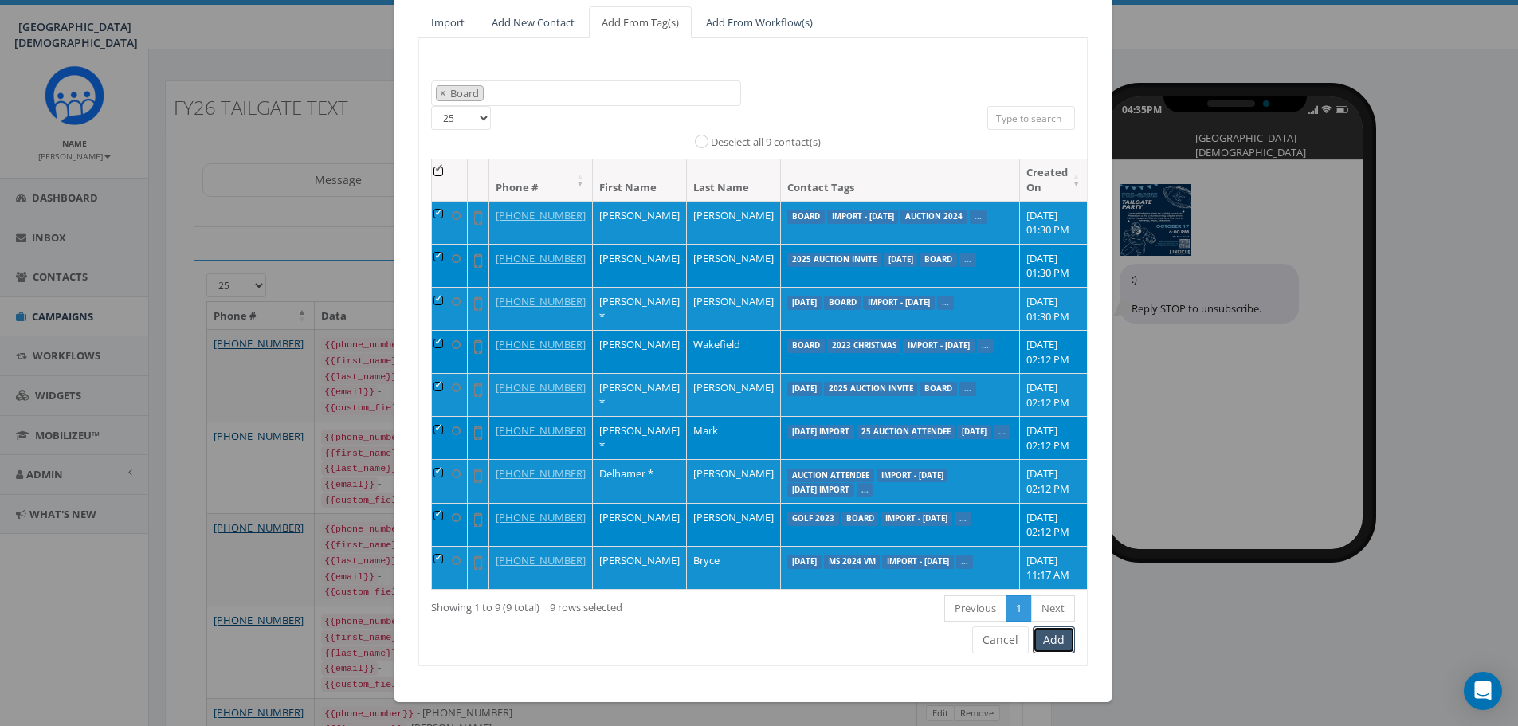
click at [1050, 643] on button "Add" at bounding box center [1054, 639] width 42 height 27
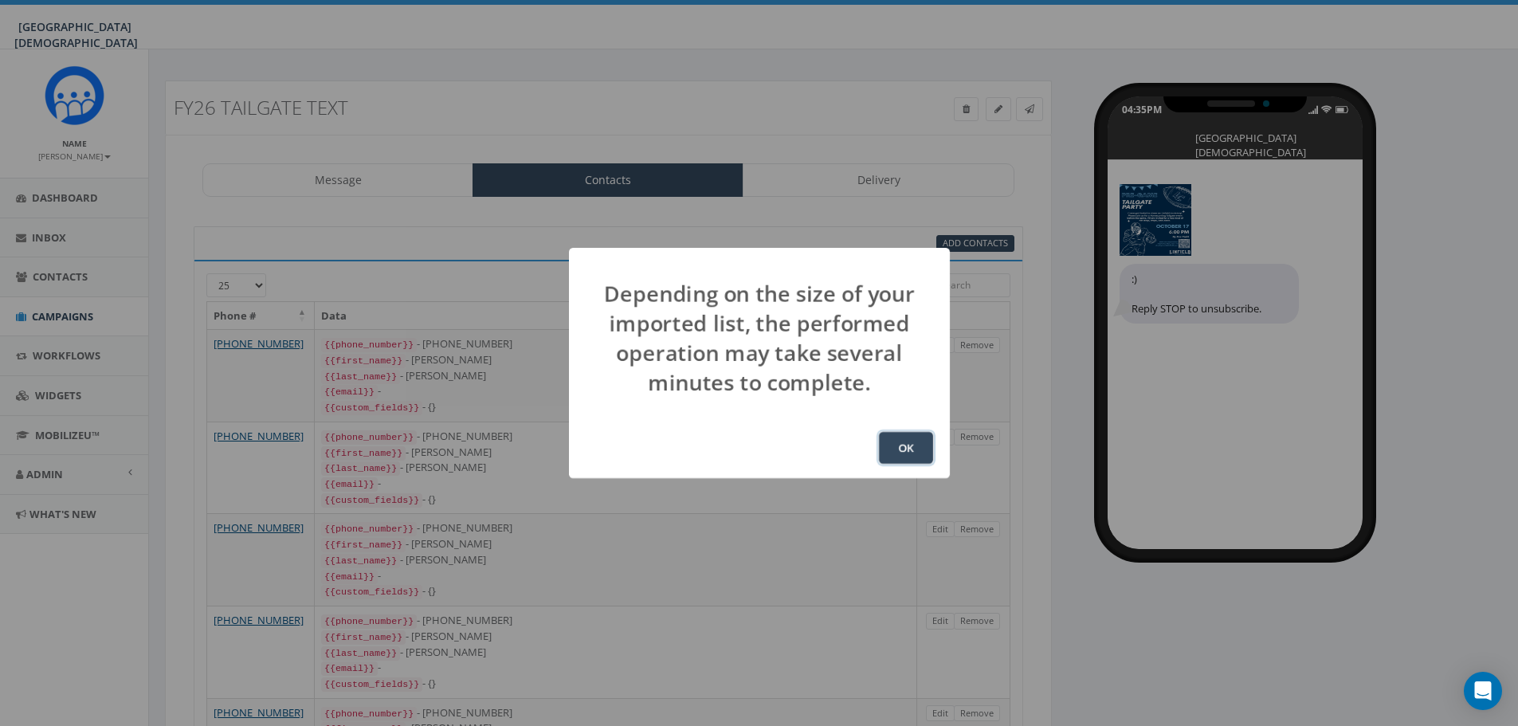
click at [912, 451] on button "OK" at bounding box center [906, 448] width 54 height 32
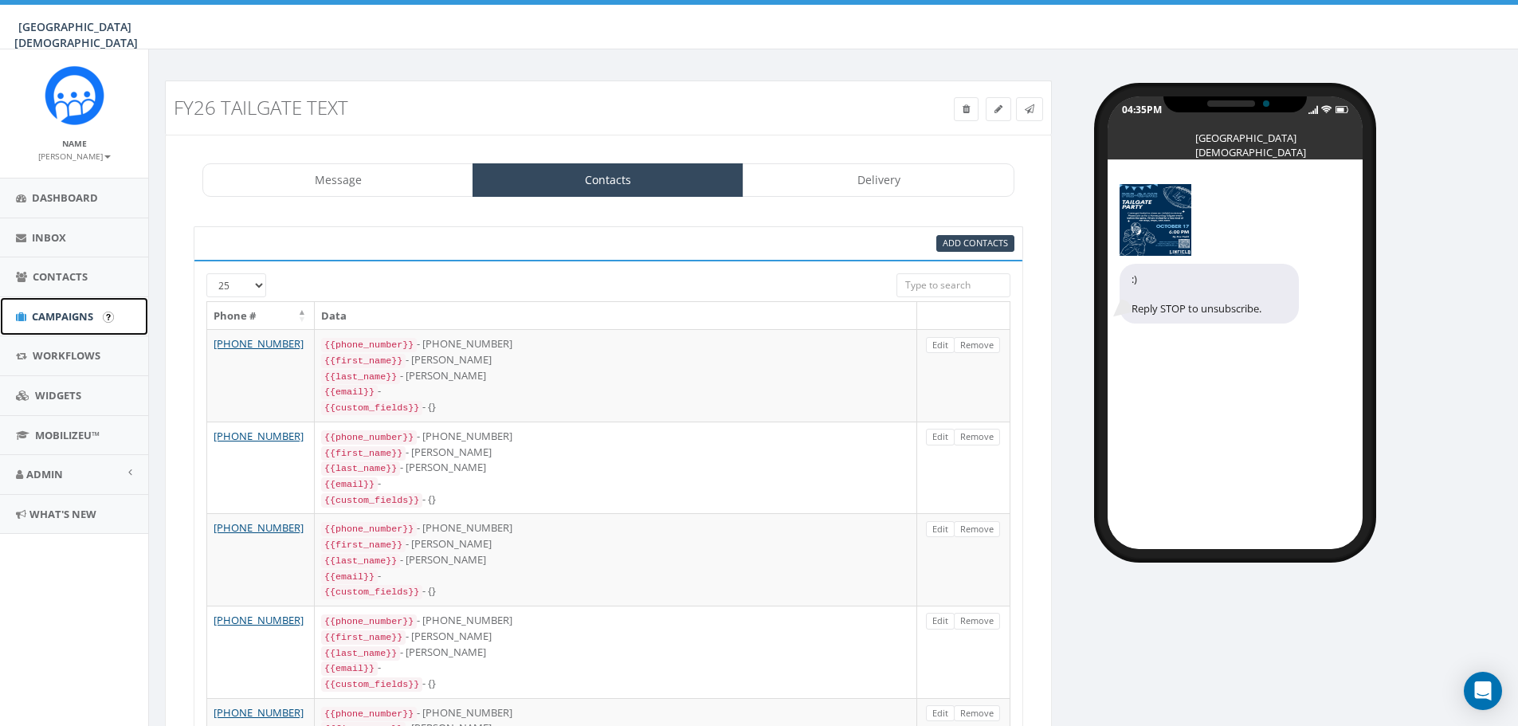
click at [53, 310] on span "Campaigns" at bounding box center [62, 316] width 61 height 14
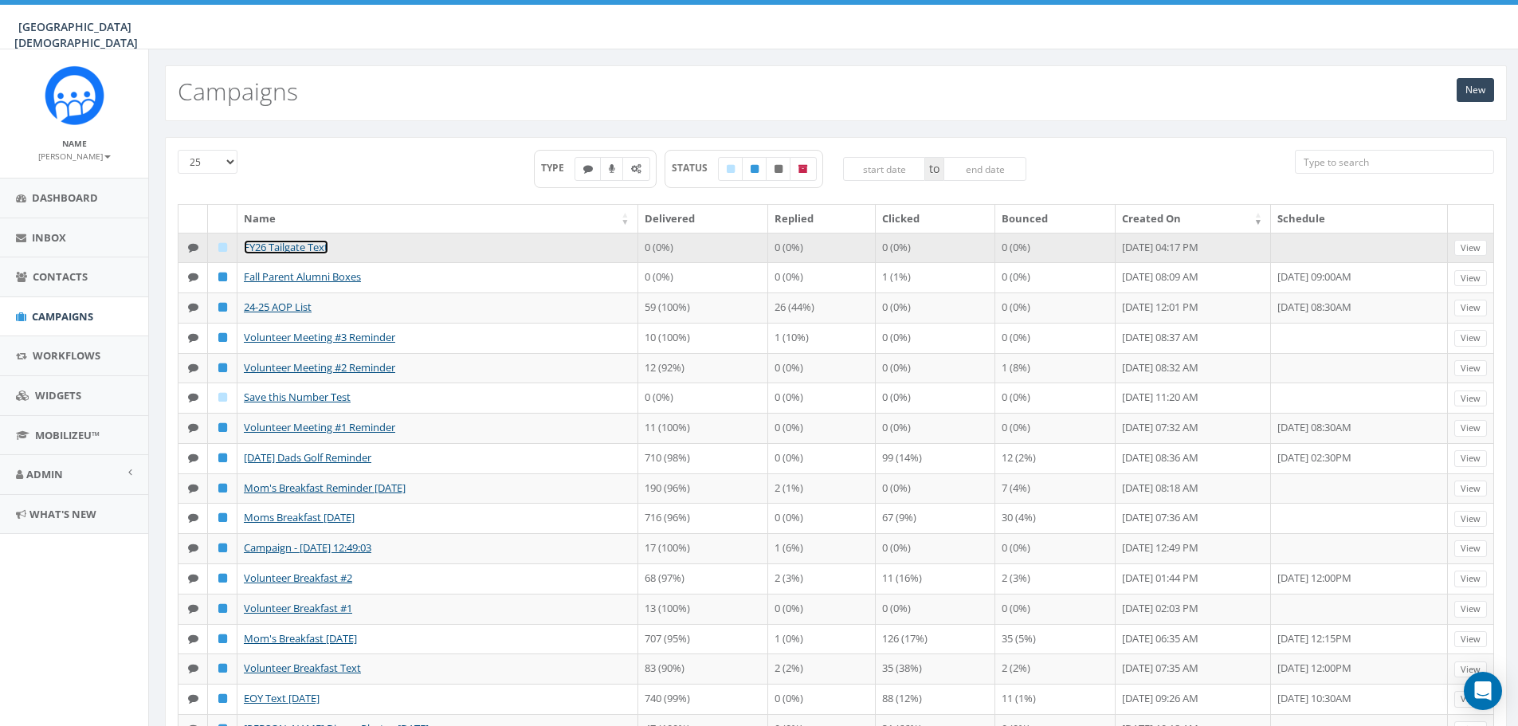
click at [306, 249] on link "FY26 Tailgate Text" at bounding box center [286, 247] width 84 height 14
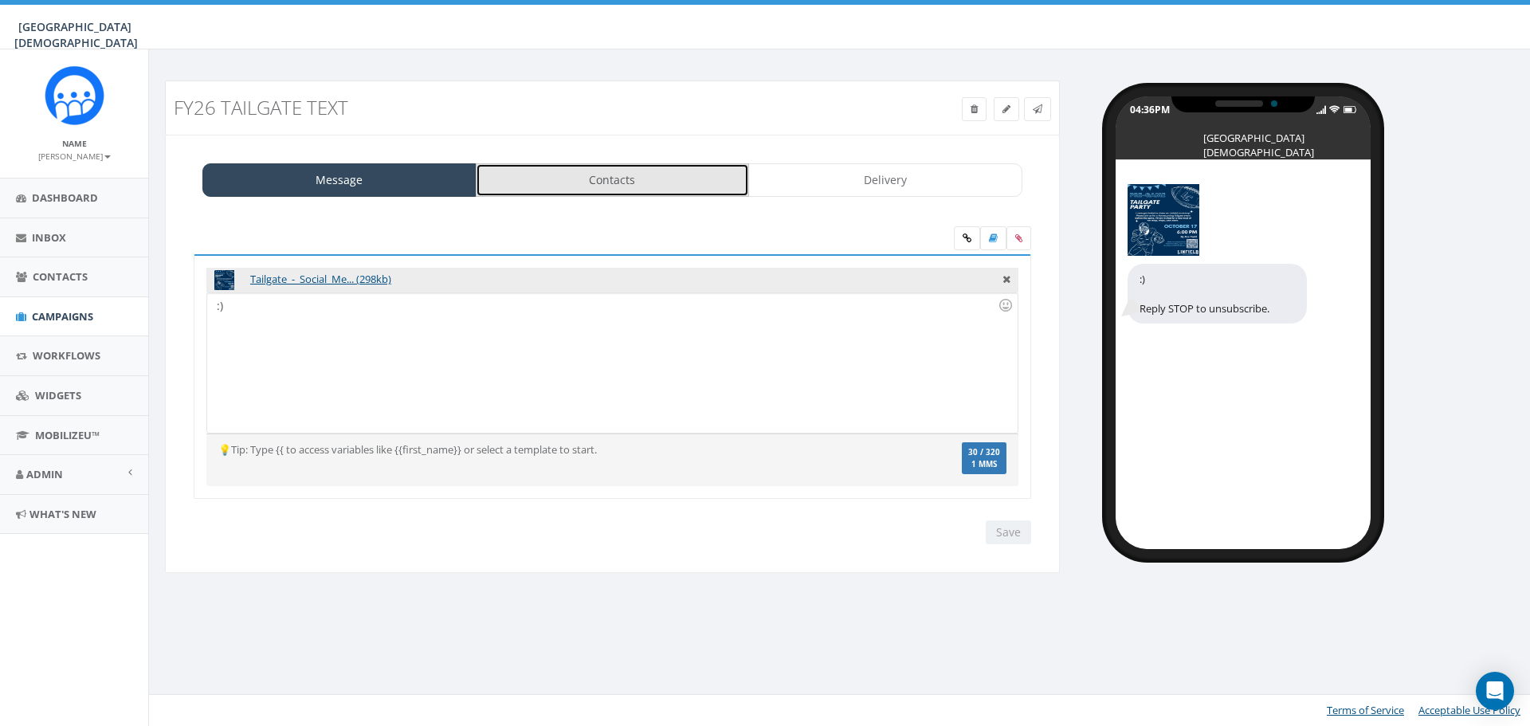
click at [604, 187] on link "Contacts" at bounding box center [613, 179] width 274 height 33
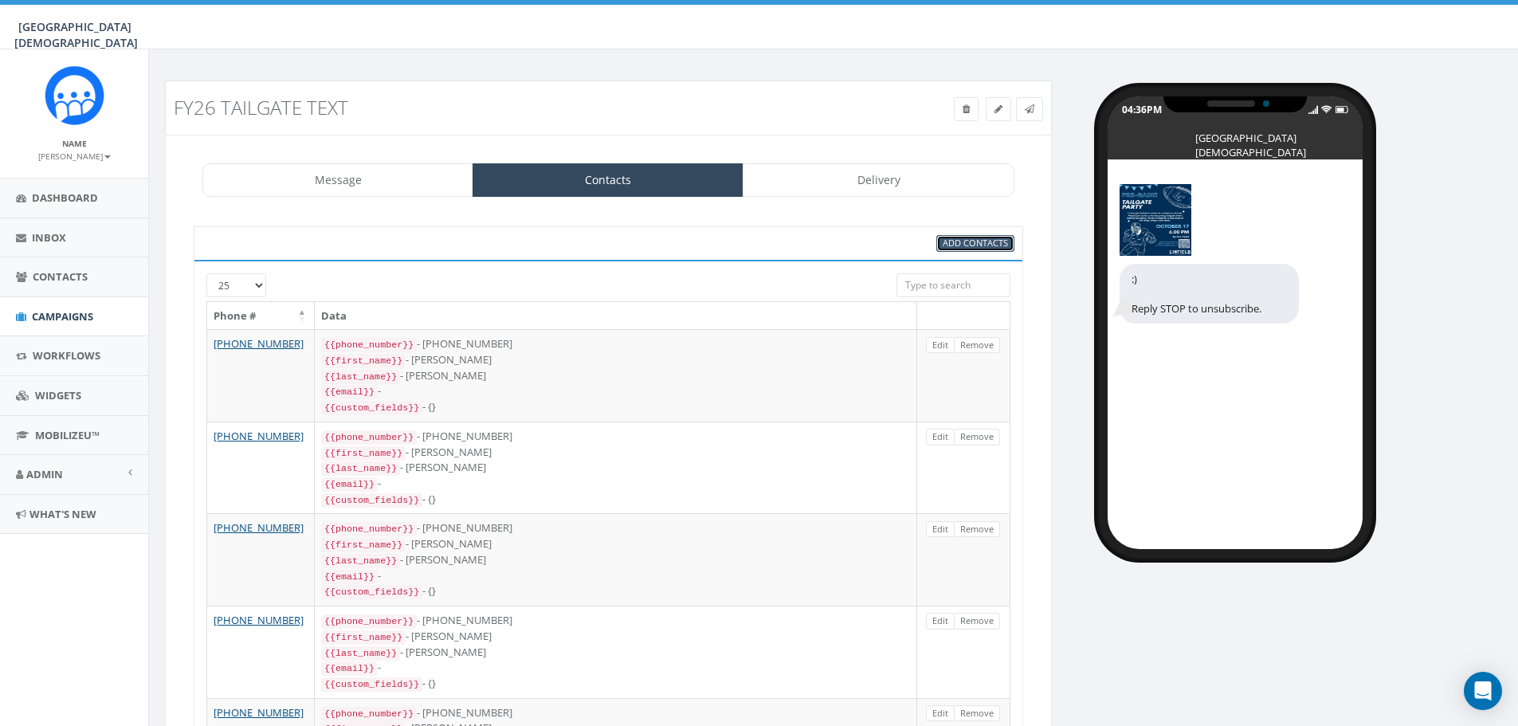
click at [979, 237] on span "Add Contacts" at bounding box center [975, 243] width 65 height 12
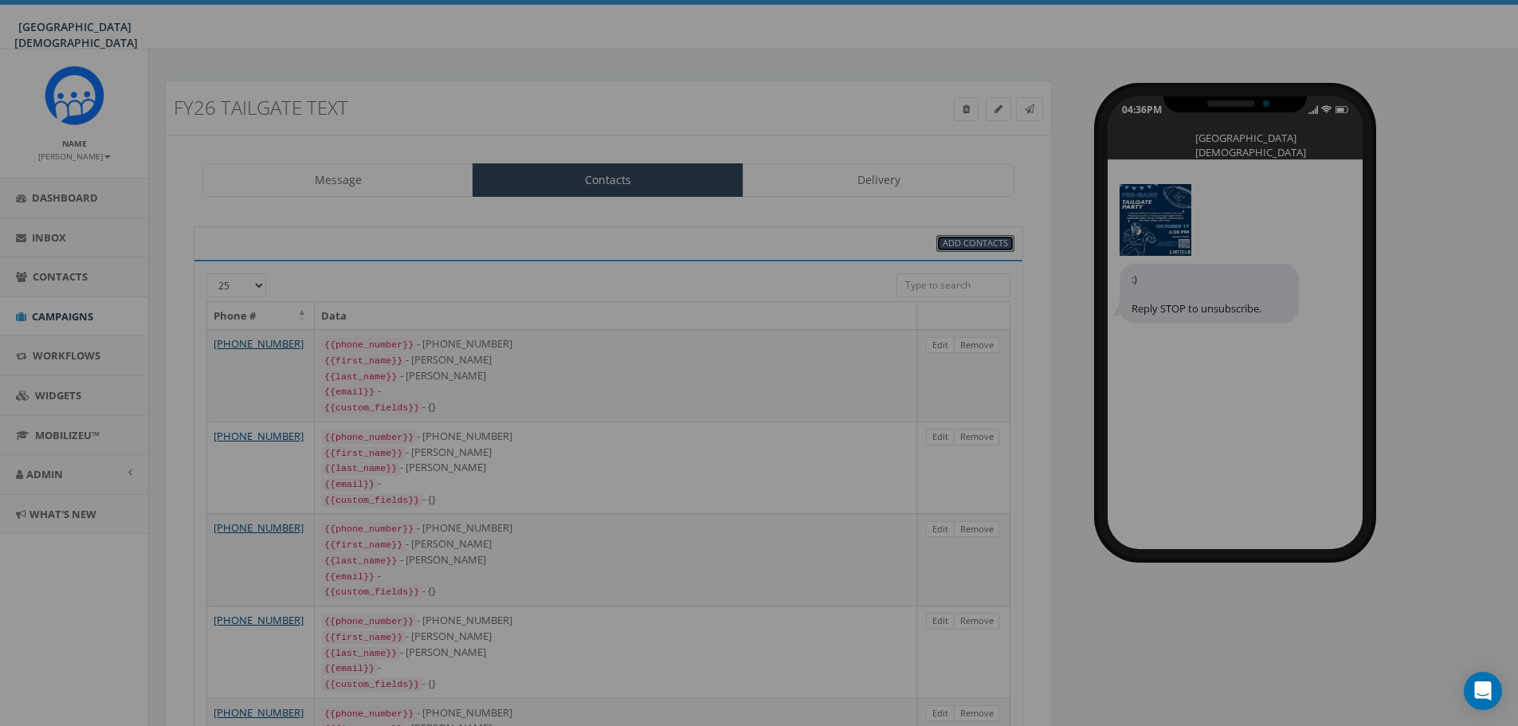
select select
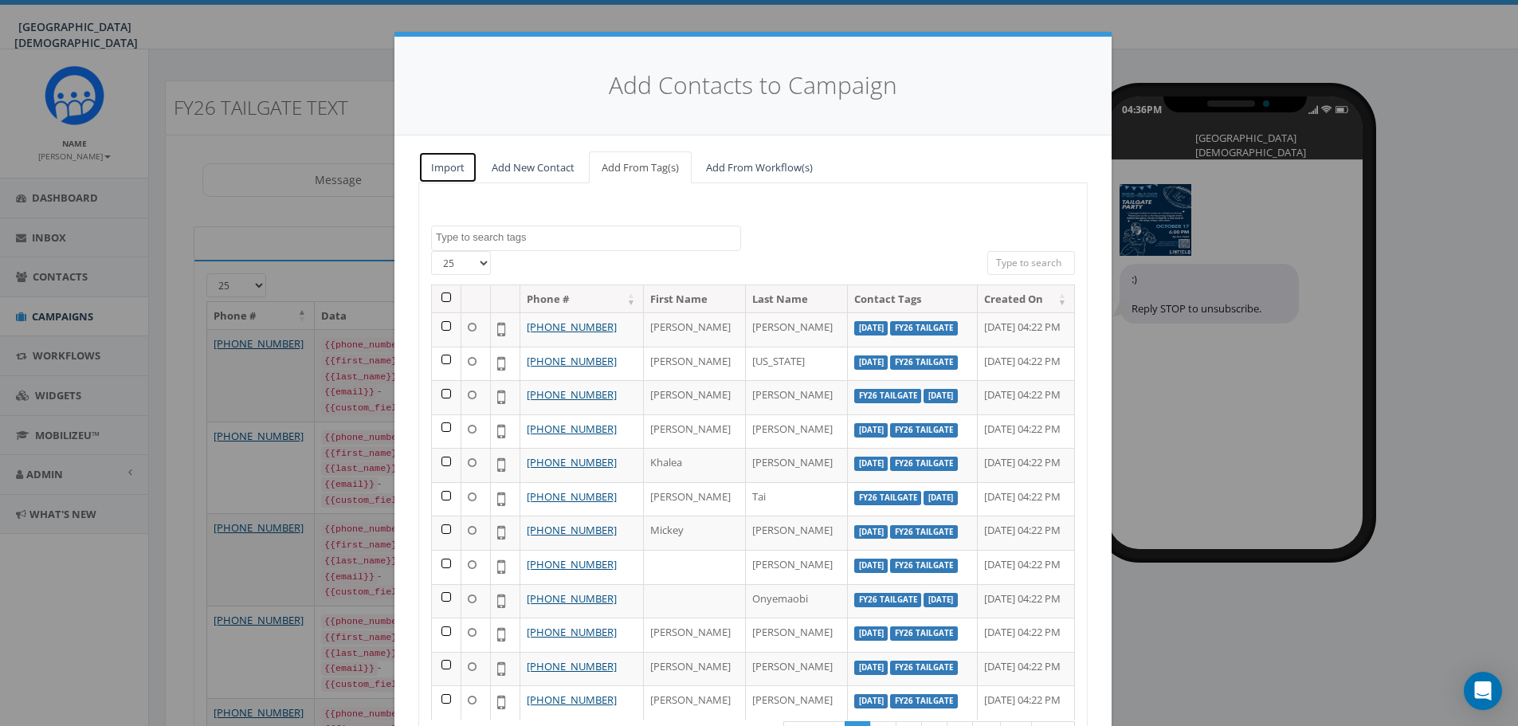
click at [455, 167] on link "Import" at bounding box center [447, 167] width 59 height 33
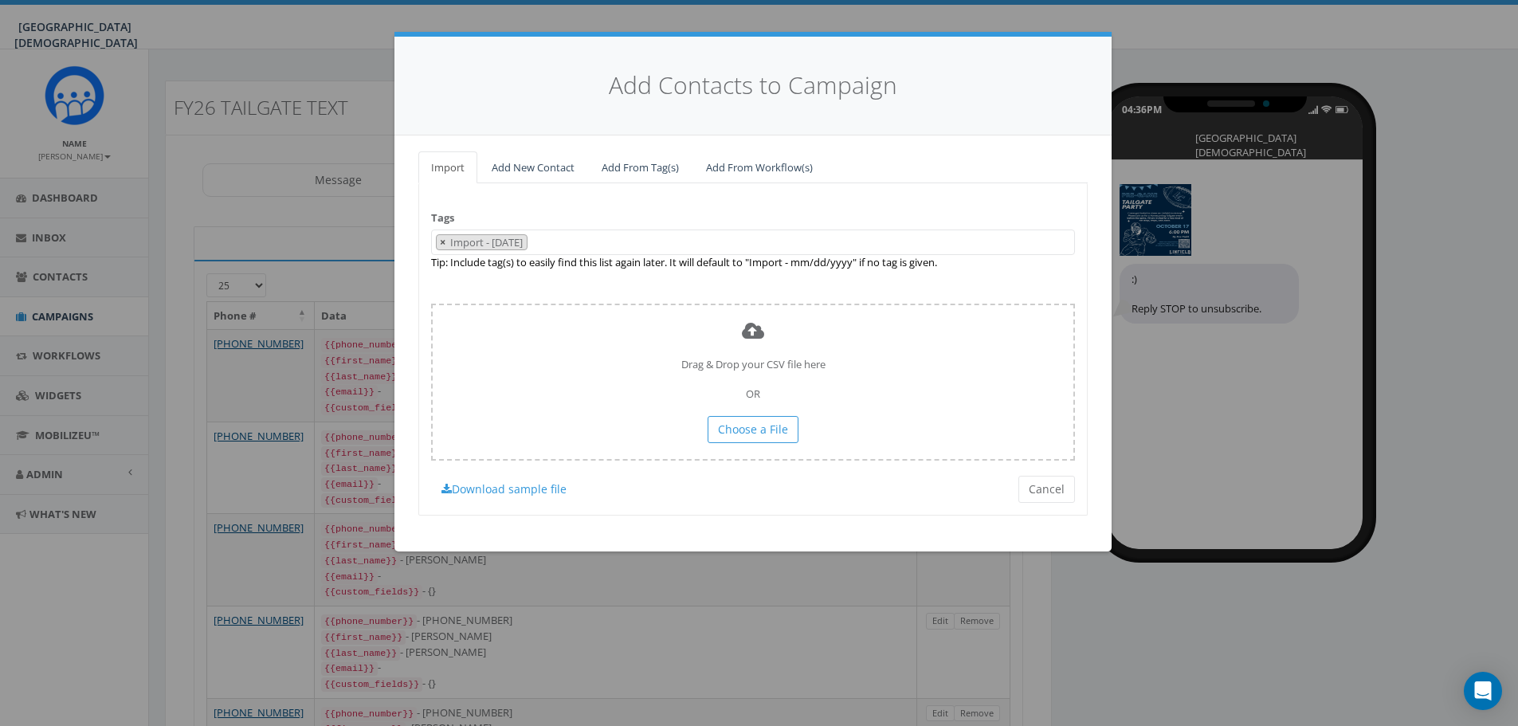
click at [438, 240] on button "×" at bounding box center [443, 242] width 12 height 15
select select
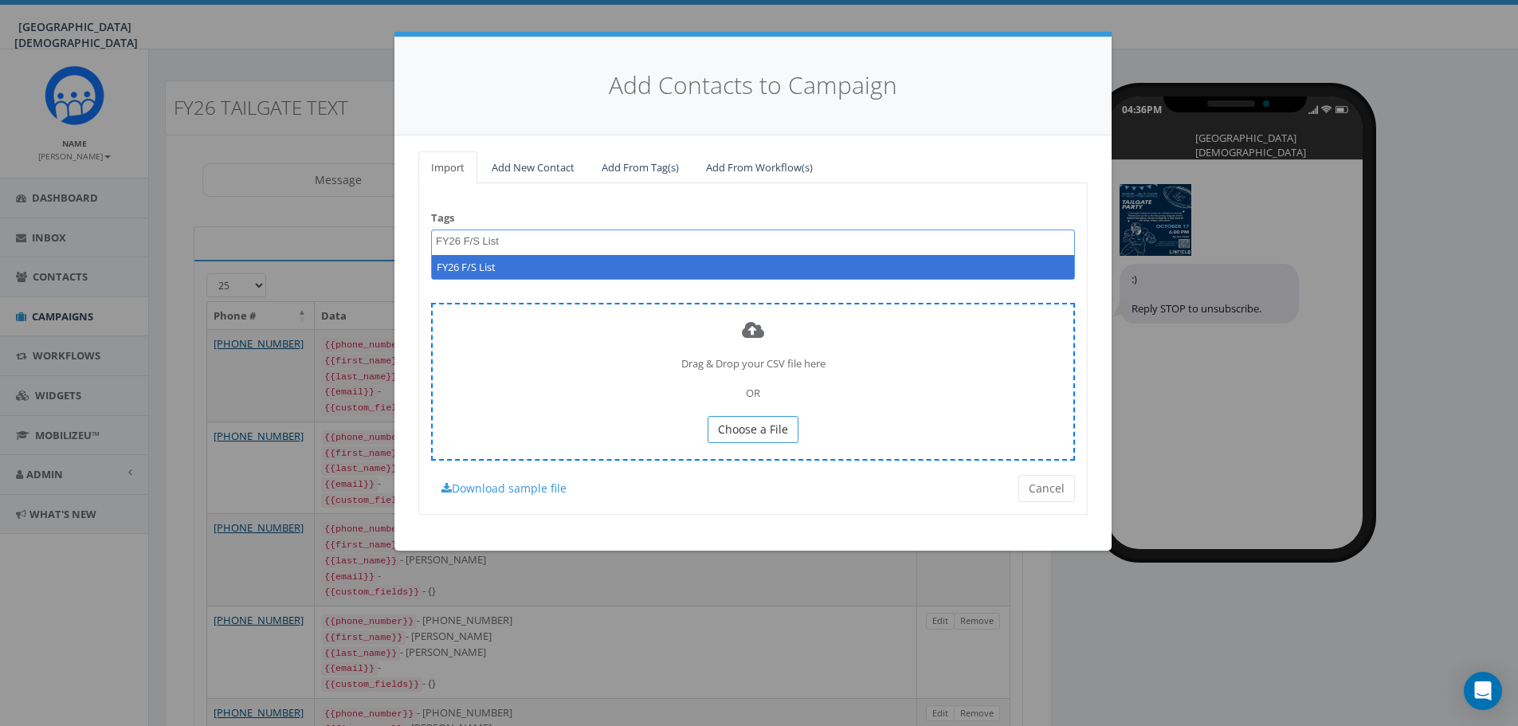
type textarea "FY26 F/S List"
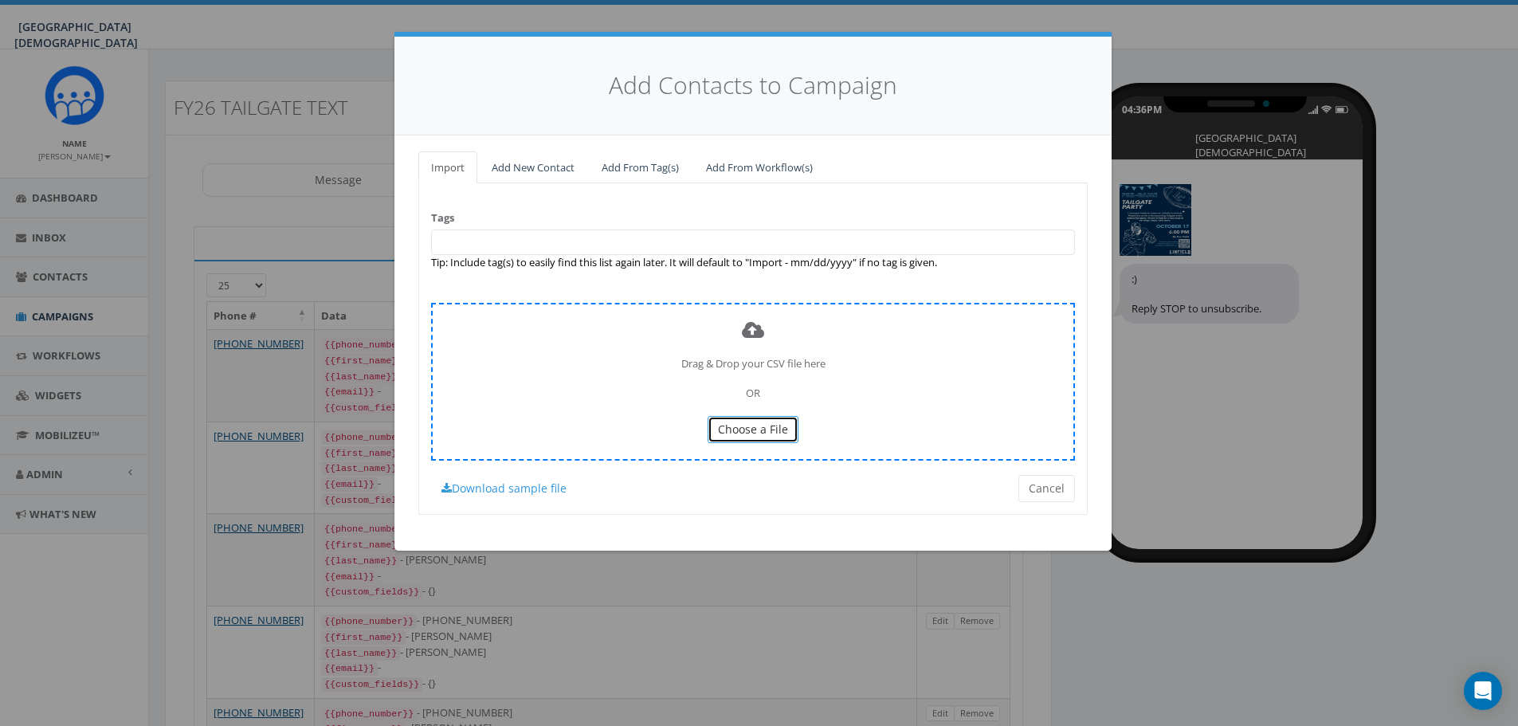
click at [744, 429] on span "Choose a File" at bounding box center [753, 429] width 70 height 15
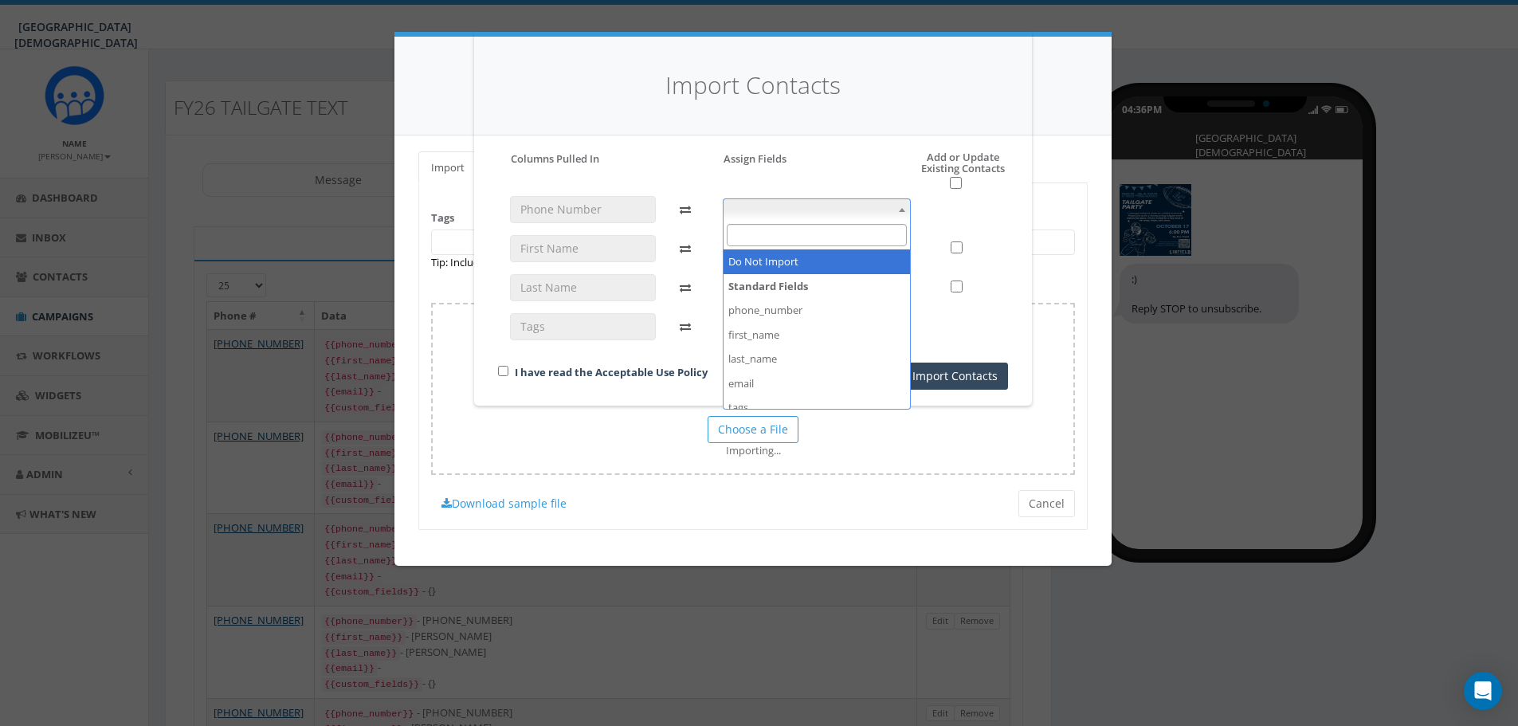
click at [791, 211] on span at bounding box center [817, 209] width 189 height 22
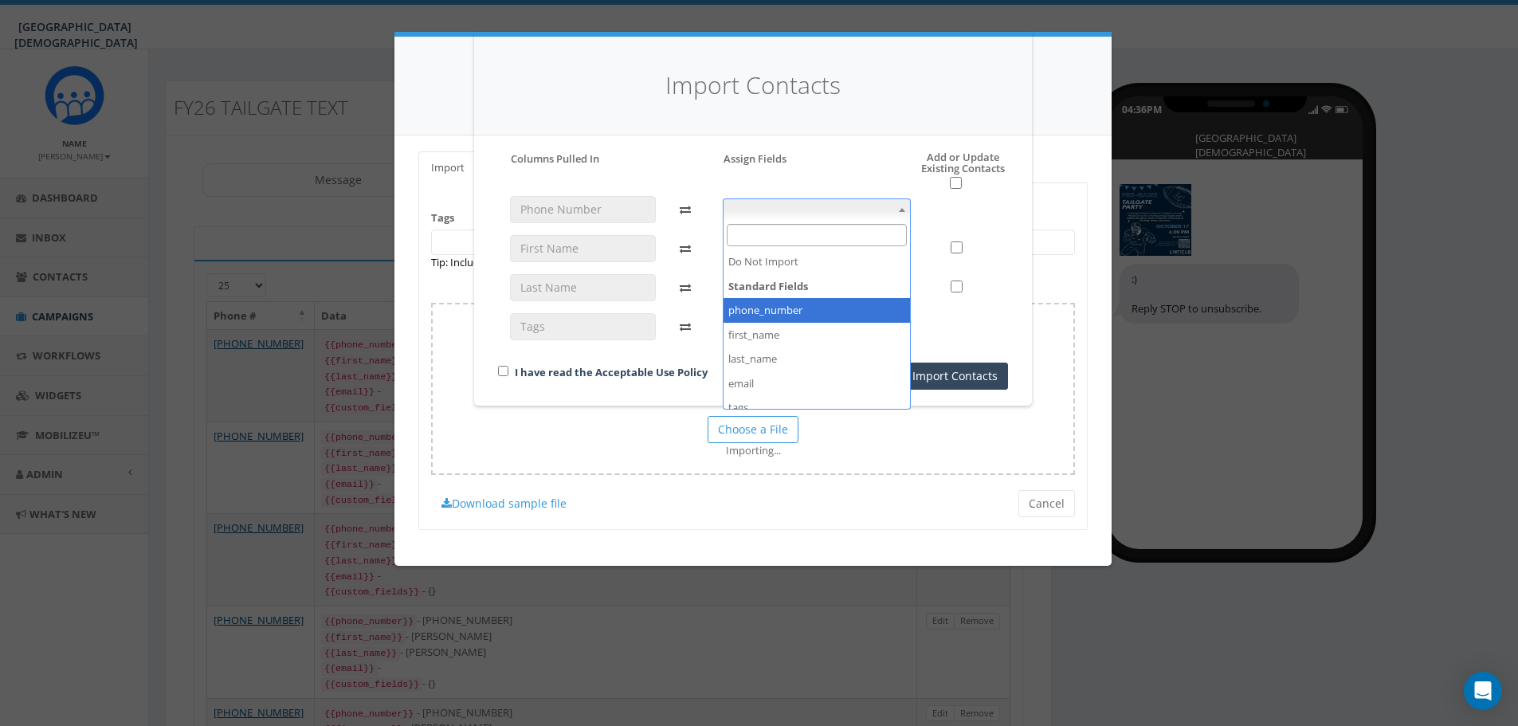
select select "phone_number"
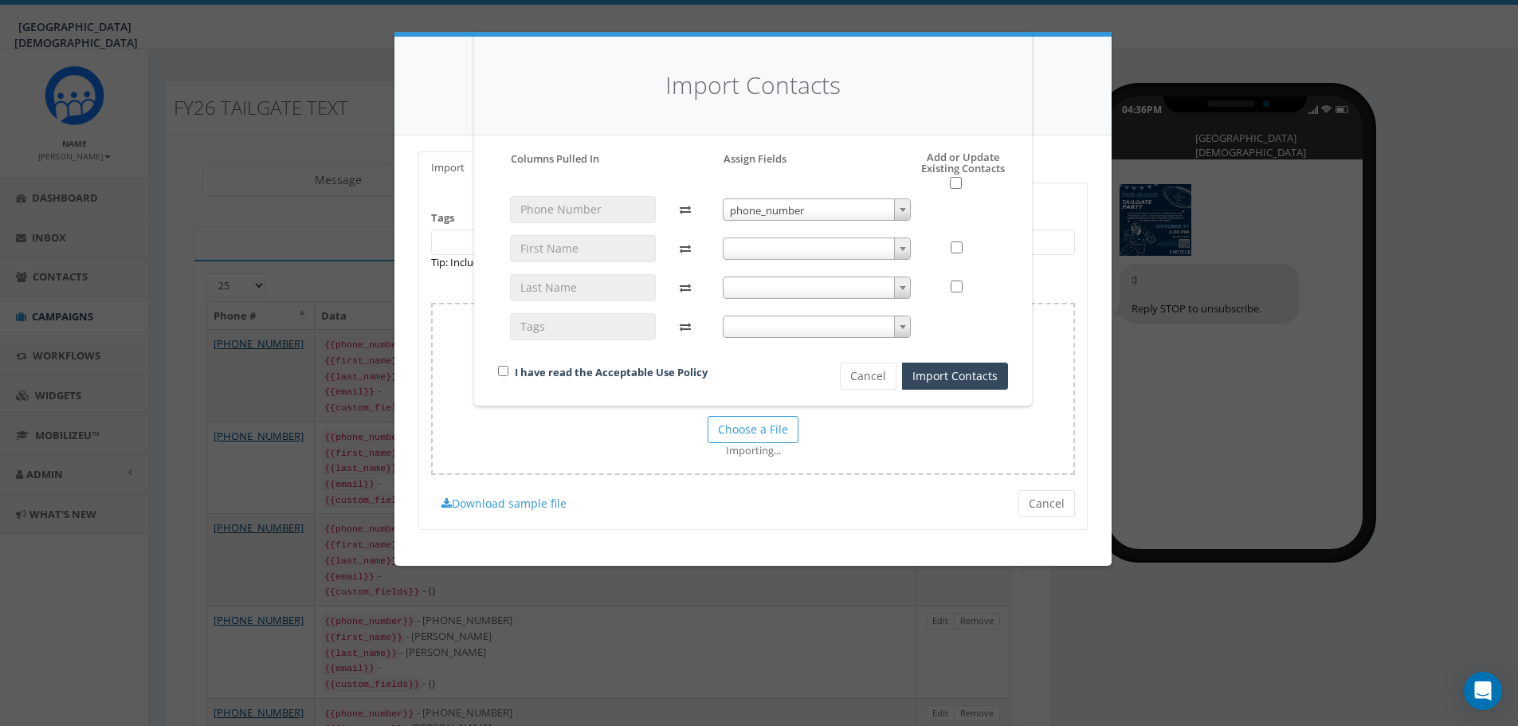
click at [787, 238] on span at bounding box center [817, 248] width 189 height 22
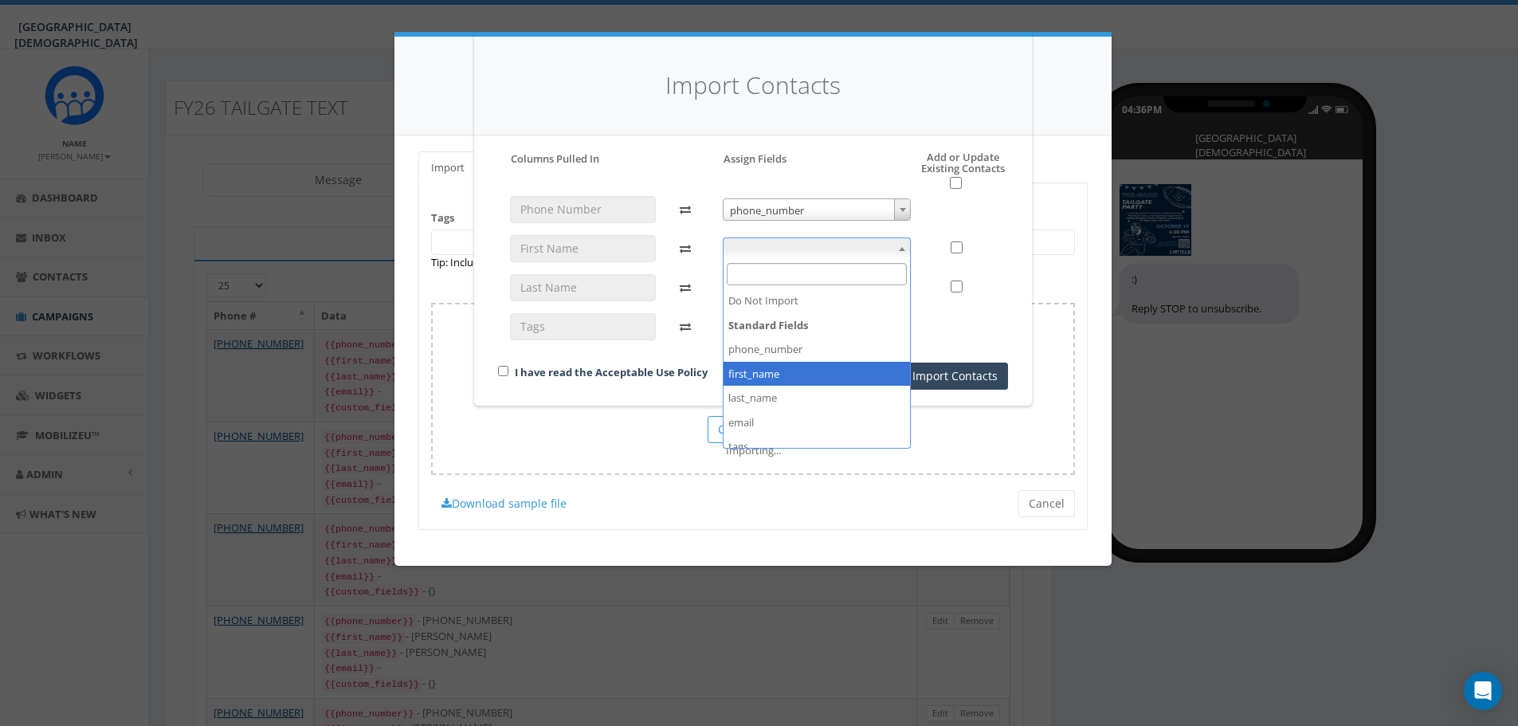
select select "first_name"
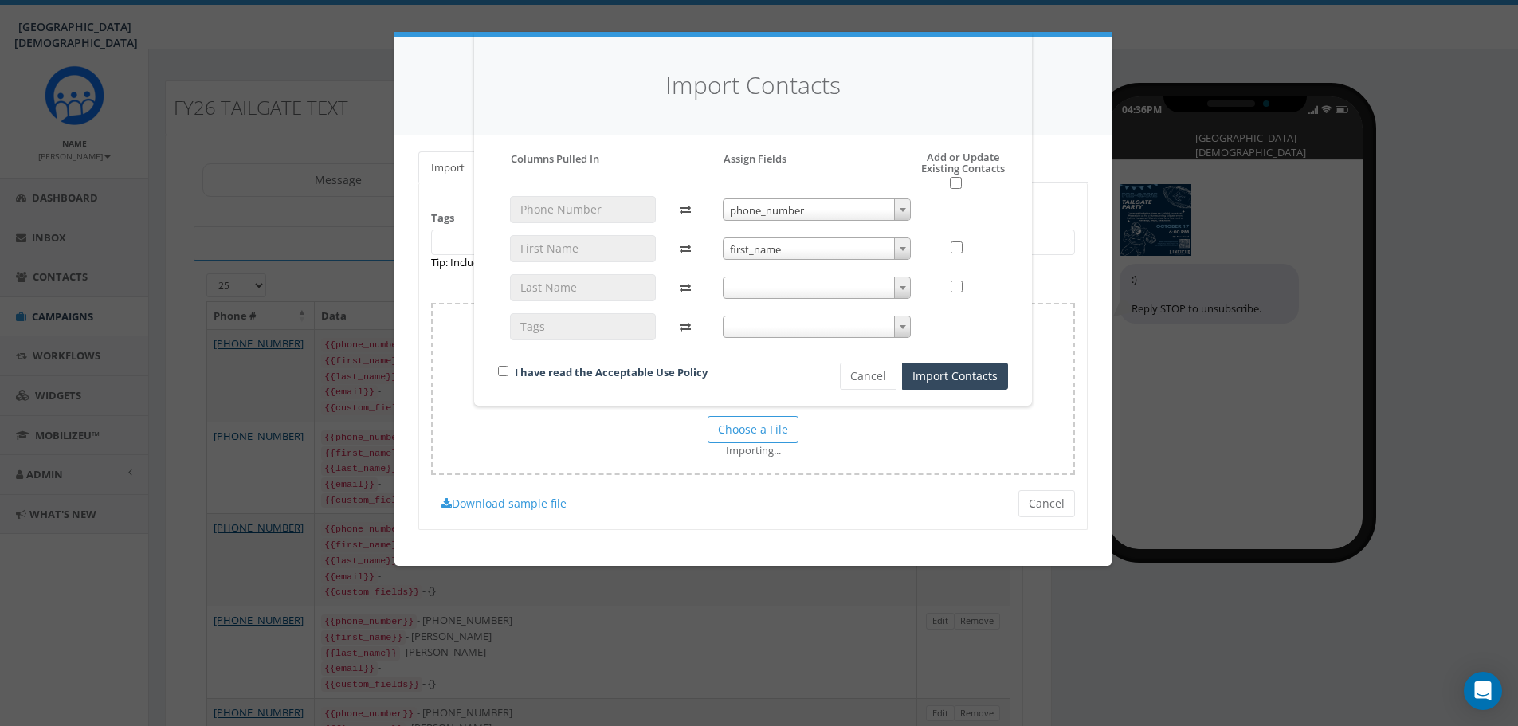
click at [814, 281] on span at bounding box center [817, 288] width 189 height 22
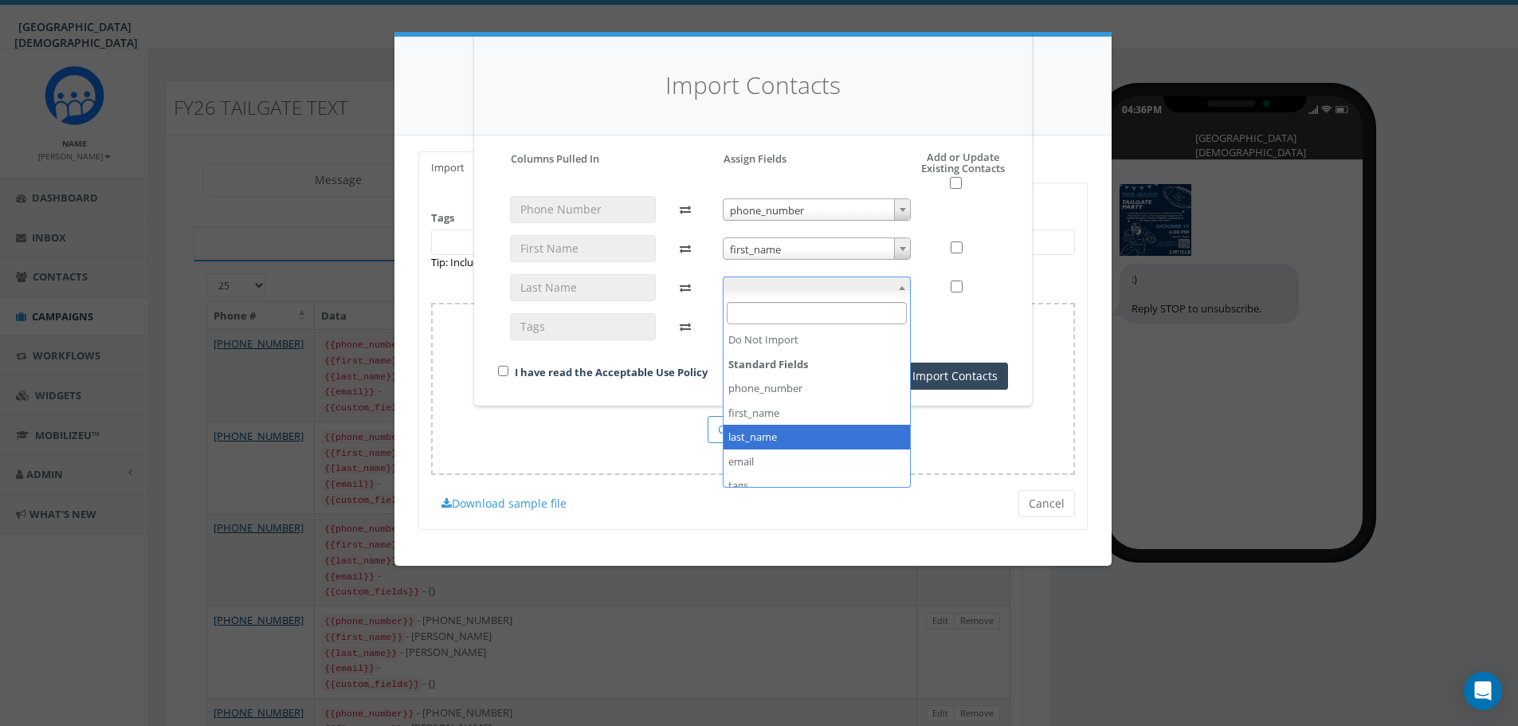
select select "last_name"
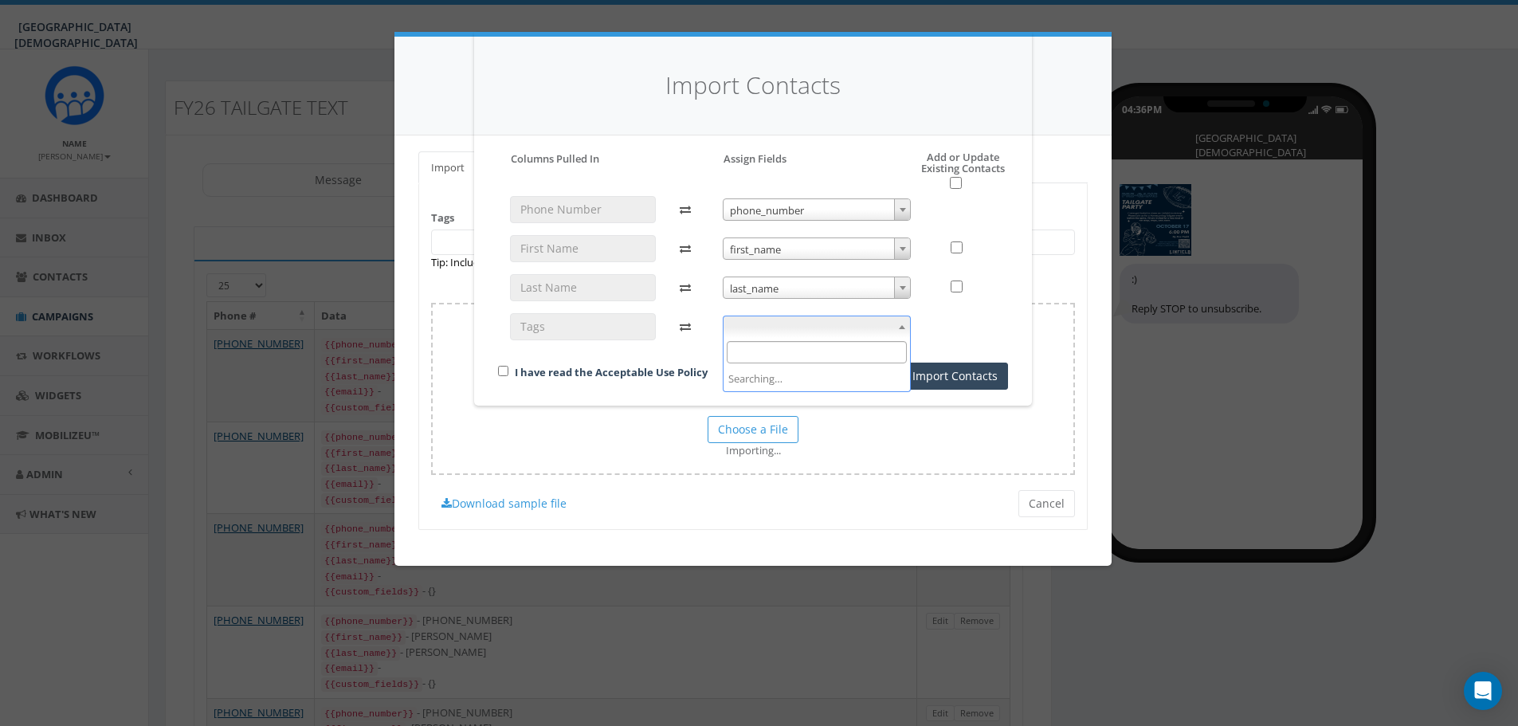
click at [800, 328] on span at bounding box center [817, 327] width 189 height 22
select select "tags"
click at [504, 372] on input "checkbox" at bounding box center [503, 371] width 10 height 10
checkbox input "true"
click at [997, 382] on button "Import Contacts" at bounding box center [955, 376] width 106 height 27
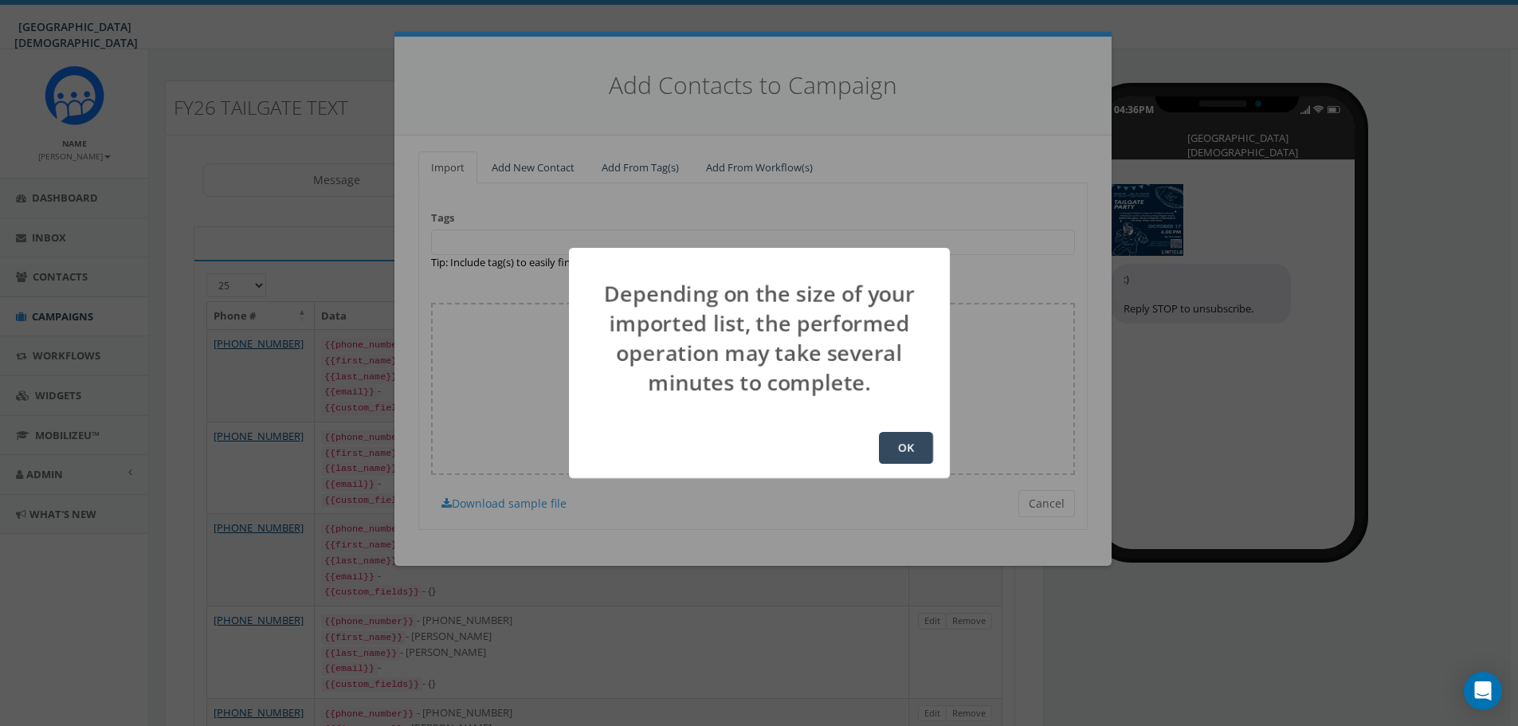
click at [917, 451] on button "OK" at bounding box center [906, 448] width 54 height 32
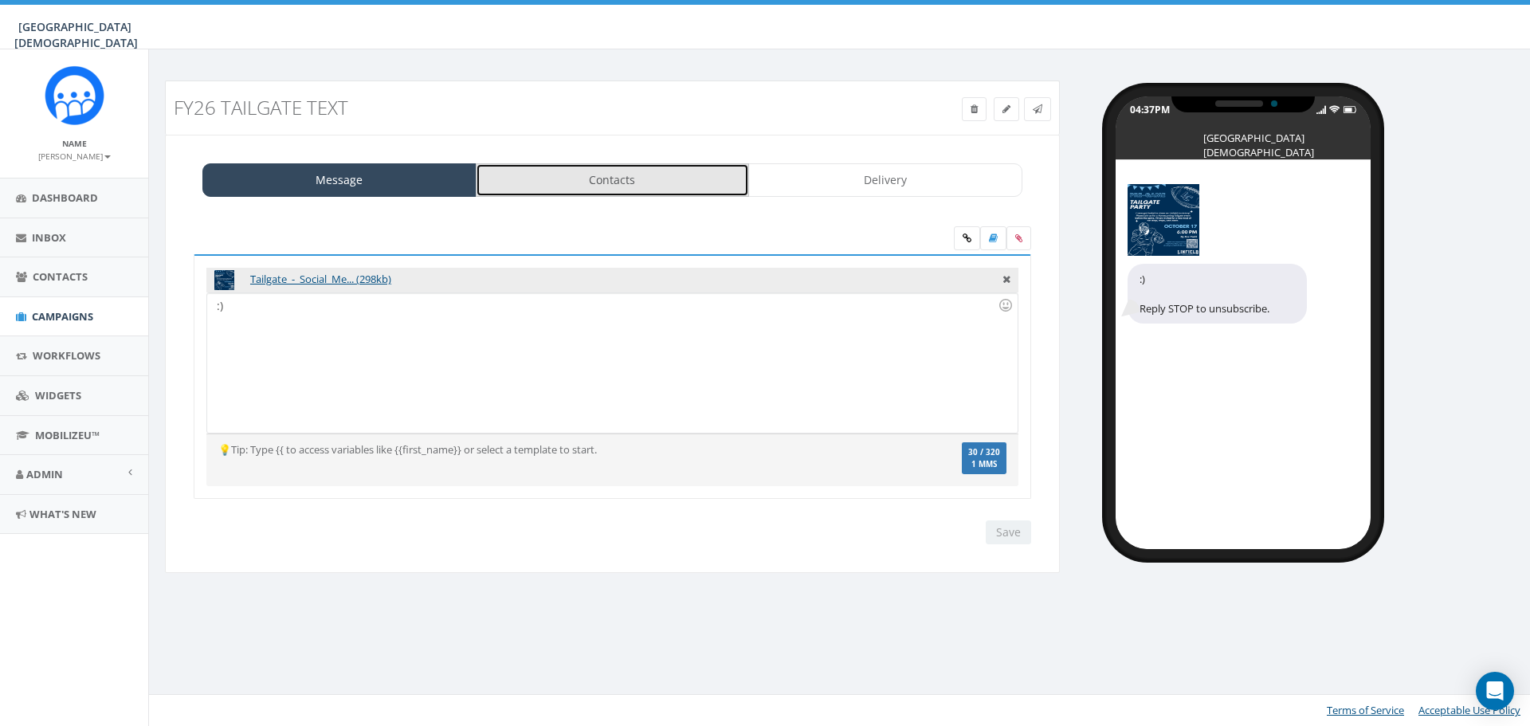
click at [684, 181] on link "Contacts" at bounding box center [613, 179] width 274 height 33
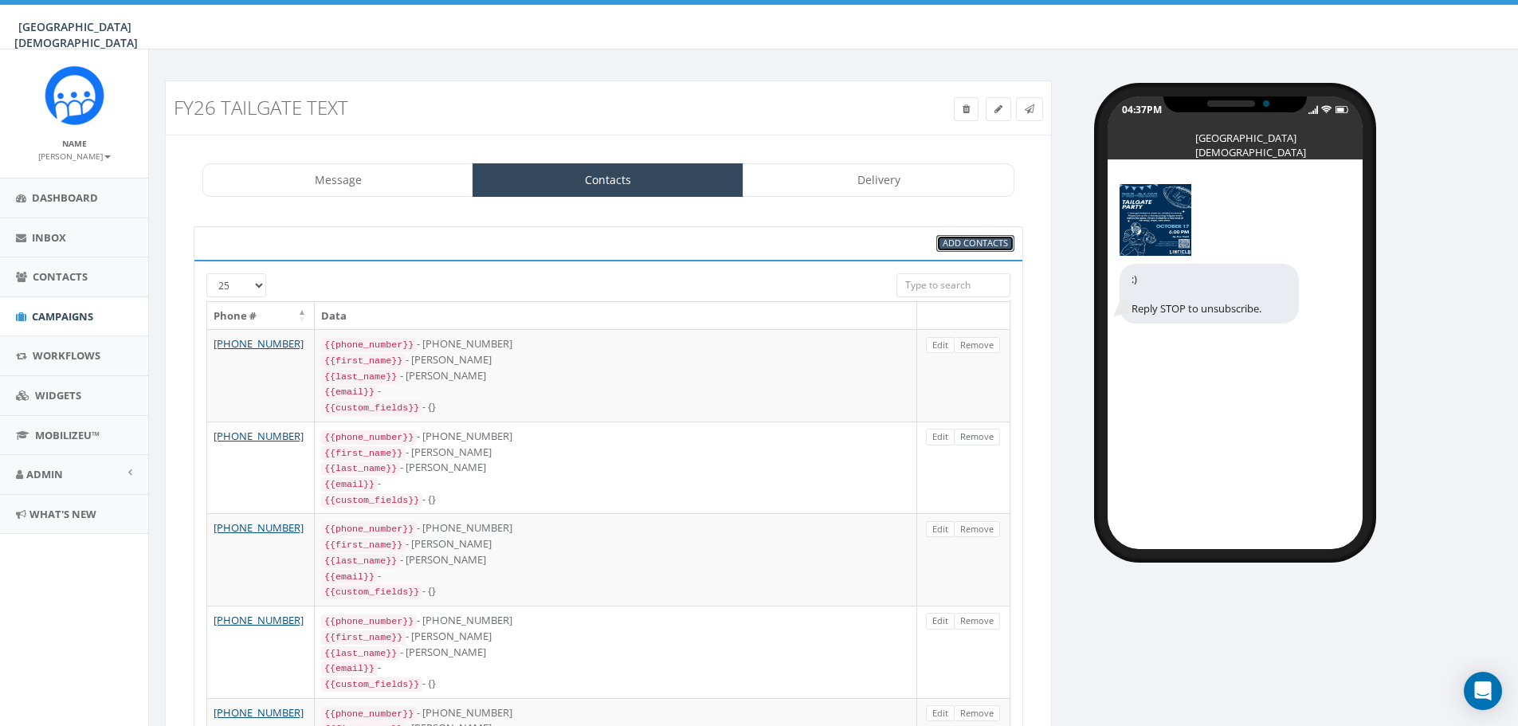
click at [961, 240] on span "Add Contacts" at bounding box center [975, 243] width 65 height 12
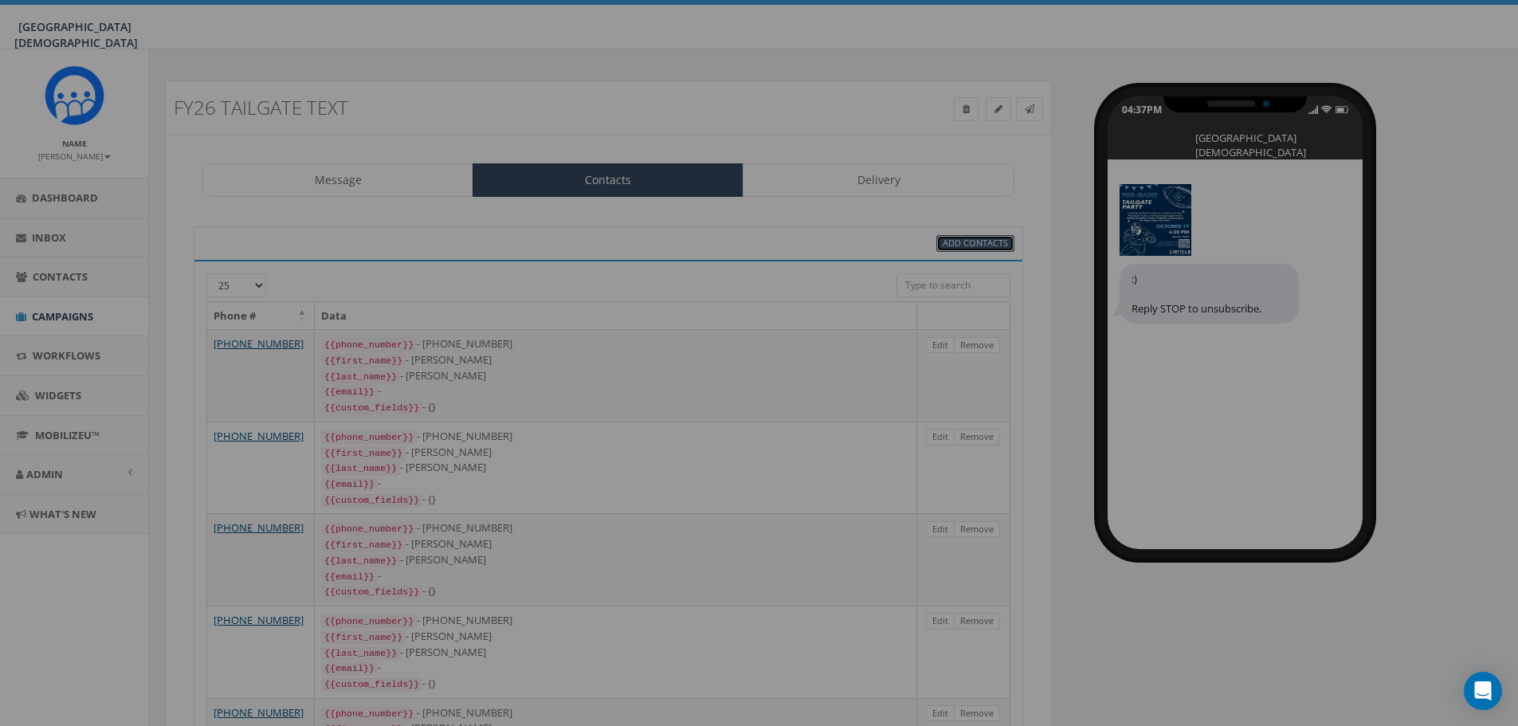
select select
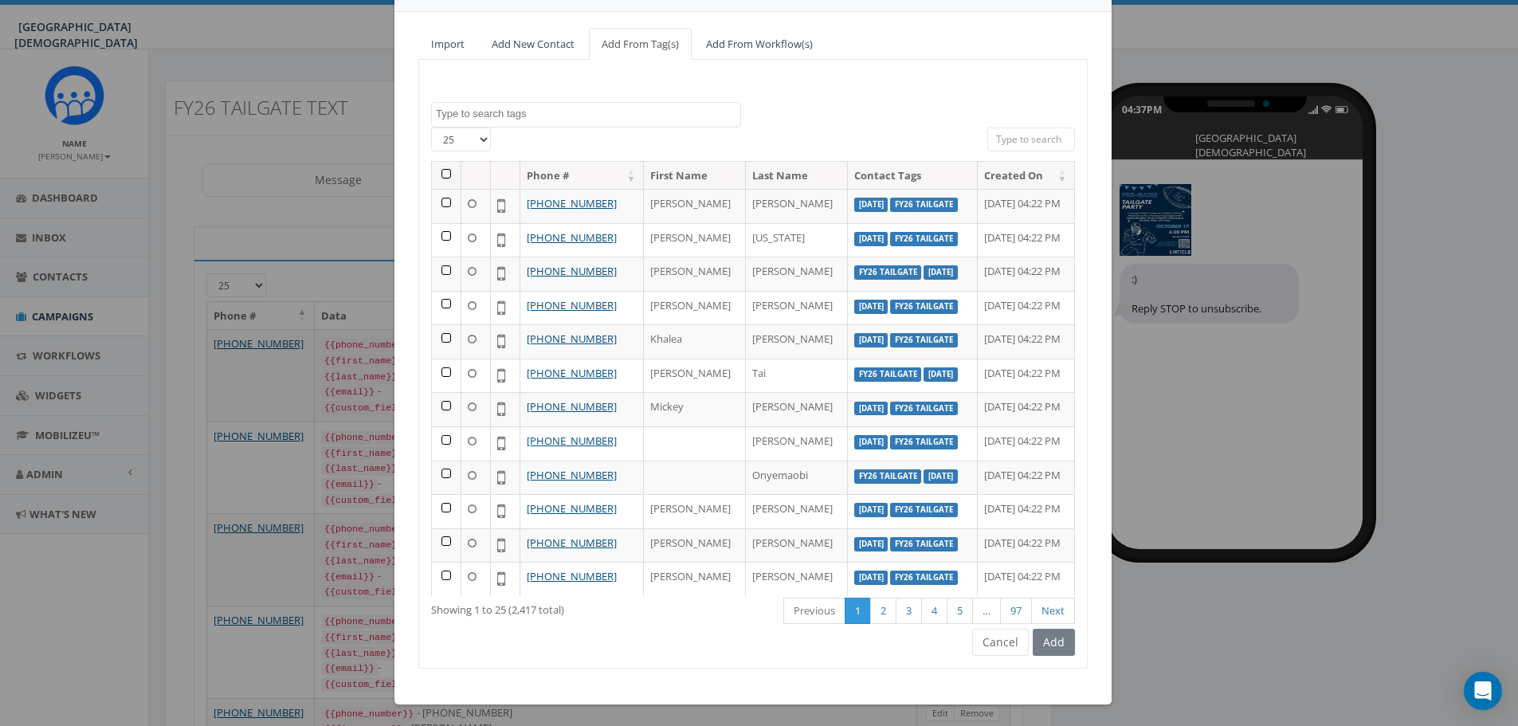
scroll to position [126, 0]
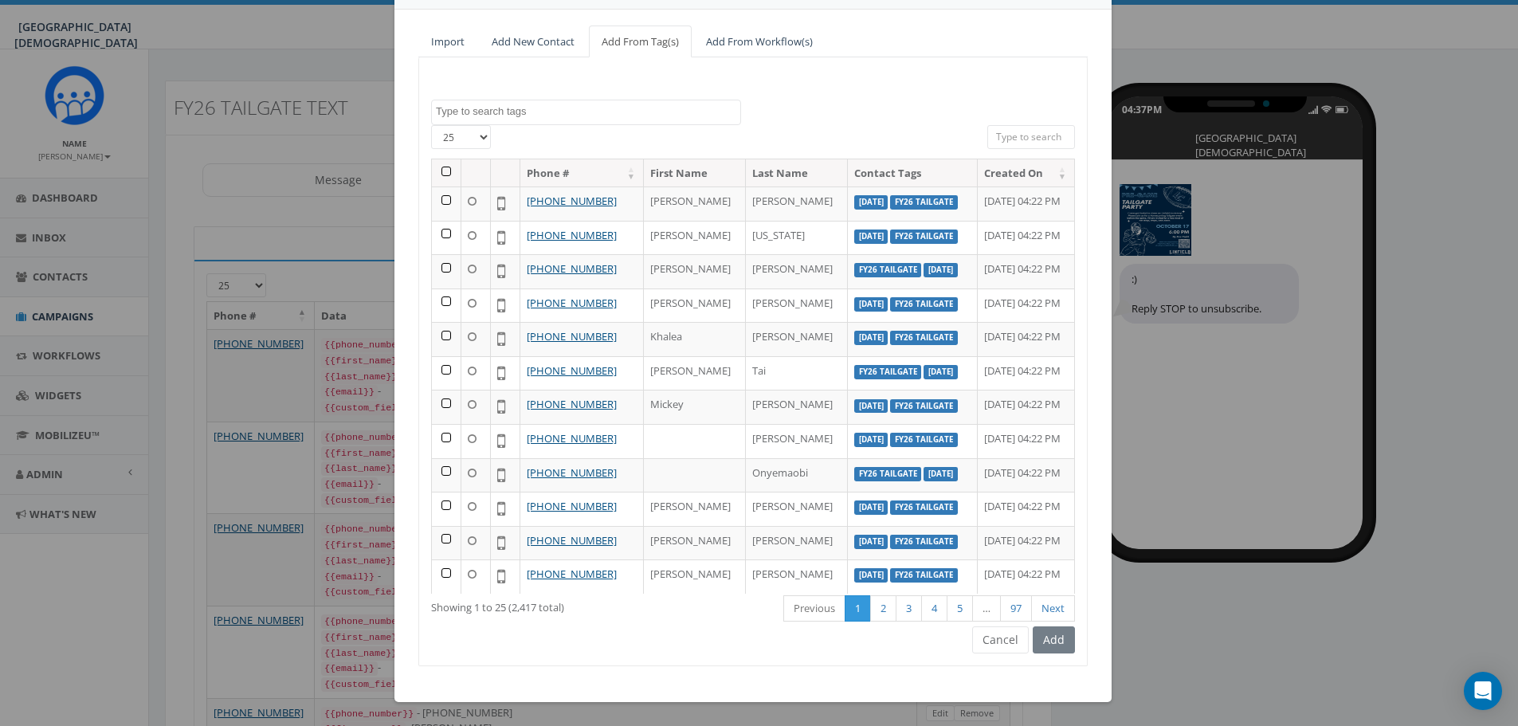
click at [663, 109] on textarea "Search" at bounding box center [588, 111] width 304 height 14
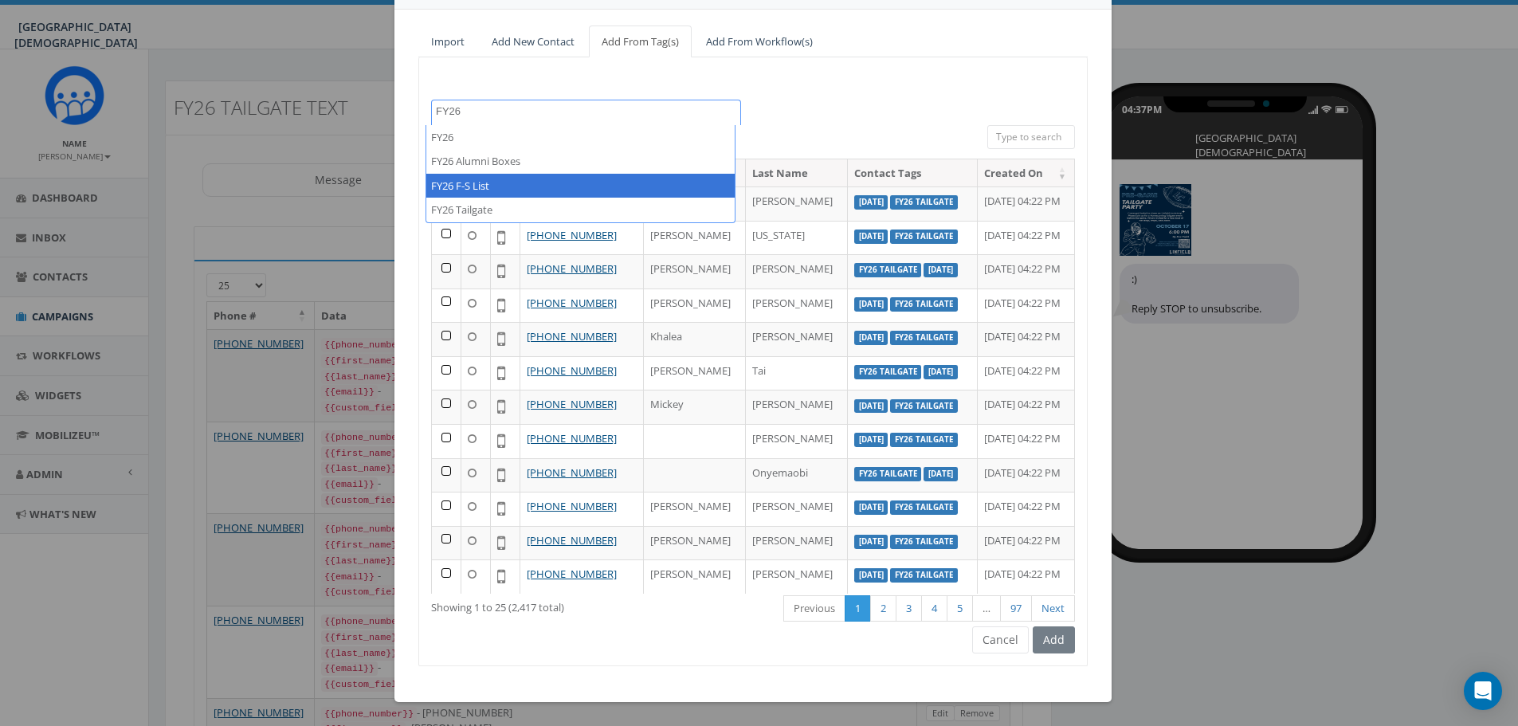
type textarea "FY26"
select select "FY26 F-S List"
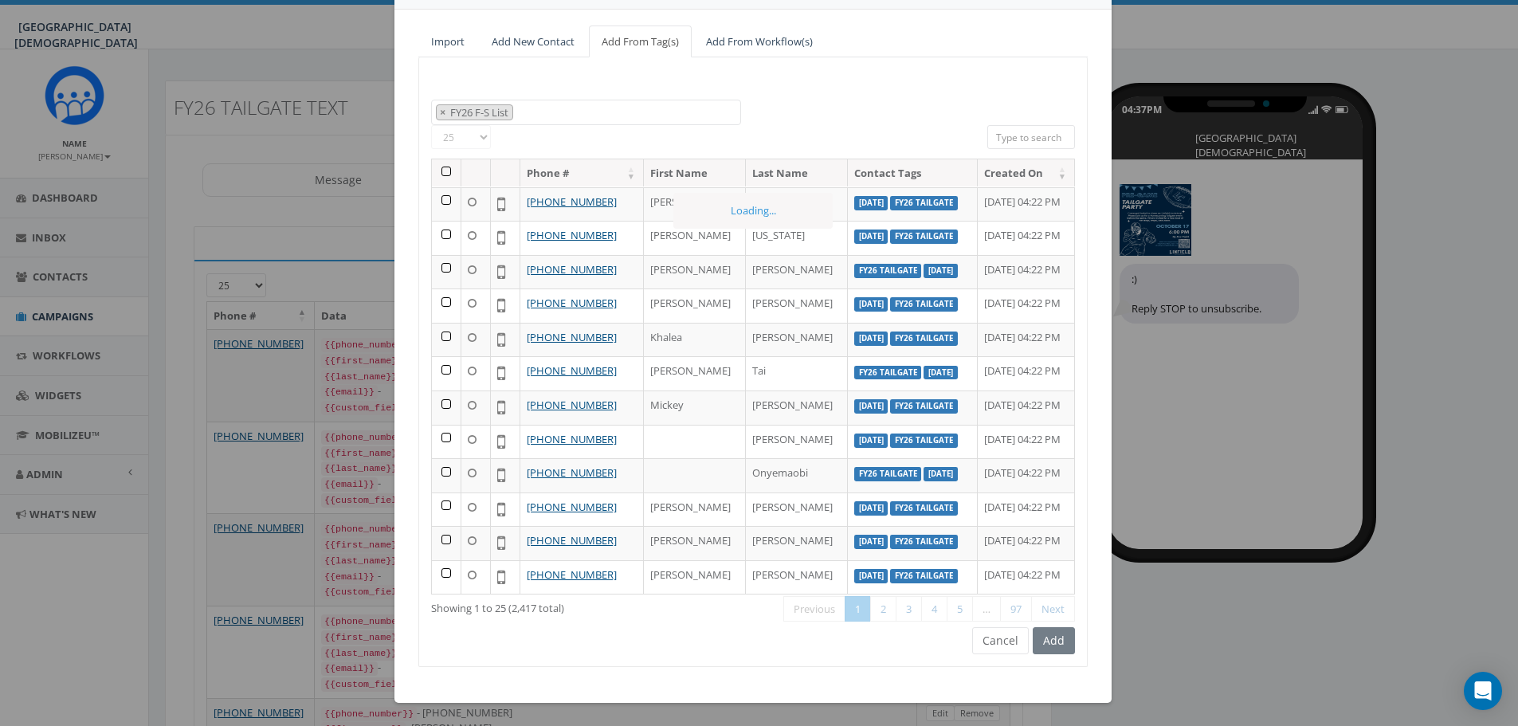
scroll to position [803, 0]
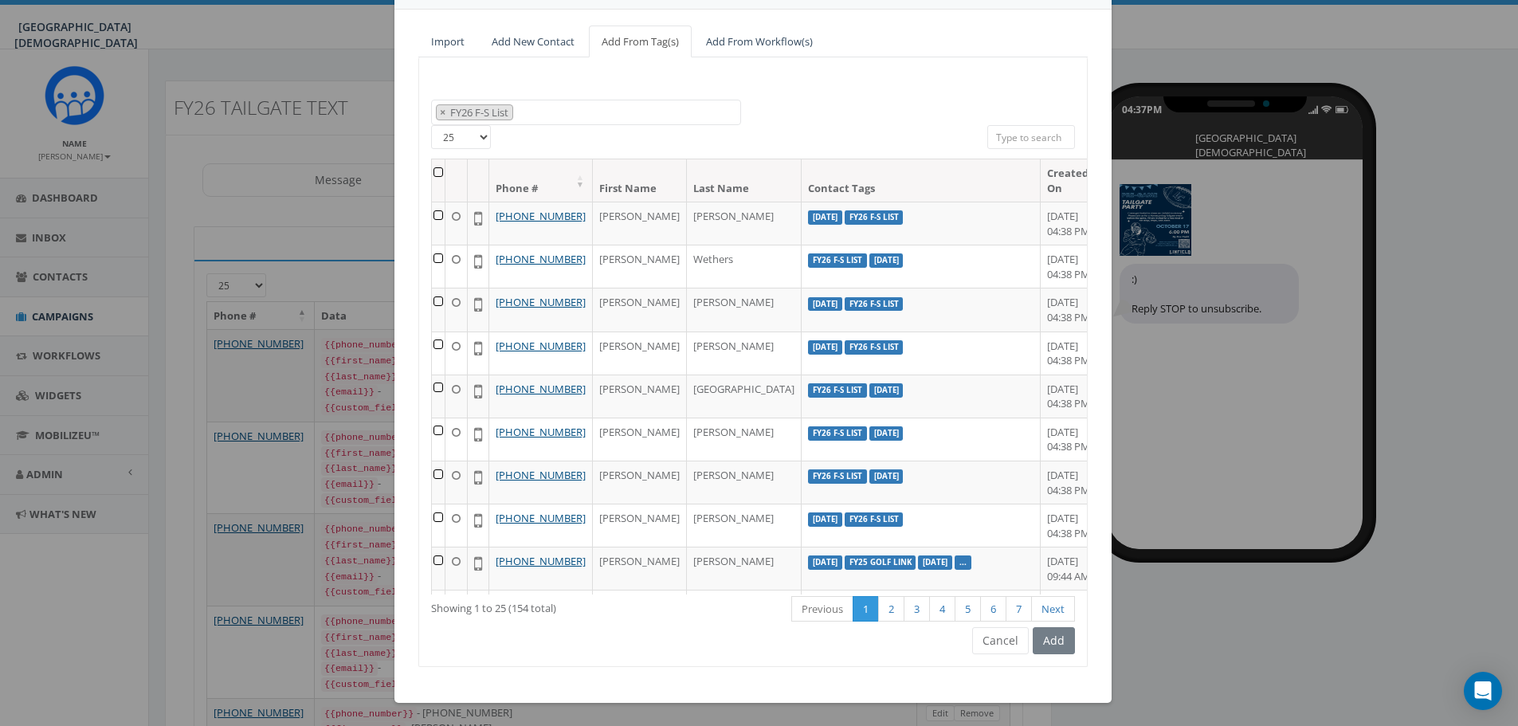
click at [434, 171] on th at bounding box center [439, 180] width 14 height 42
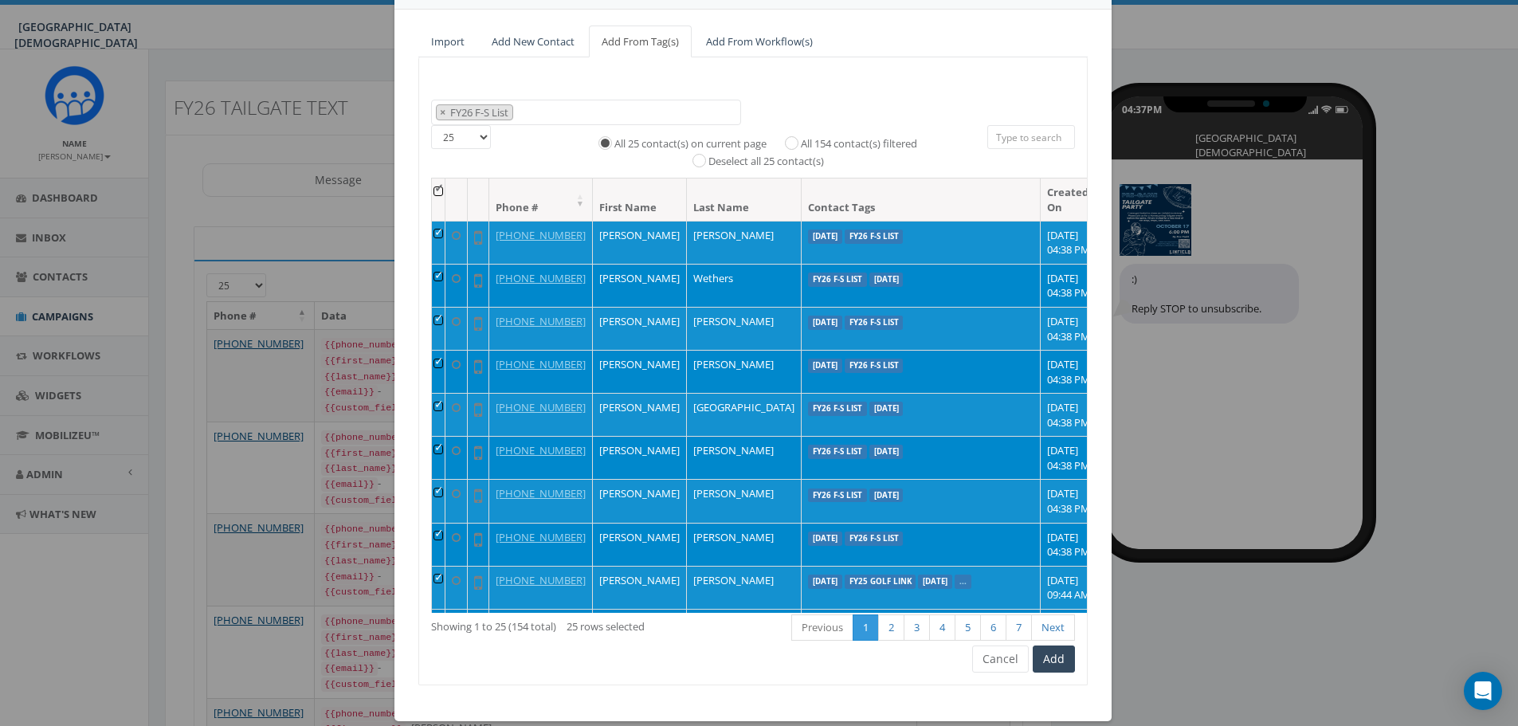
click at [827, 147] on label "All 154 contact(s) filtered" at bounding box center [859, 144] width 116 height 16
click at [801, 147] on input "All 154 contact(s) filtered" at bounding box center [796, 141] width 10 height 10
radio input "true"
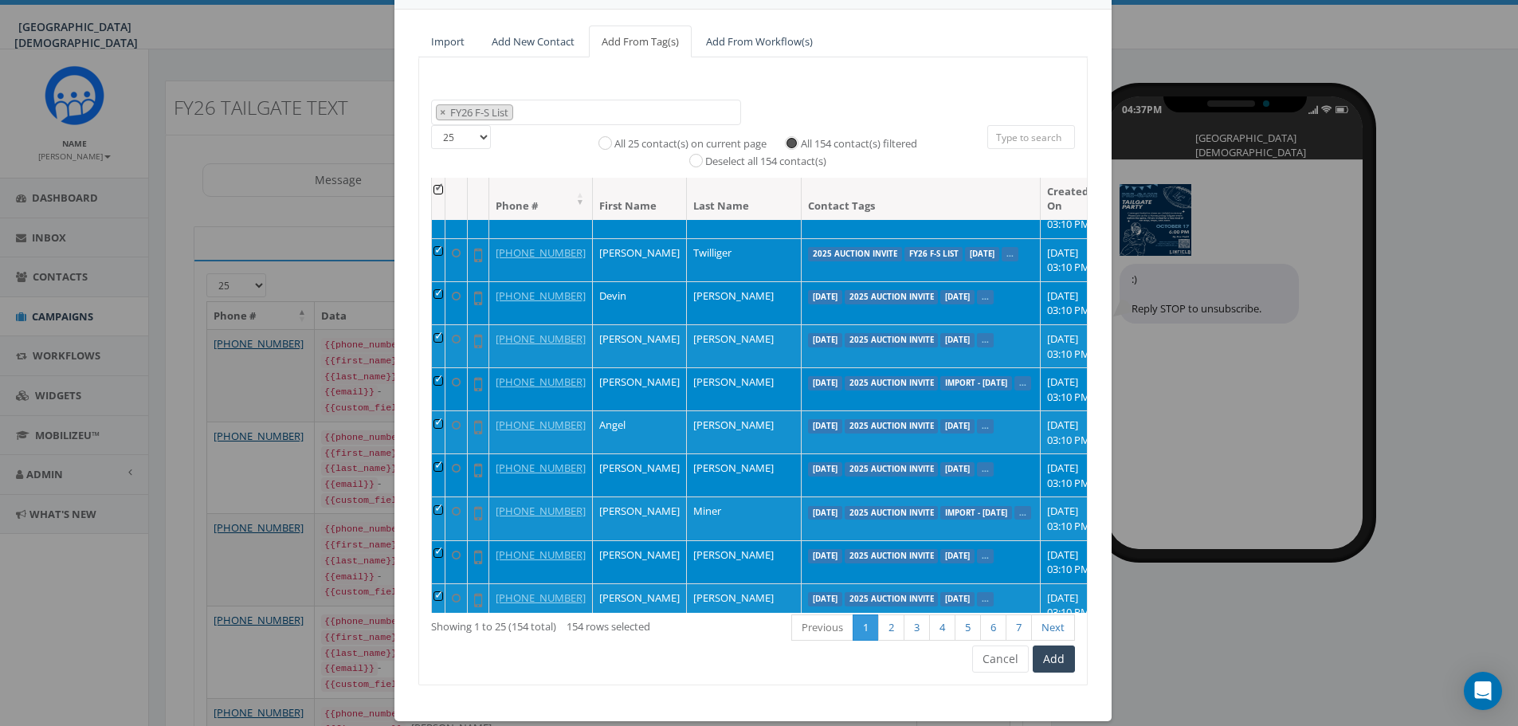
scroll to position [662, 0]
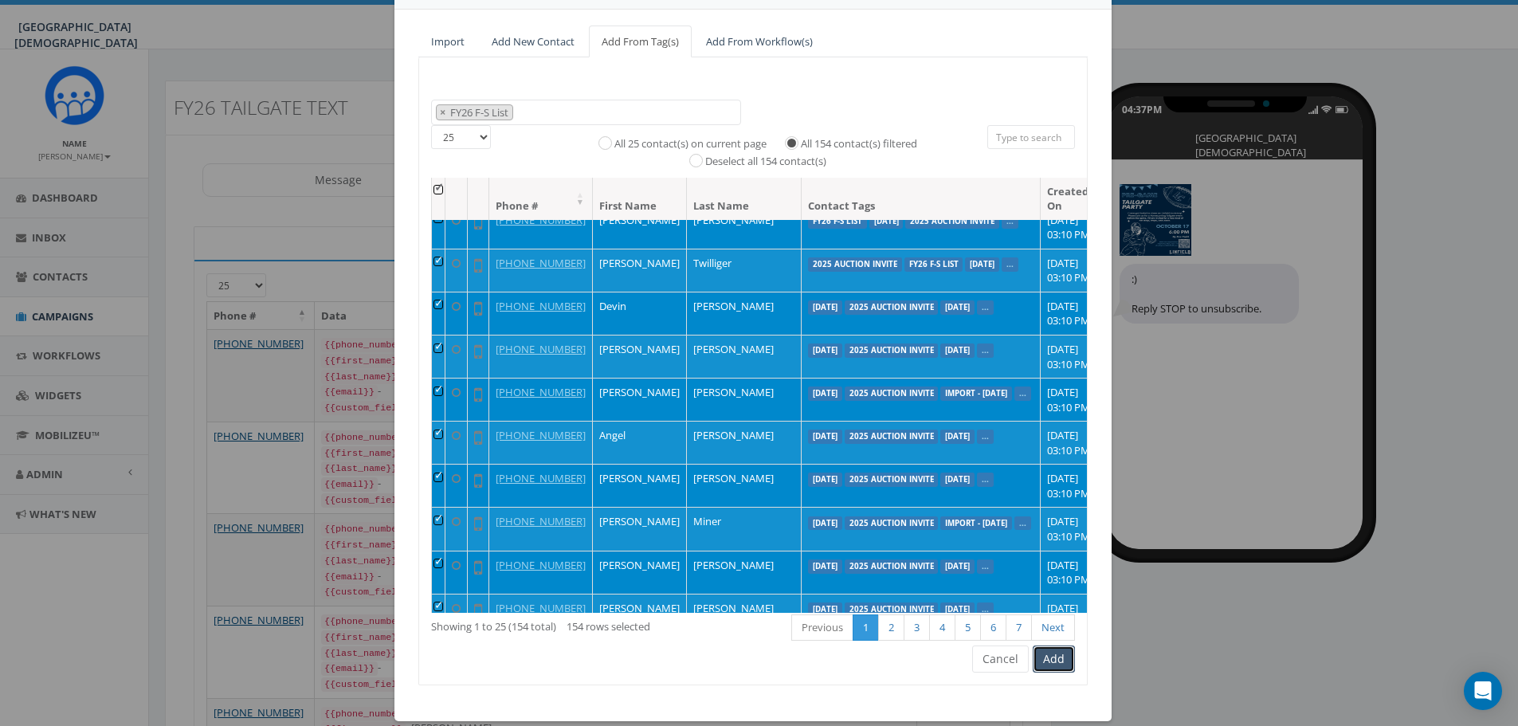
click at [1054, 661] on button "Add" at bounding box center [1054, 658] width 42 height 27
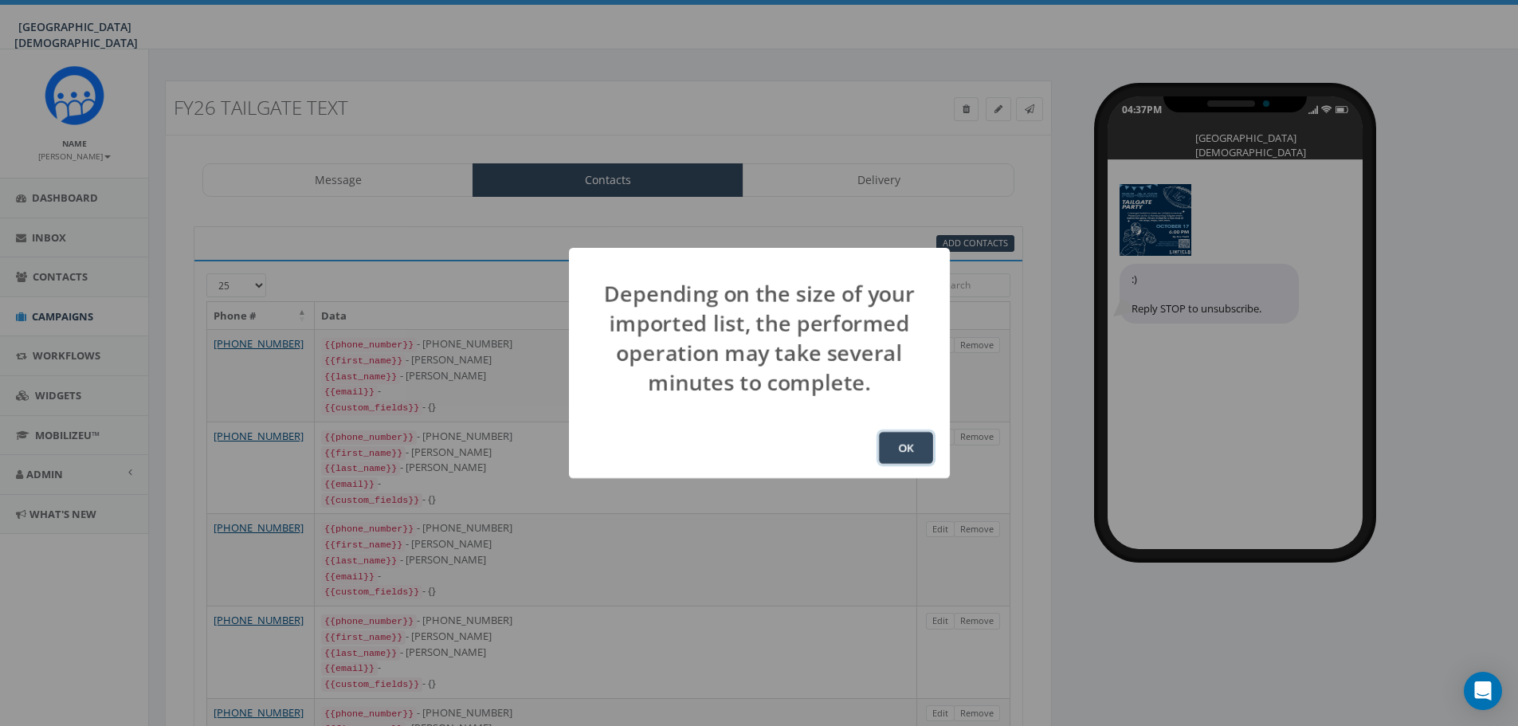
click at [899, 444] on button "OK" at bounding box center [906, 448] width 54 height 32
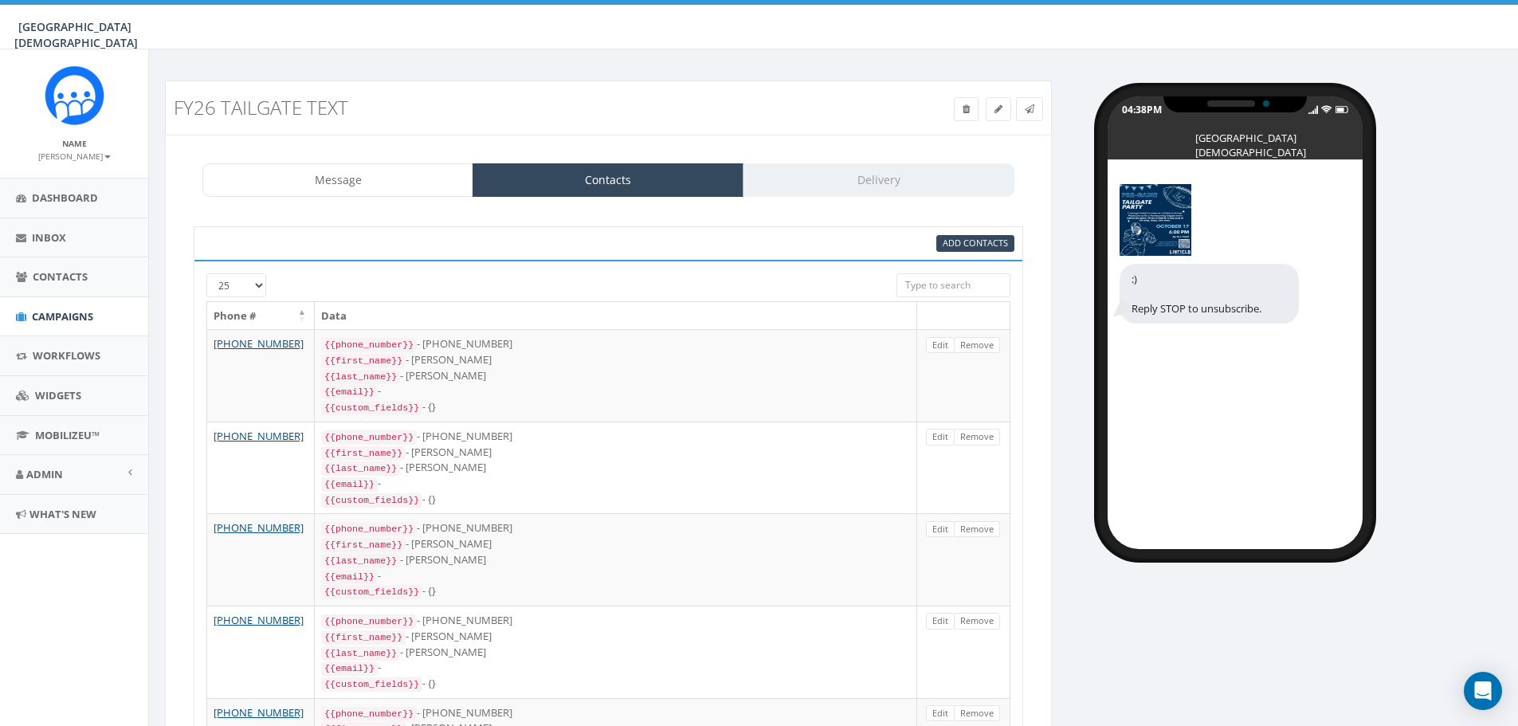
click at [965, 288] on input "search" at bounding box center [954, 285] width 114 height 24
click at [975, 245] on span "Add Contacts" at bounding box center [975, 243] width 65 height 12
select select
click at [48, 312] on span "Campaigns" at bounding box center [62, 316] width 61 height 14
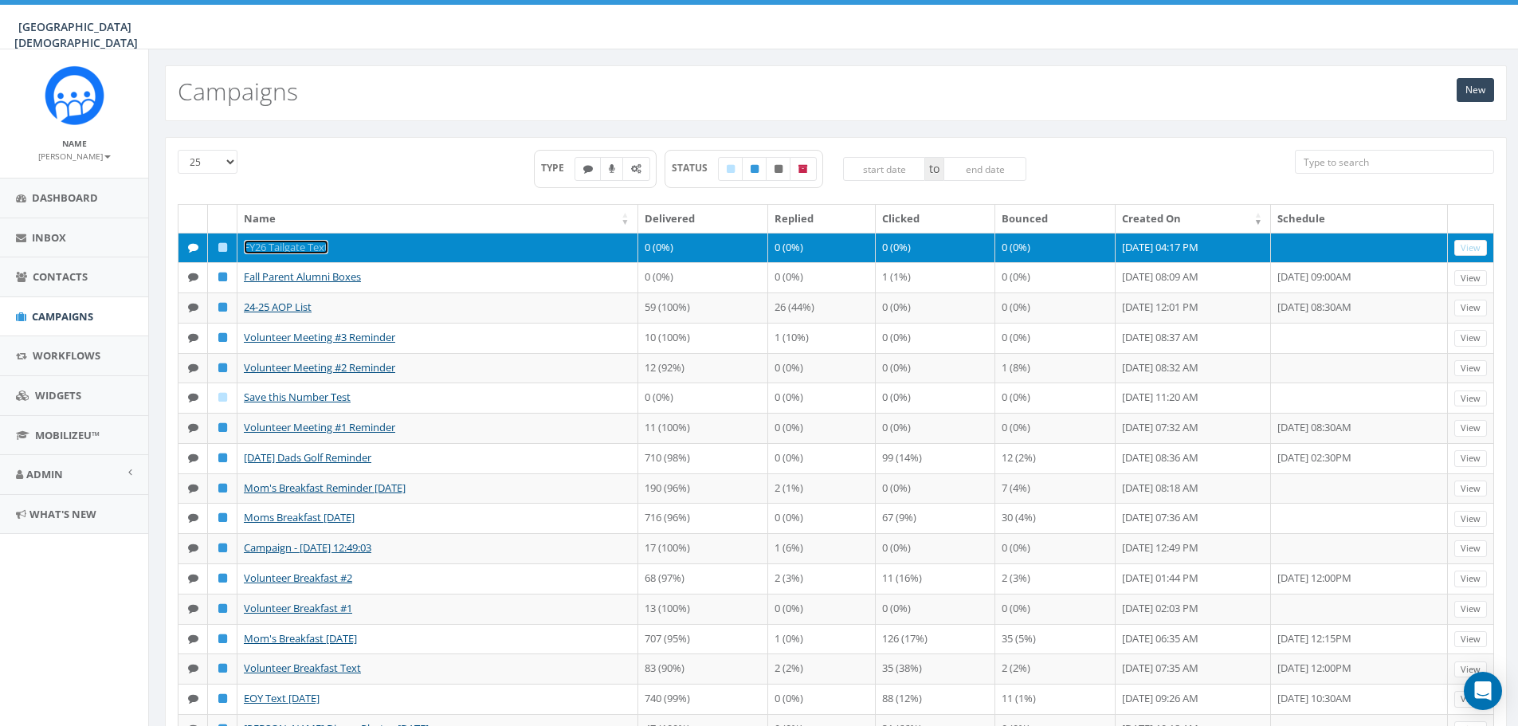
click at [286, 249] on link "FY26 Tailgate Text" at bounding box center [286, 247] width 84 height 14
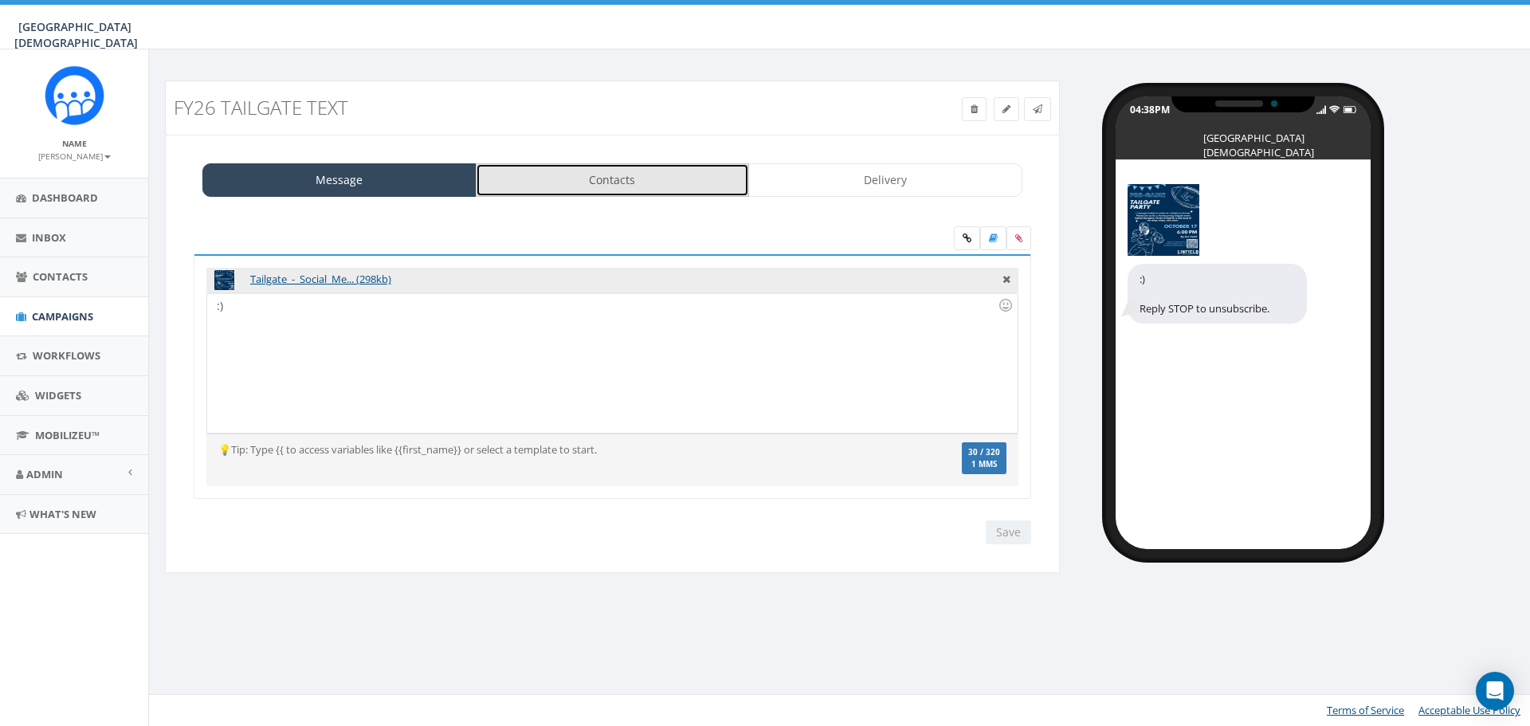
click at [673, 179] on link "Contacts" at bounding box center [613, 179] width 274 height 33
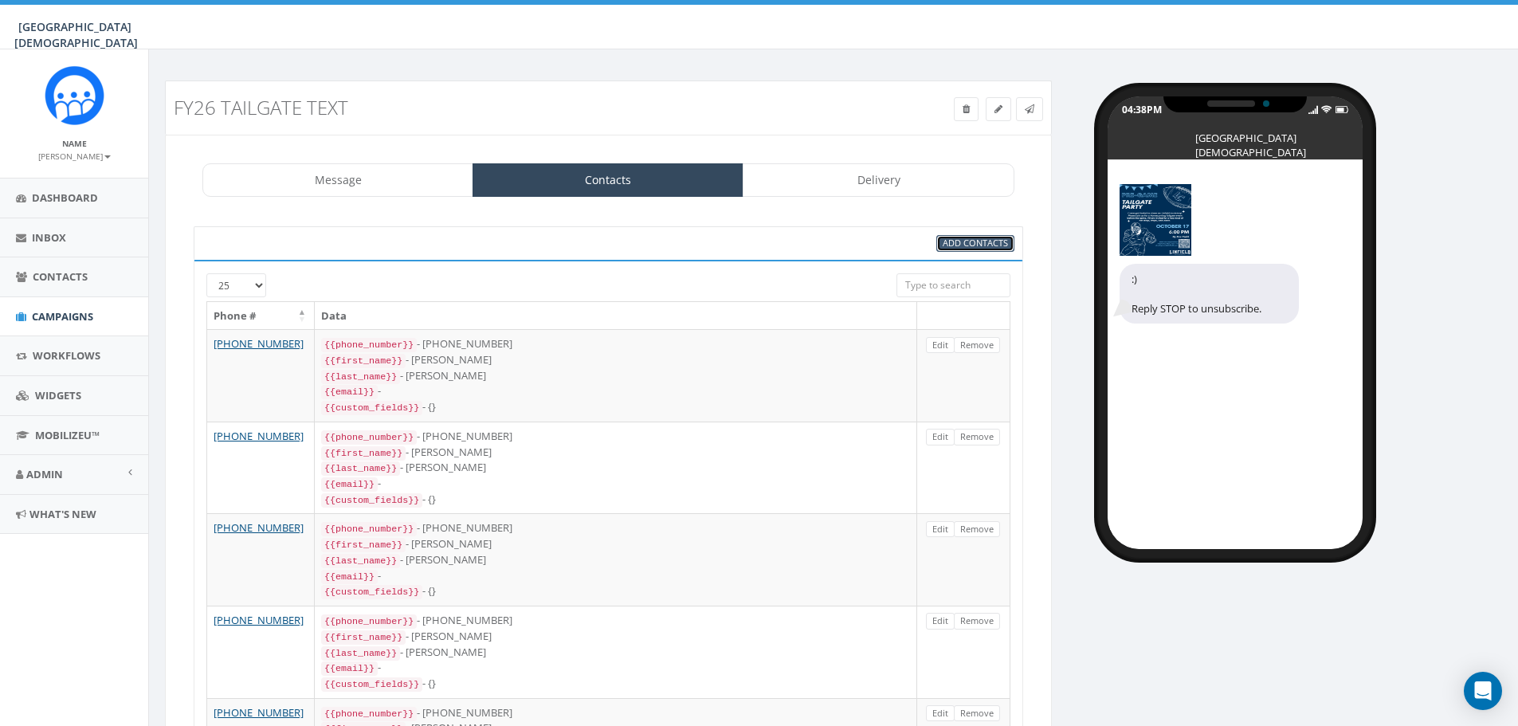
click at [982, 242] on span "Add Contacts" at bounding box center [975, 243] width 65 height 12
select select
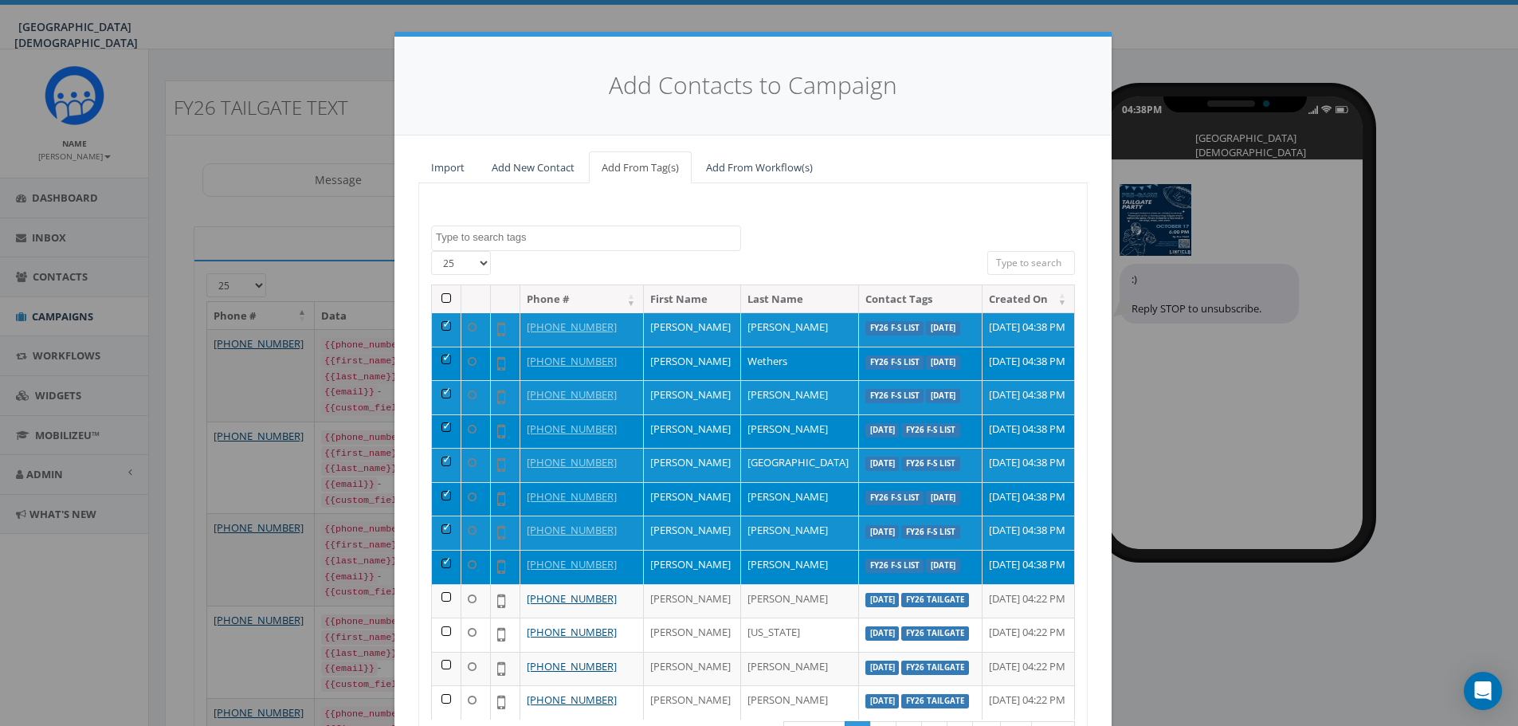
click at [567, 245] on span at bounding box center [586, 239] width 310 height 26
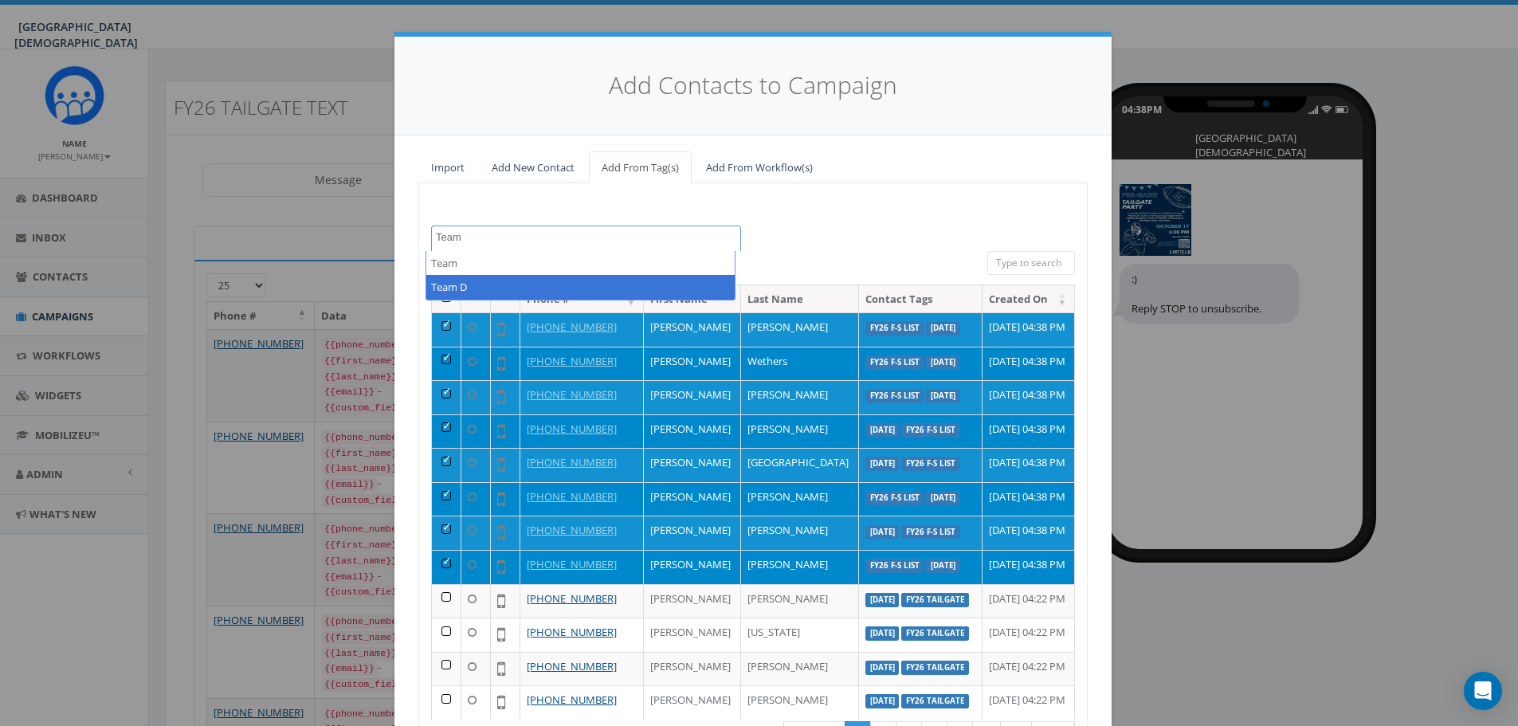
type textarea "Team"
select select "Team D"
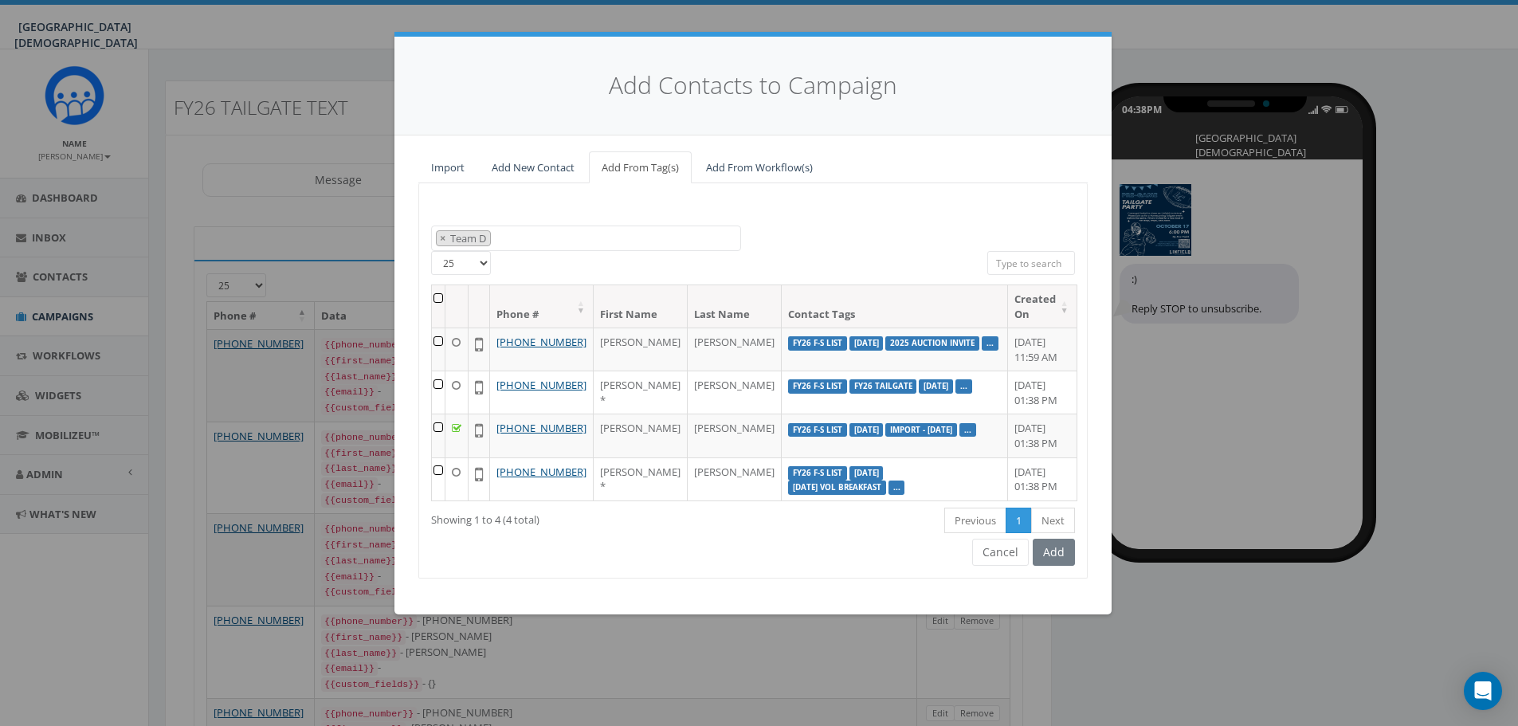
click at [445, 294] on th at bounding box center [439, 306] width 14 height 42
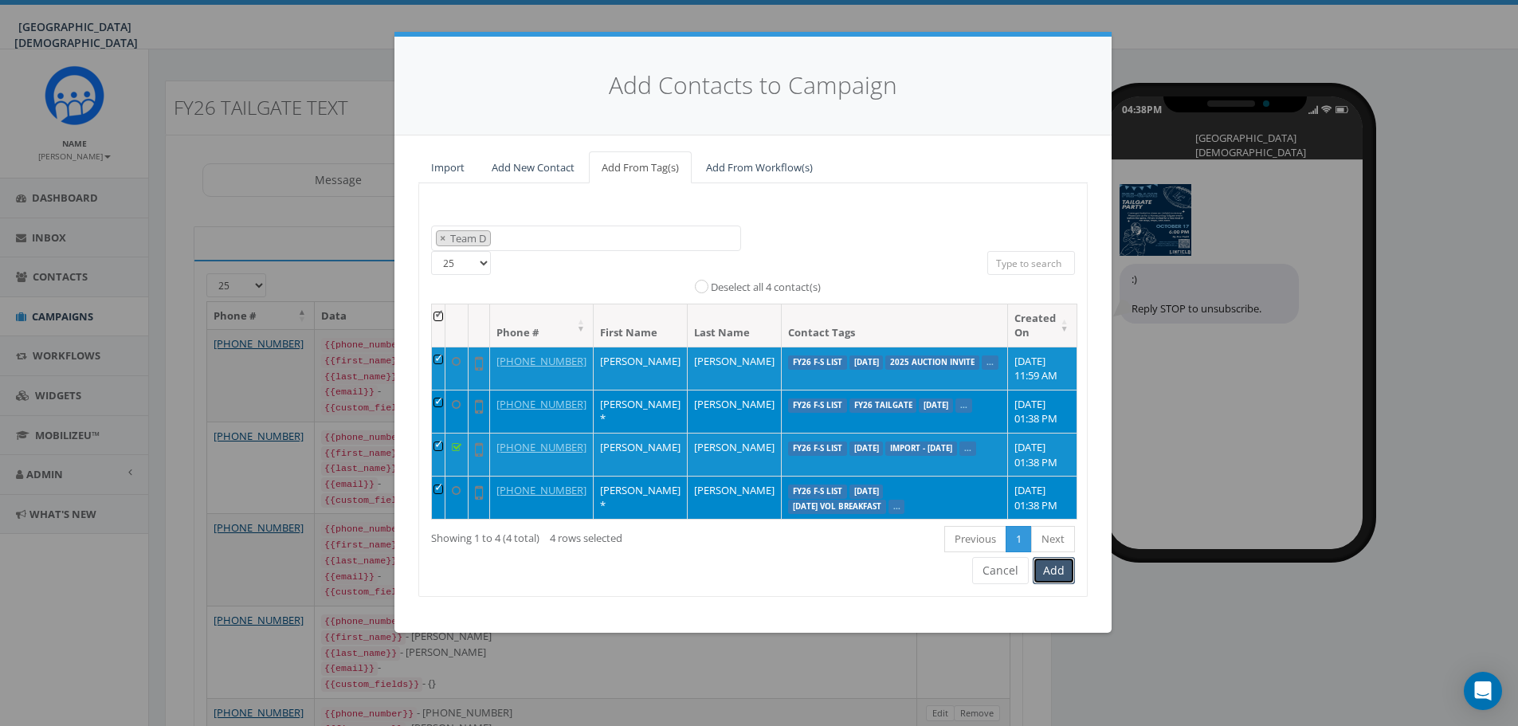
click at [1057, 584] on button "Add" at bounding box center [1054, 570] width 42 height 27
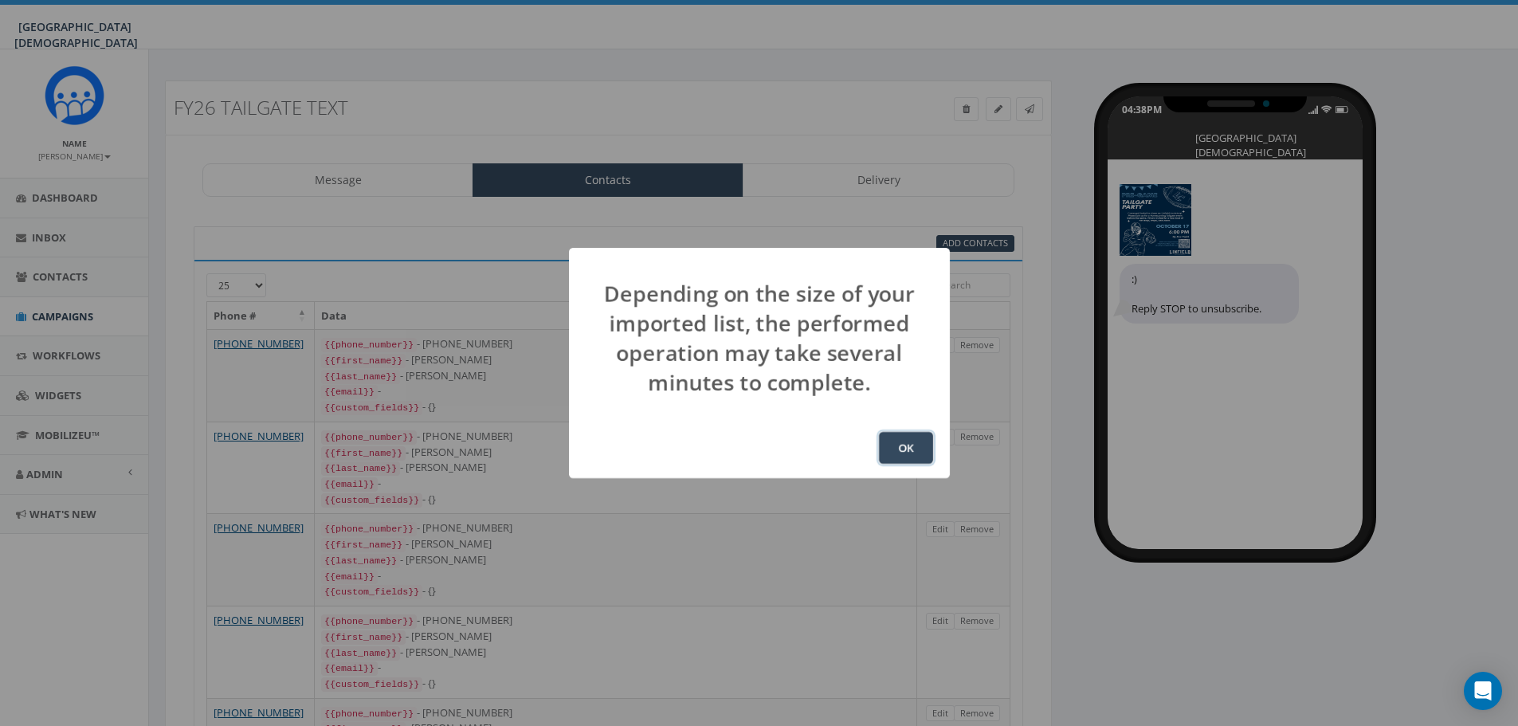
click at [894, 449] on button "OK" at bounding box center [906, 448] width 54 height 32
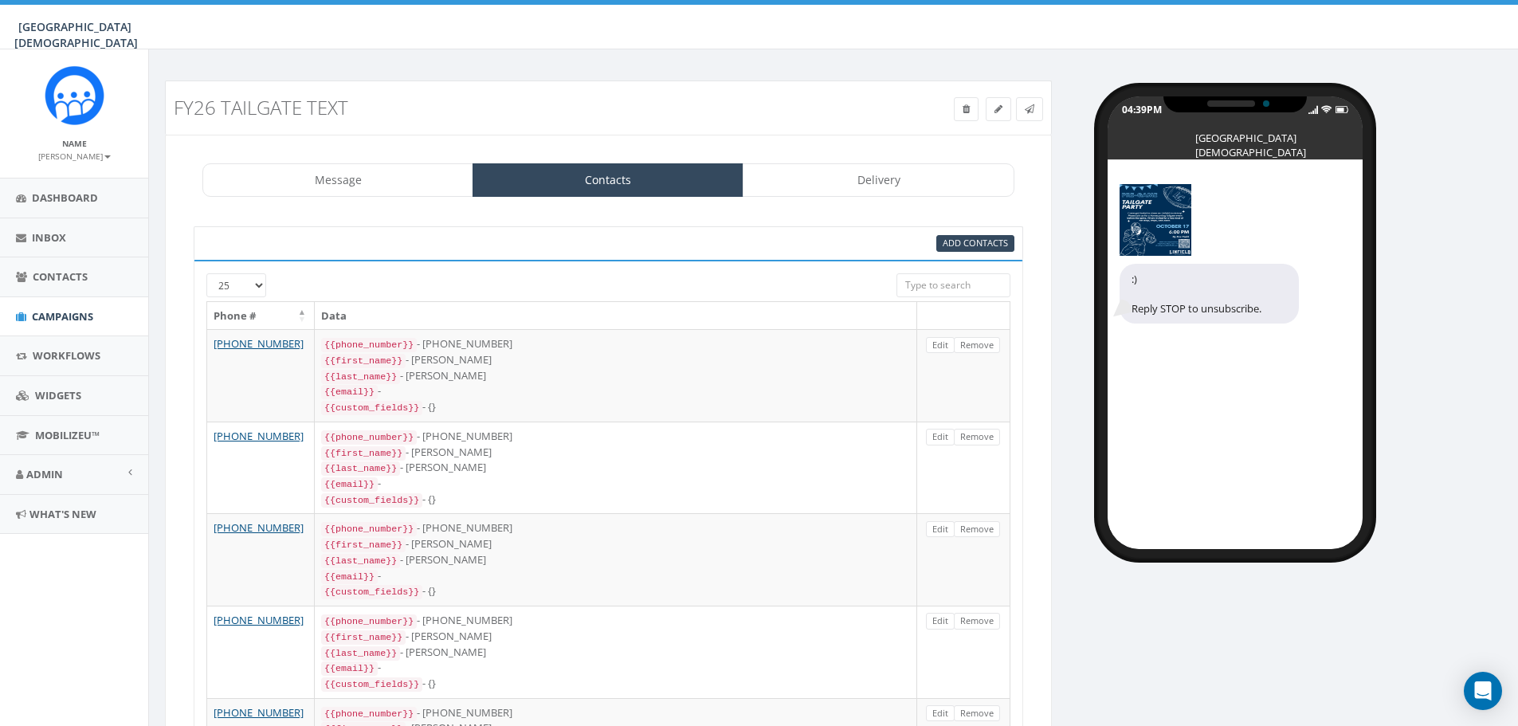
click at [975, 277] on input "search" at bounding box center [954, 285] width 114 height 24
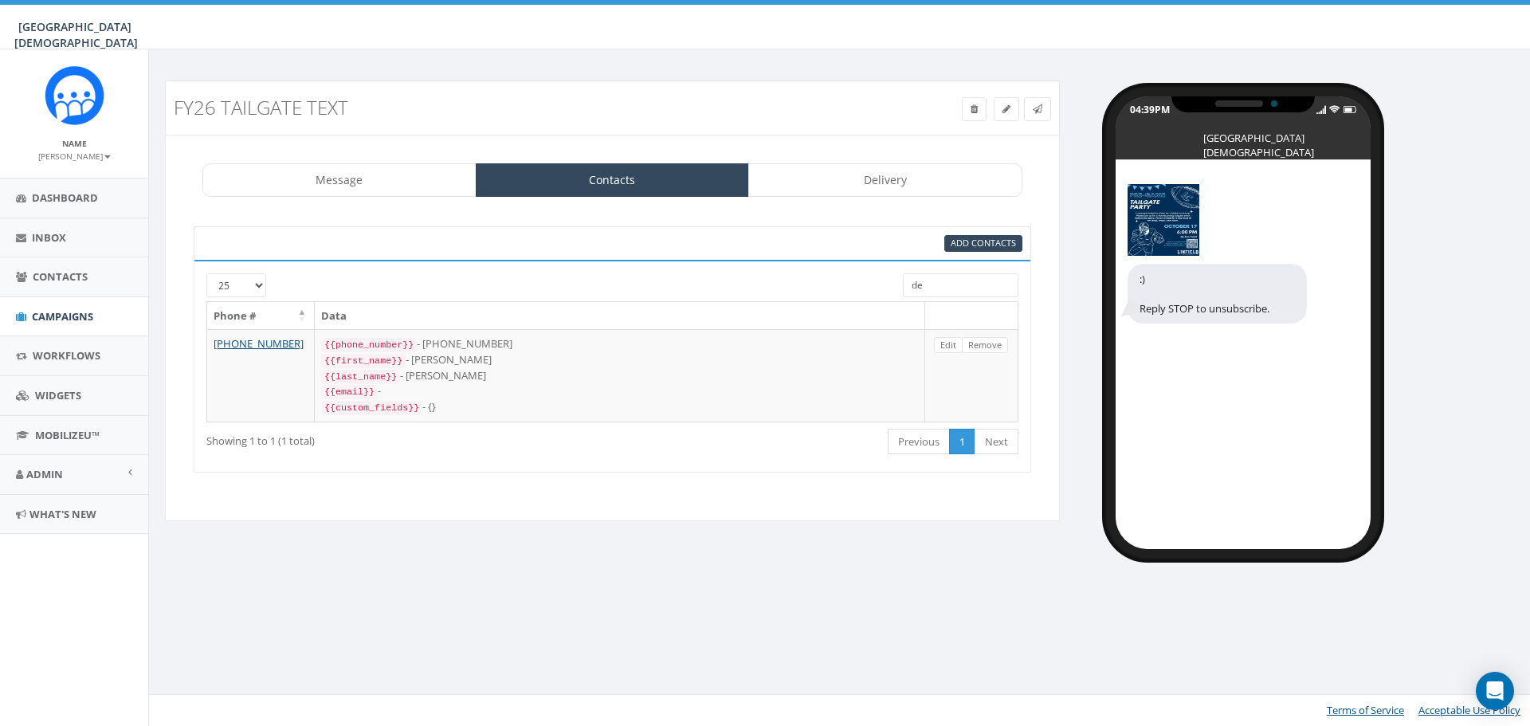
type input "d"
type input "k"
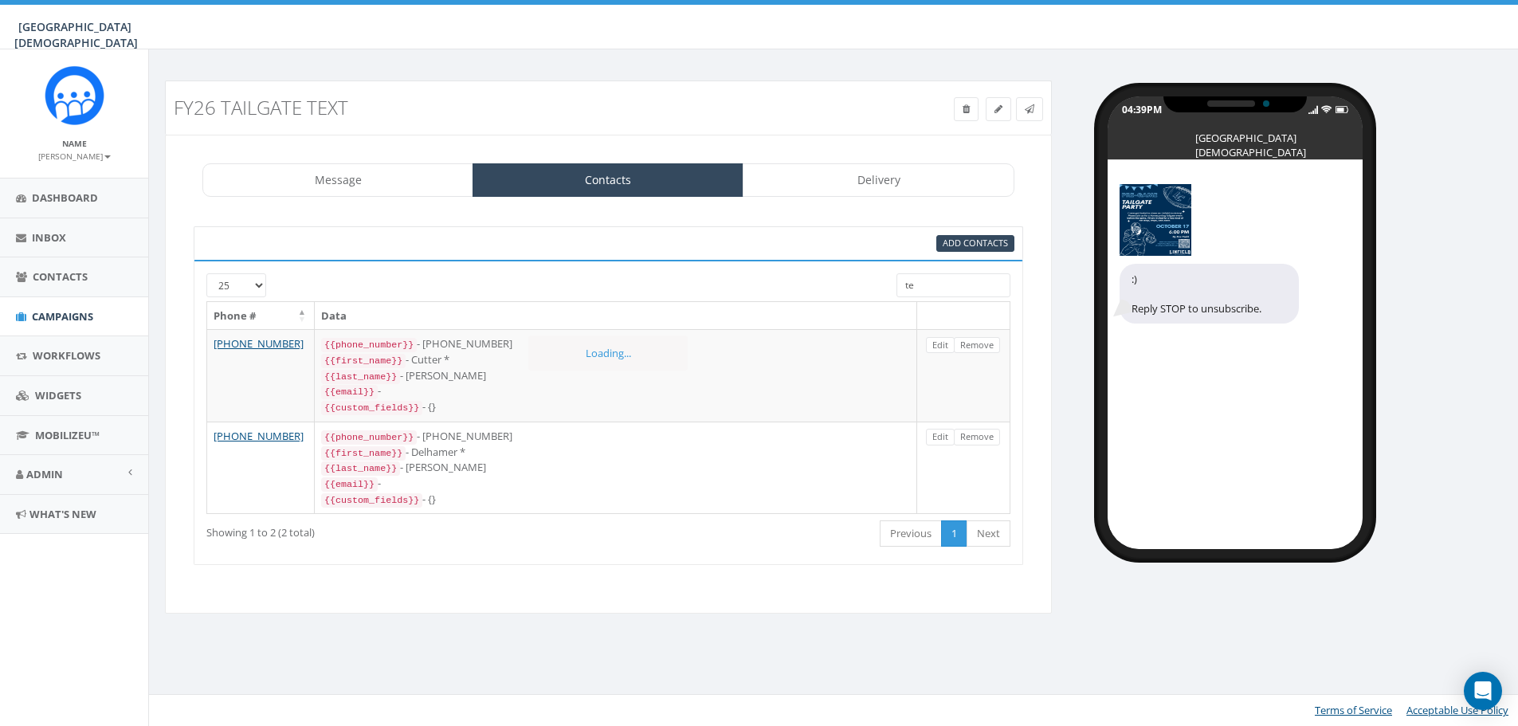
type input "t"
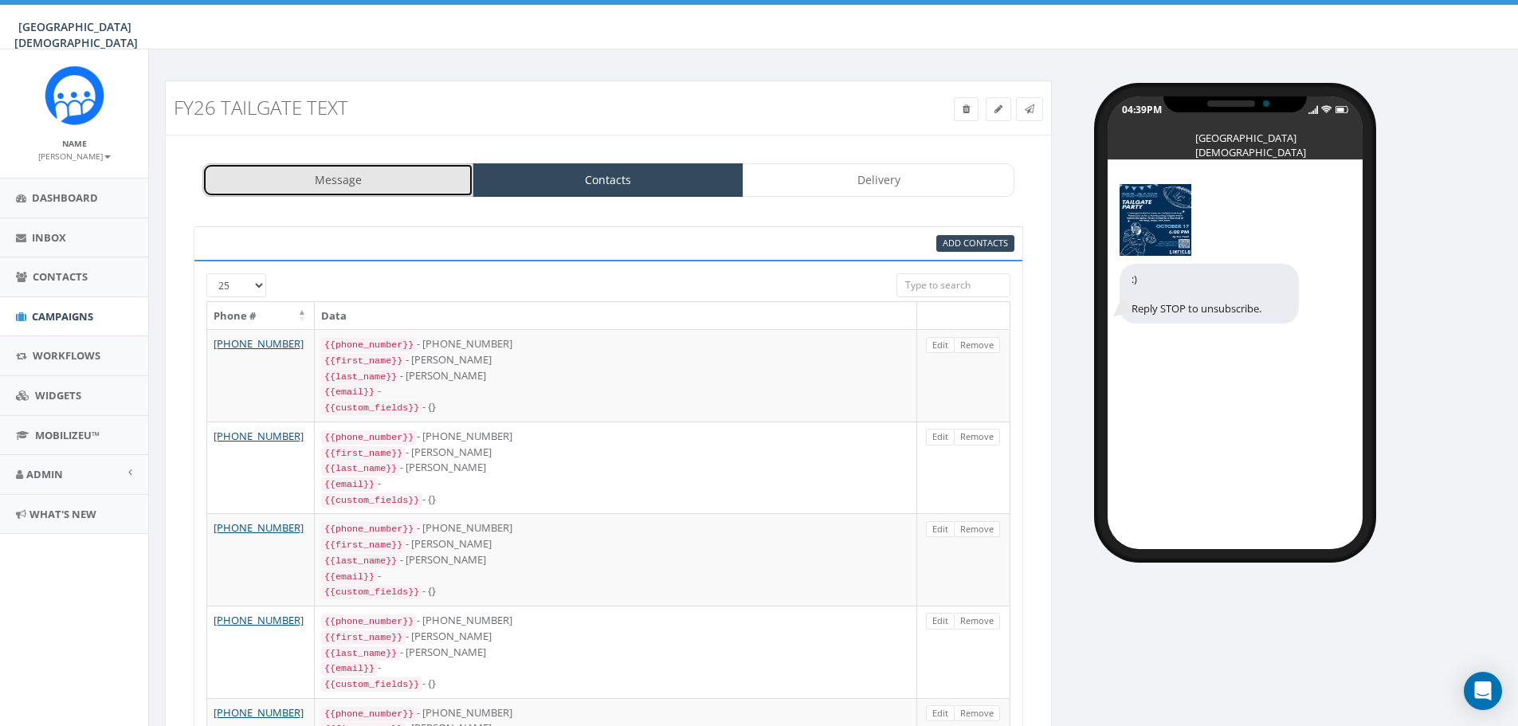
click at [322, 183] on link "Message" at bounding box center [337, 179] width 271 height 33
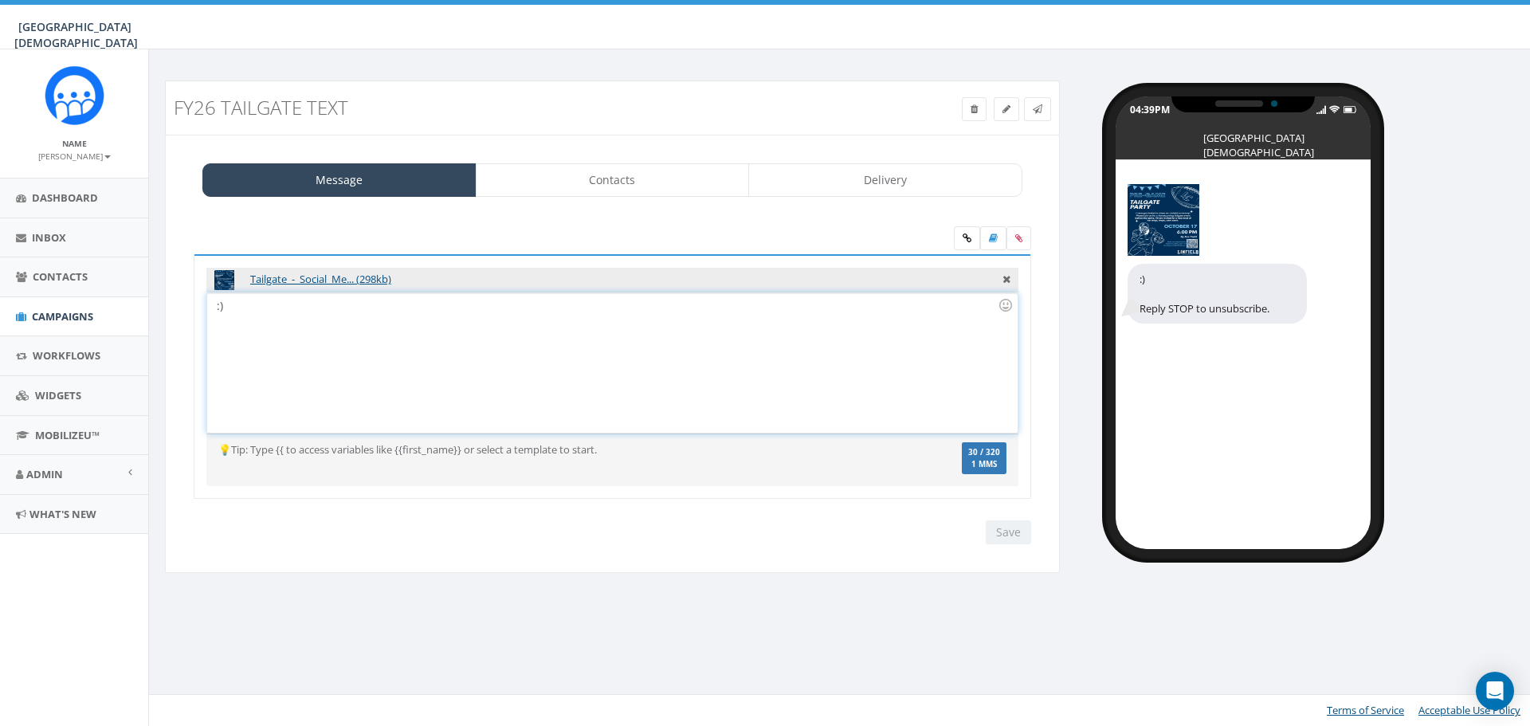
click at [257, 309] on div ":)" at bounding box center [612, 362] width 810 height 139
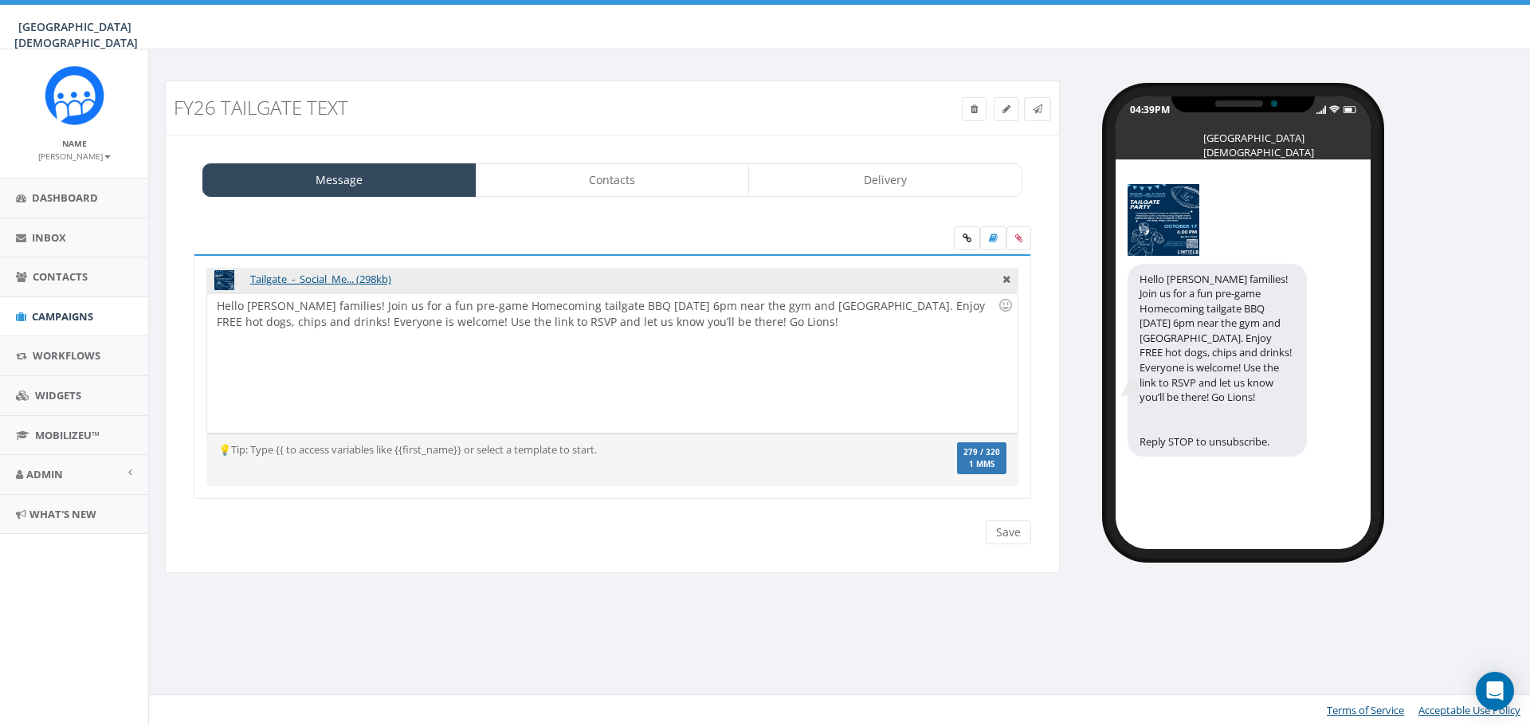
click at [750, 322] on div "Hello Linfield families! Join us for a fun pre-game Homecoming tailgate BBQ Fri…" at bounding box center [612, 362] width 810 height 139
click at [968, 240] on icon at bounding box center [967, 238] width 9 height 10
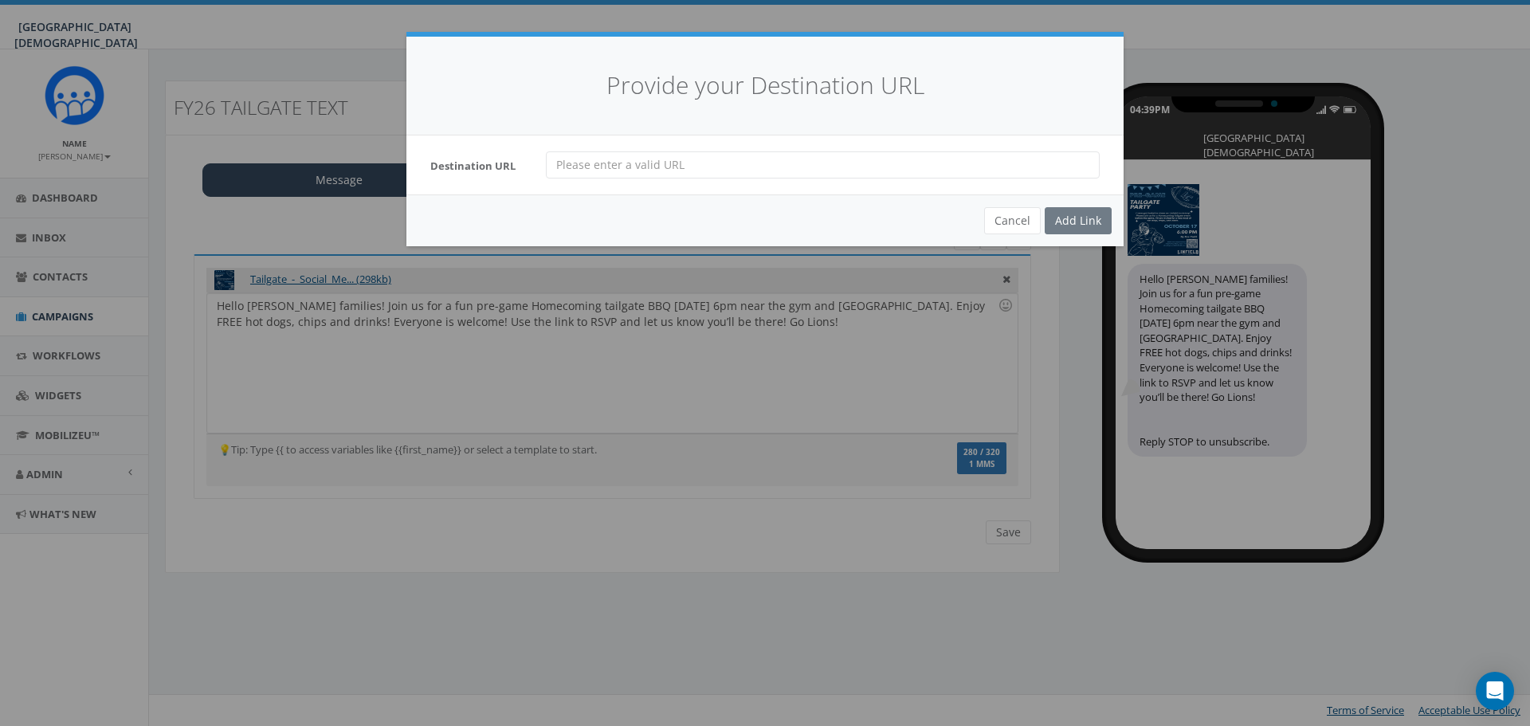
click at [669, 172] on input "url" at bounding box center [823, 164] width 554 height 27
paste input "https://host.nxt.blackbaud.com/registration-form/?formId=ea00115d-0f76-4a0f-86c…"
type input "https://host.nxt.blackbaud.com/registration-form/?formId=ea00115d-0f76-4a0f-86c…"
click at [1066, 218] on div "Add Link" at bounding box center [1078, 220] width 67 height 27
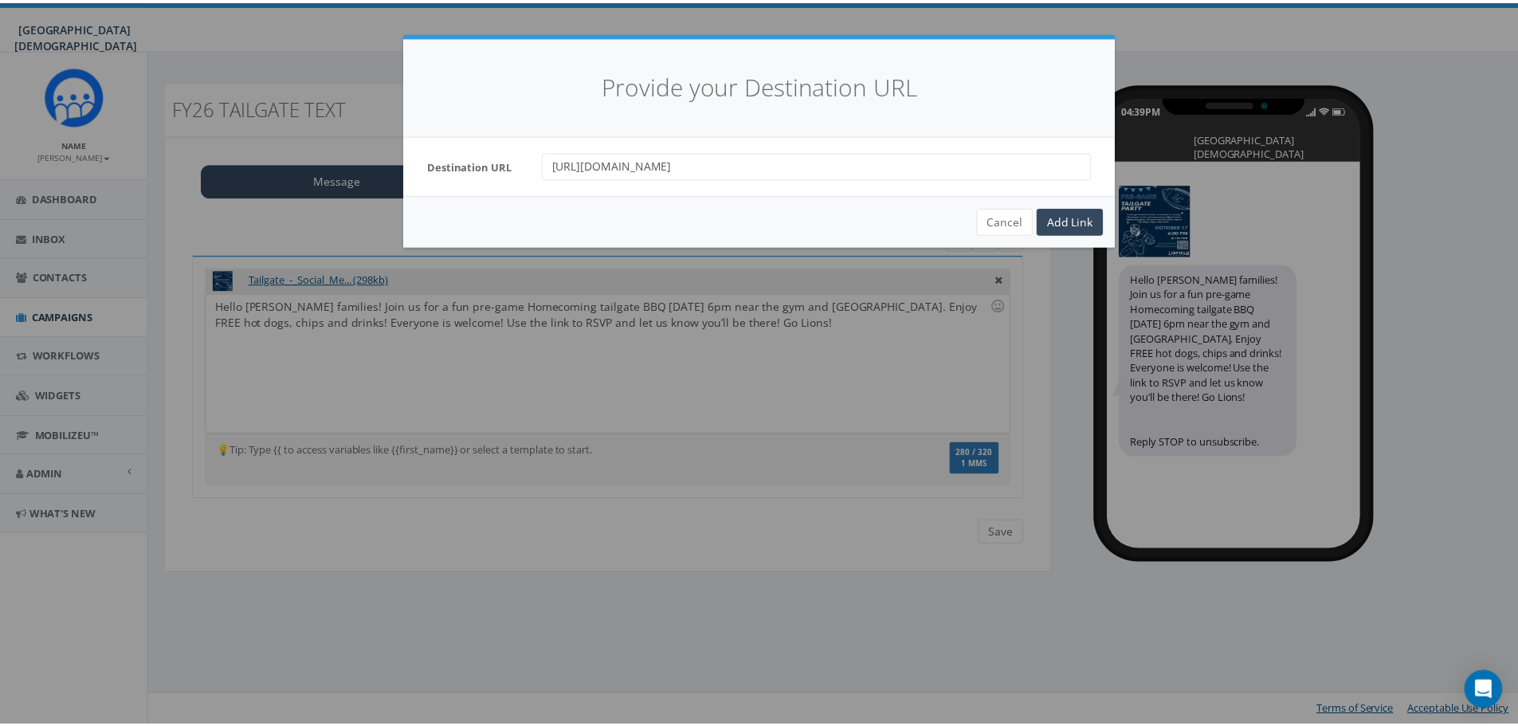
scroll to position [0, 0]
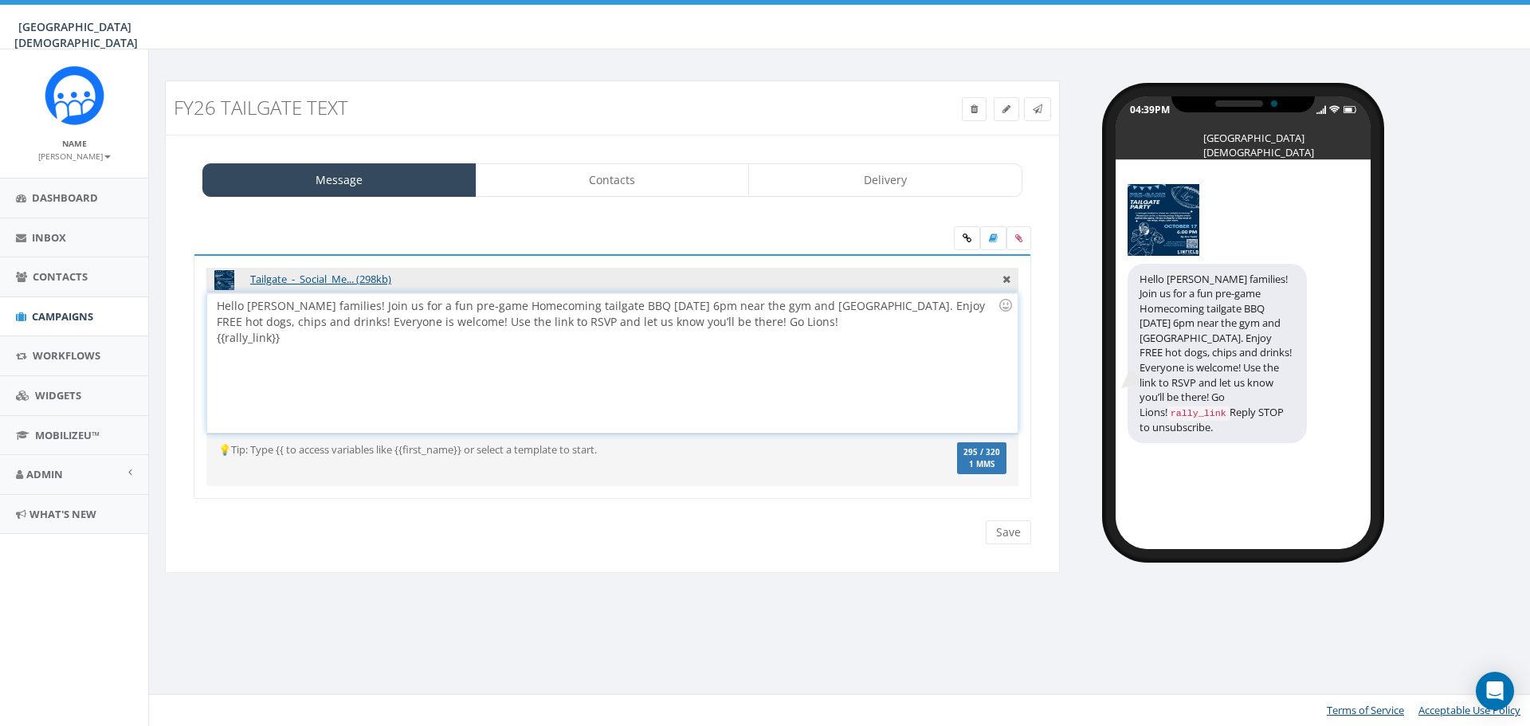
click at [766, 318] on div "Hello Linfield families! Join us for a fun pre-game Homecoming tailgate BBQ Fri…" at bounding box center [612, 362] width 810 height 139
click at [1014, 303] on div at bounding box center [1005, 305] width 27 height 27
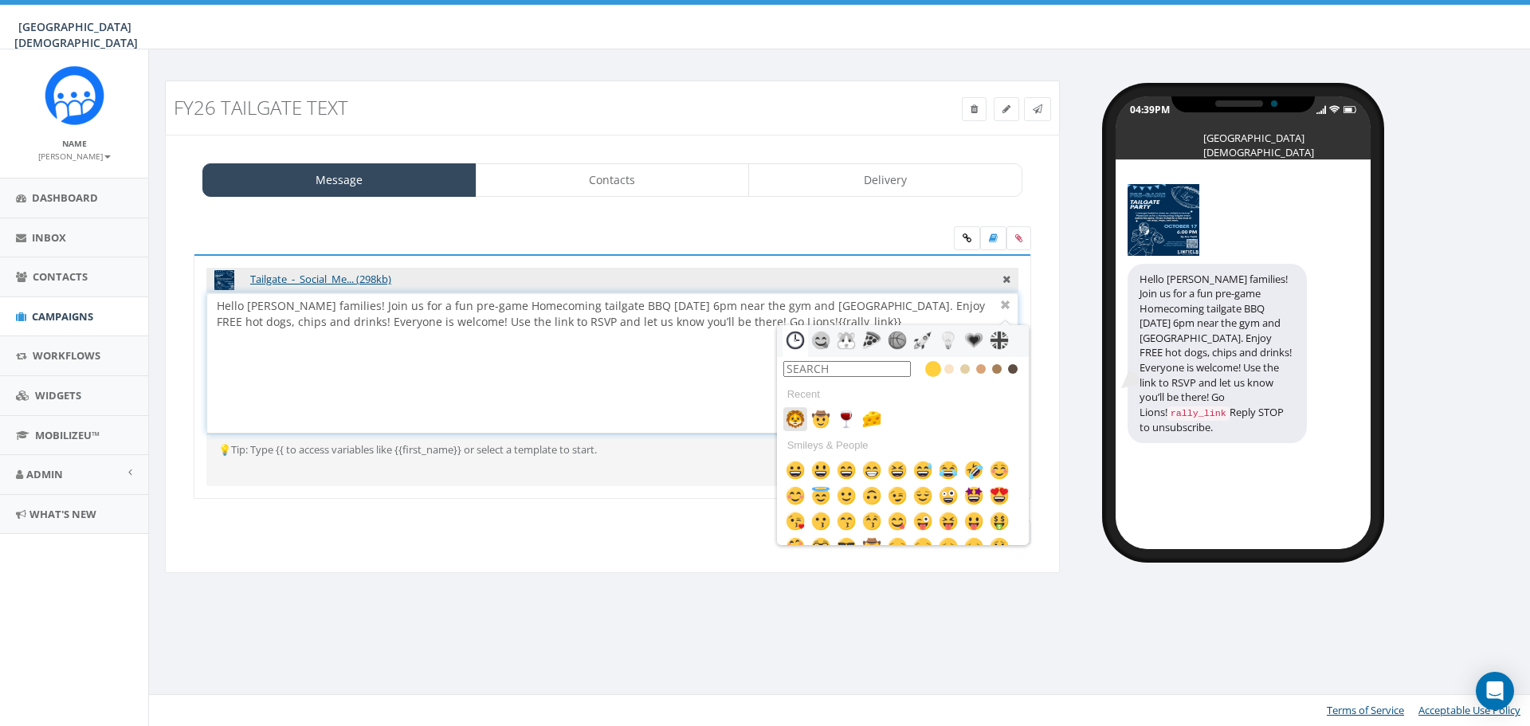
click at [798, 419] on img at bounding box center [795, 419] width 19 height 19
click at [685, 386] on div "Hello Linfield families! Join us for a fun pre-game Homecoming tailgate BBQ Fri…" at bounding box center [612, 362] width 810 height 139
click at [1011, 304] on div at bounding box center [1005, 305] width 19 height 19
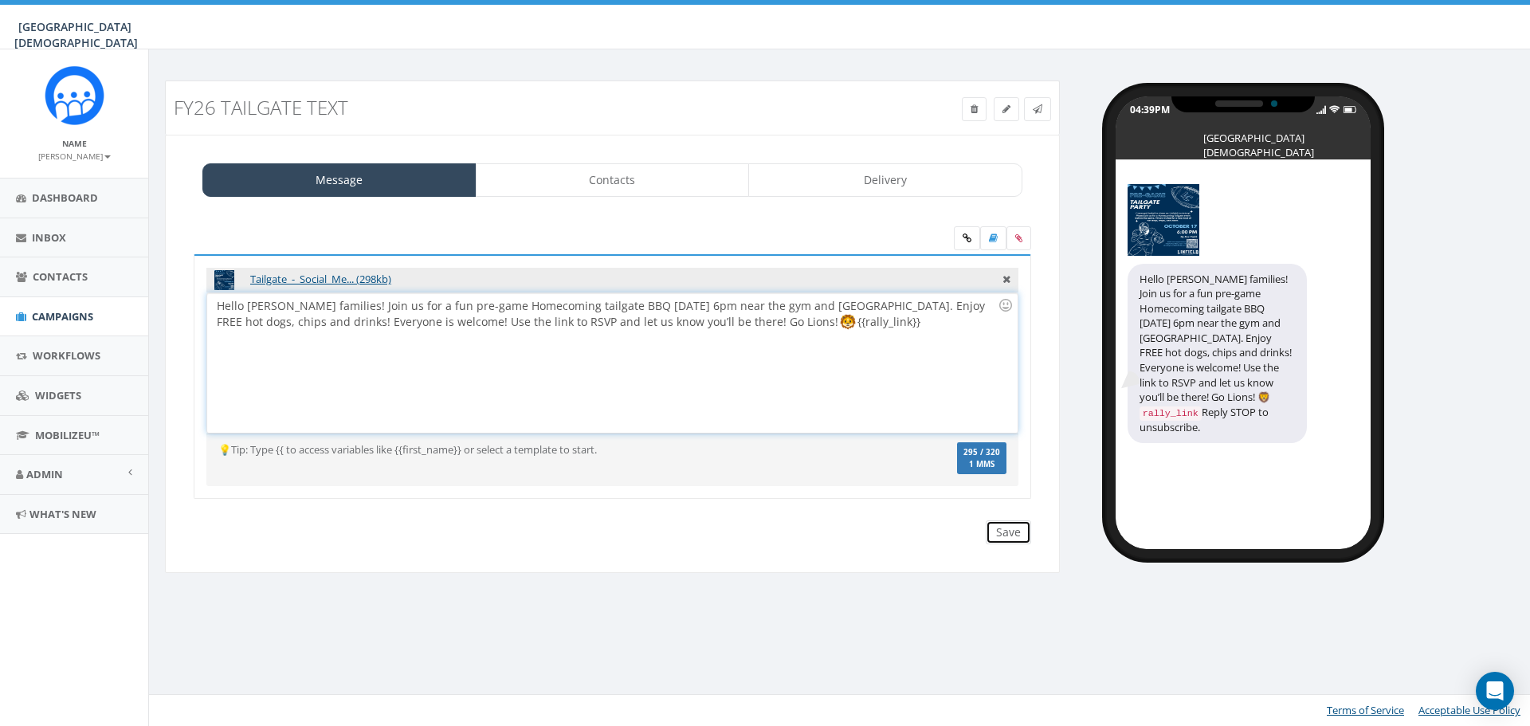
click at [1008, 530] on input "Save" at bounding box center [1008, 532] width 45 height 24
click at [640, 186] on link "Contacts" at bounding box center [613, 179] width 274 height 33
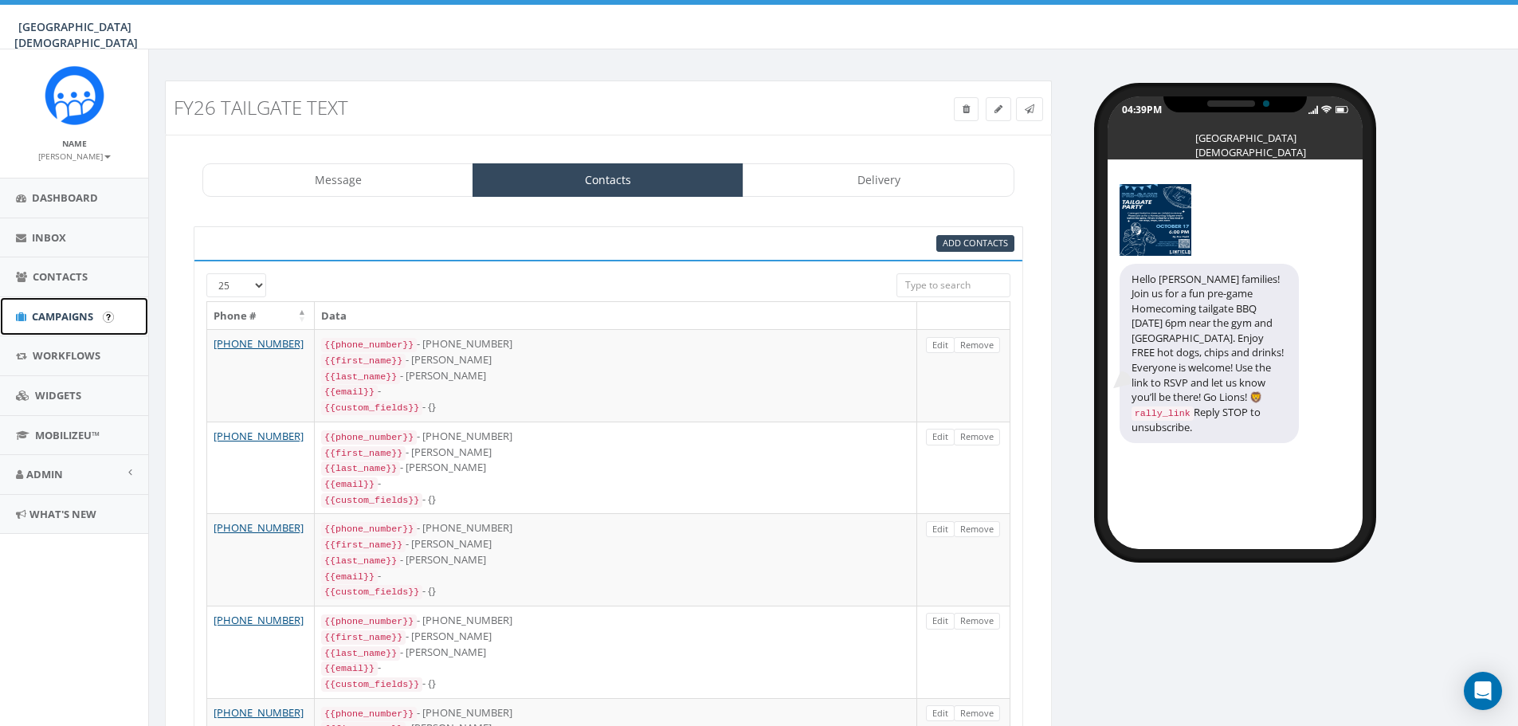
click at [51, 320] on span "Campaigns" at bounding box center [62, 316] width 61 height 14
